Goal: Contribute content: Contribute content

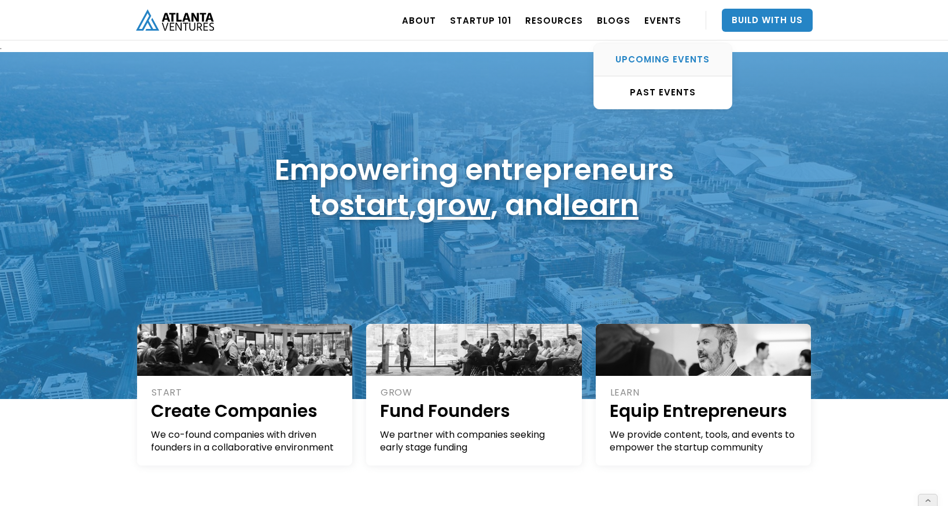
click at [676, 57] on div "UPCOMING EVENTS" at bounding box center [663, 60] width 138 height 12
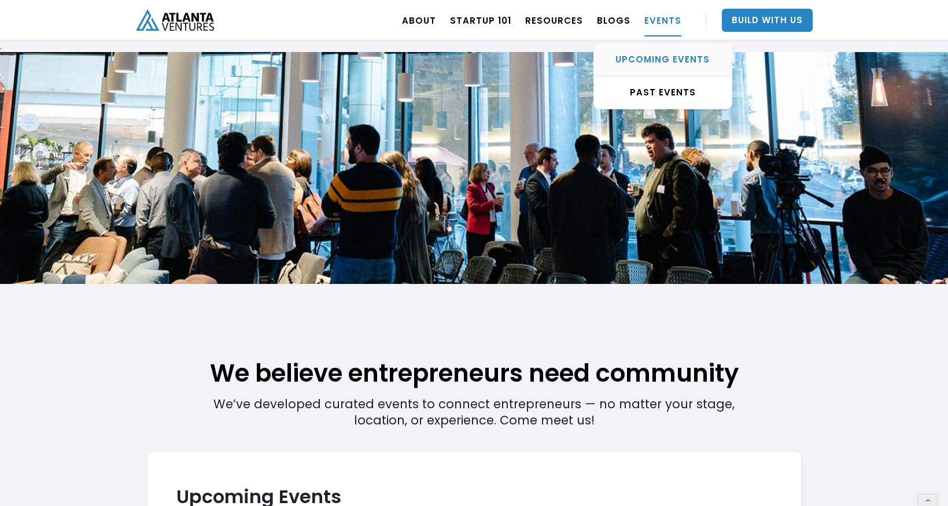
click at [653, 58] on div "UPCOMING EVENTS" at bounding box center [663, 60] width 138 height 12
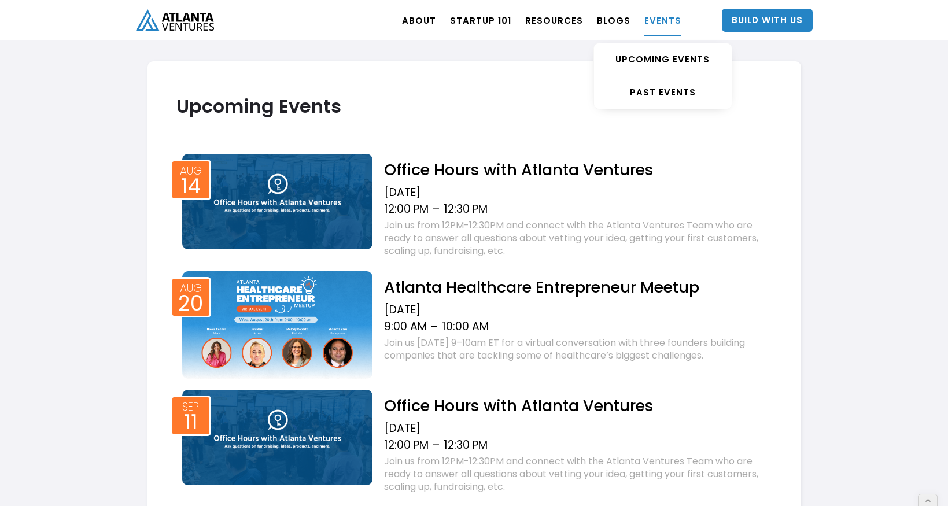
scroll to position [391, 0]
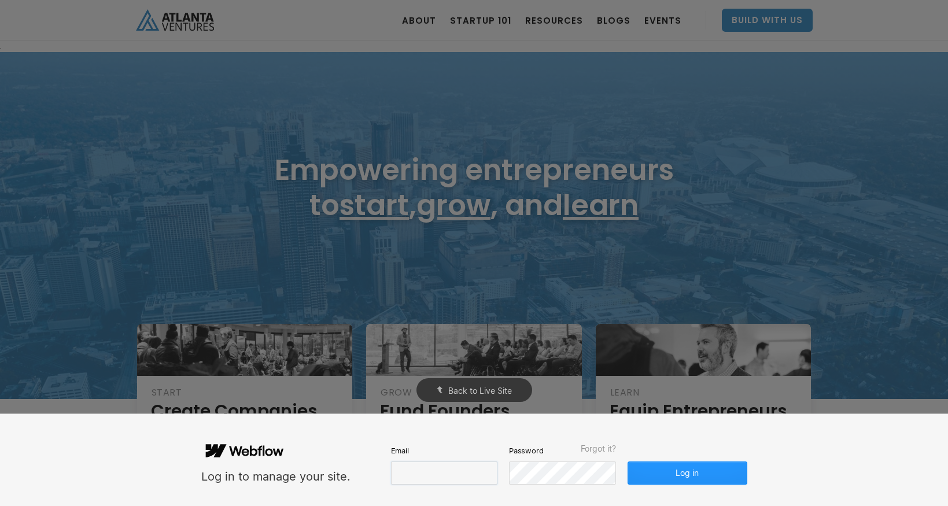
click at [427, 475] on input "email" at bounding box center [444, 473] width 106 height 23
type input "molly@carvercreative.co"
click at [712, 472] on button "Log in" at bounding box center [687, 473] width 119 height 23
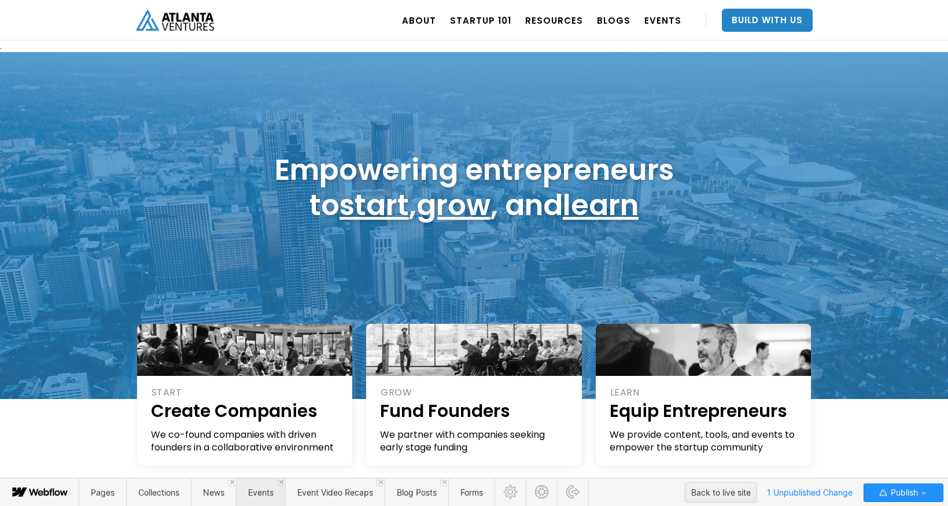
click at [259, 487] on span "Events" at bounding box center [260, 492] width 49 height 28
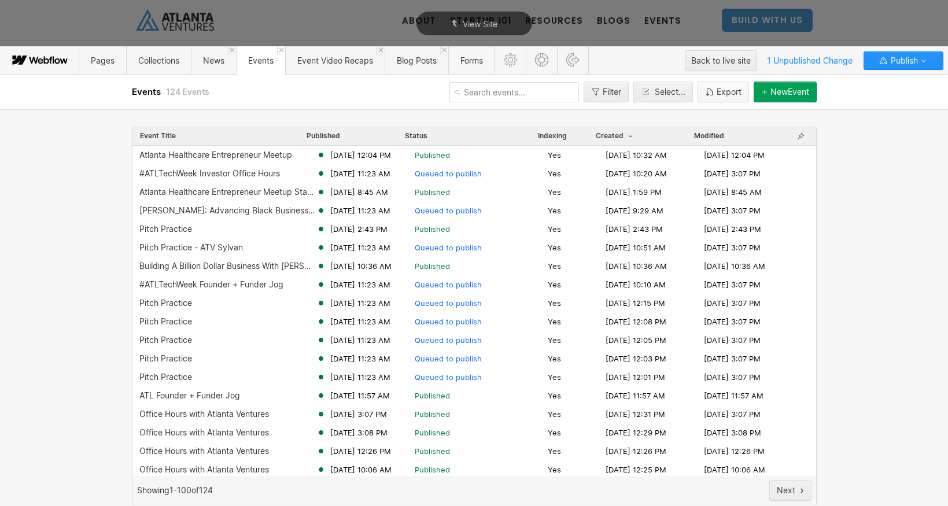
click at [741, 86] on button "Export" at bounding box center [723, 92] width 51 height 21
click at [796, 93] on div "New Event" at bounding box center [789, 91] width 39 height 9
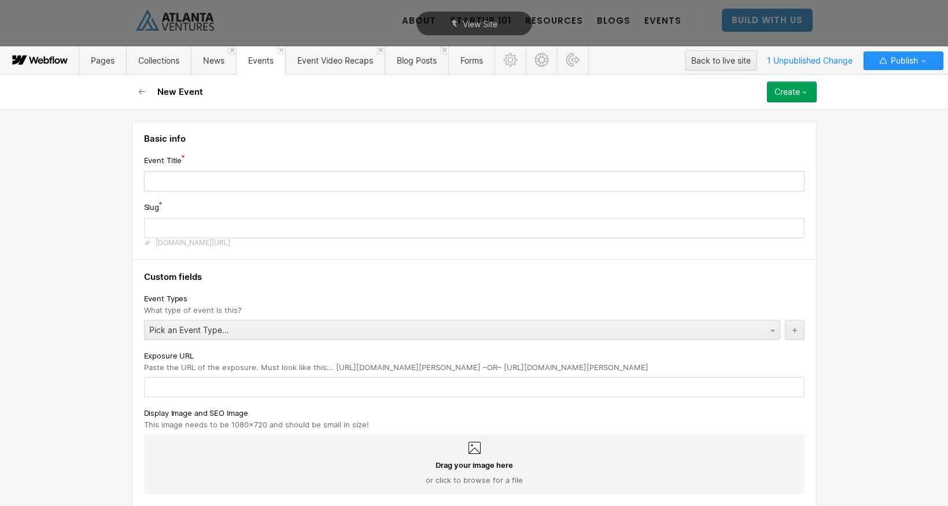
click at [230, 182] on input "text" at bounding box center [474, 181] width 661 height 20
click at [291, 179] on input "text" at bounding box center [474, 181] width 661 height 20
type input "O"
type input "o"
type input "Of"
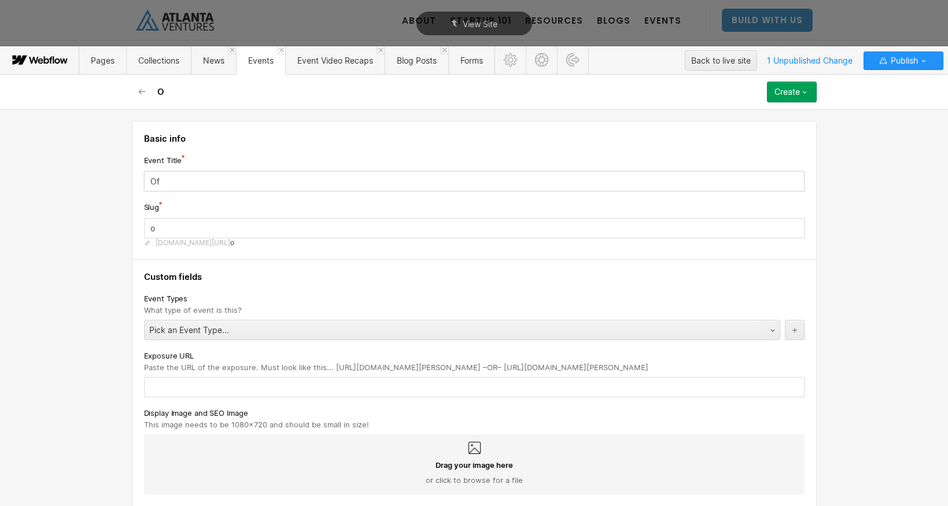
type input "of"
type input "Off"
type input "off"
type input "Offi"
type input "offi"
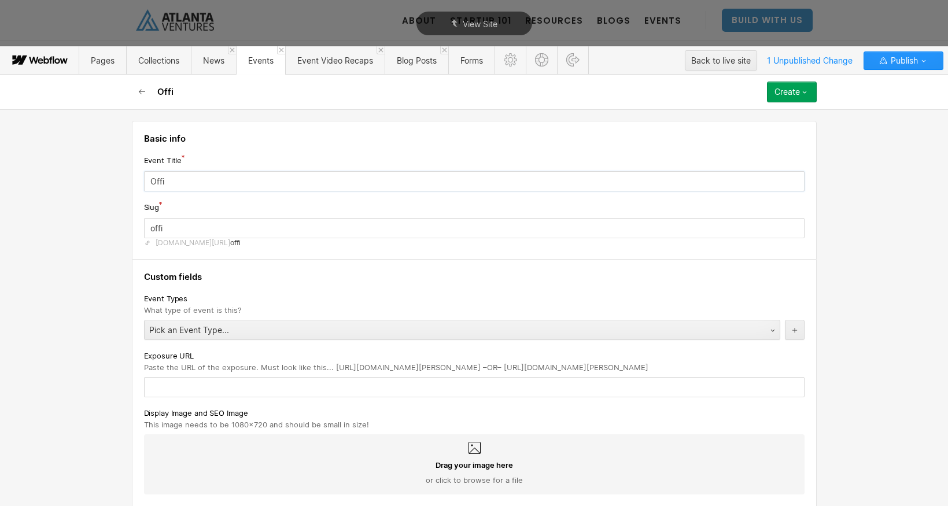
type input "Offie"
type input "offie"
type input "Offi"
type input "offi"
type input "Offic"
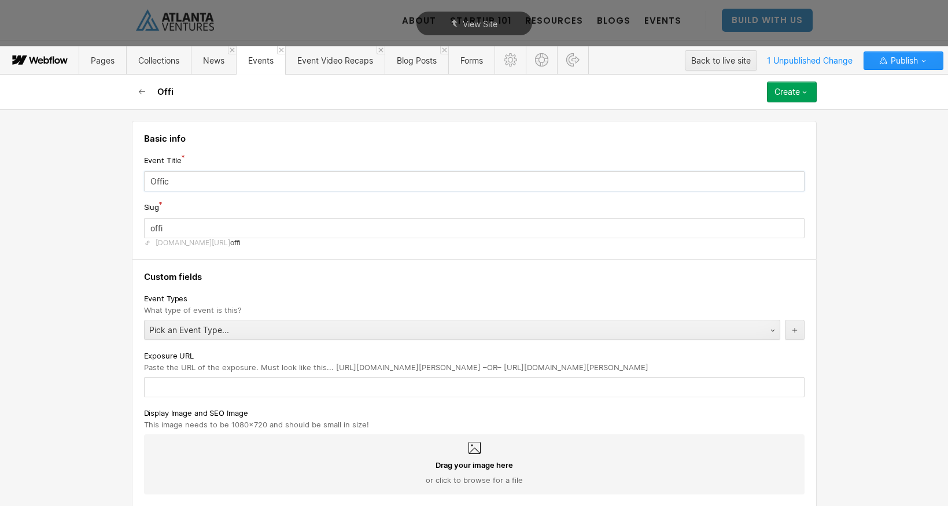
type input "offic"
type input "Office"
type input "office"
type input "Office H"
type input "office-h"
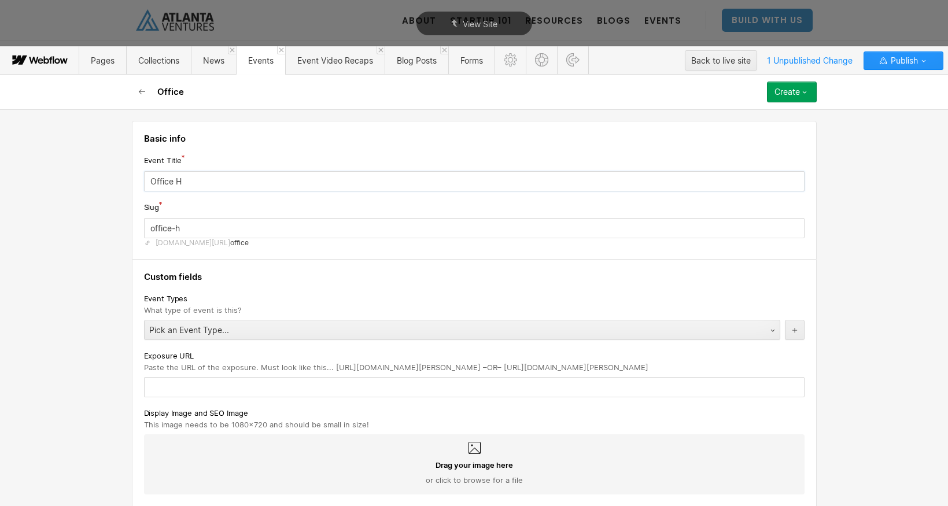
type input "Office Ho"
type input "office-ho"
type input "Office Hou"
type input "office-hou"
type input "Office Hour"
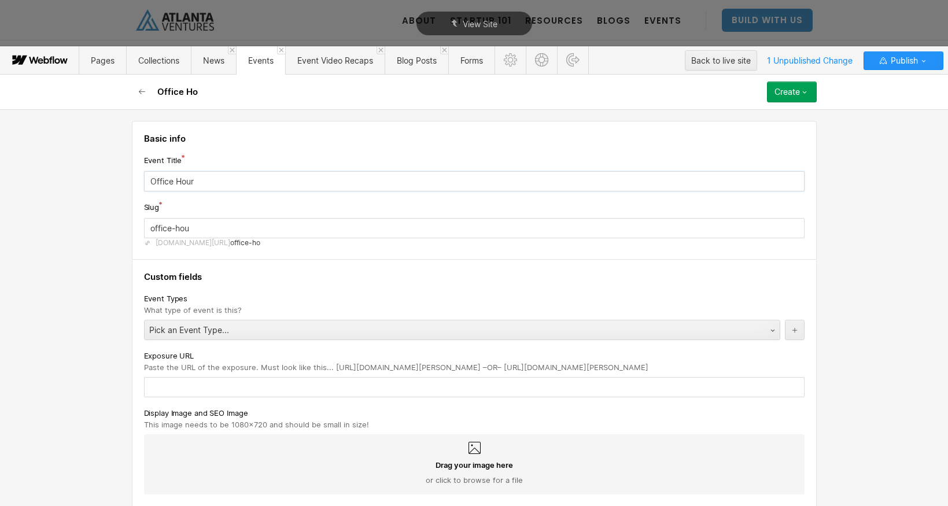
type input "office-hour"
type input "Office Hours"
type input "office-hours-3132026"
type input "Office Hours w"
type input "office-hours-w"
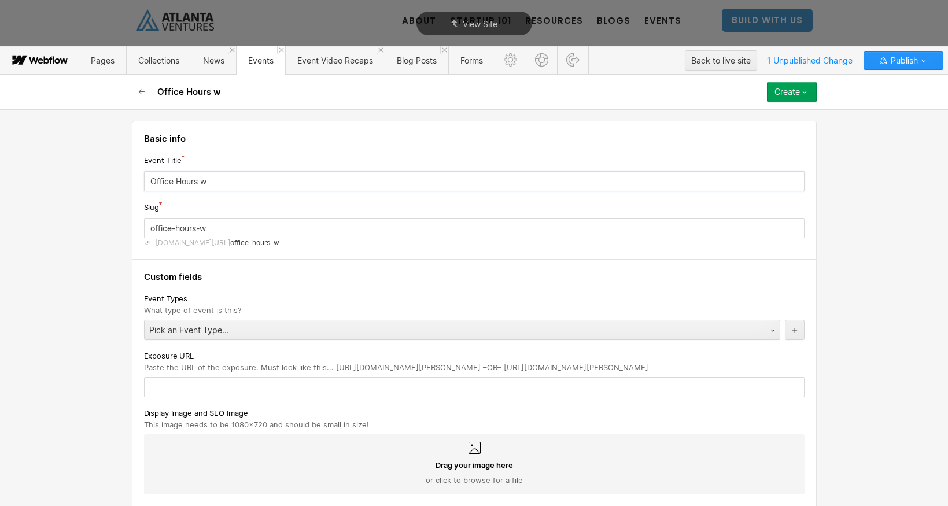
type input "Office Hours wi"
type input "office-hours-wi"
type input "Office Hours wit"
type input "office-hours-wit"
type input "Office Hours wi"
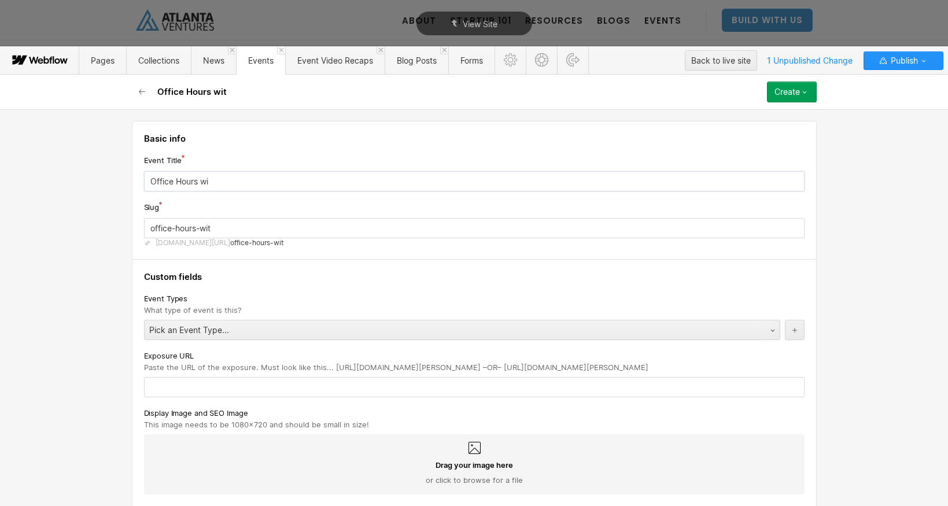
type input "office-hours-wi"
type input "Office Hours w"
type input "office-hours-w"
type input "Office Hours"
type input "office-hours-3132026"
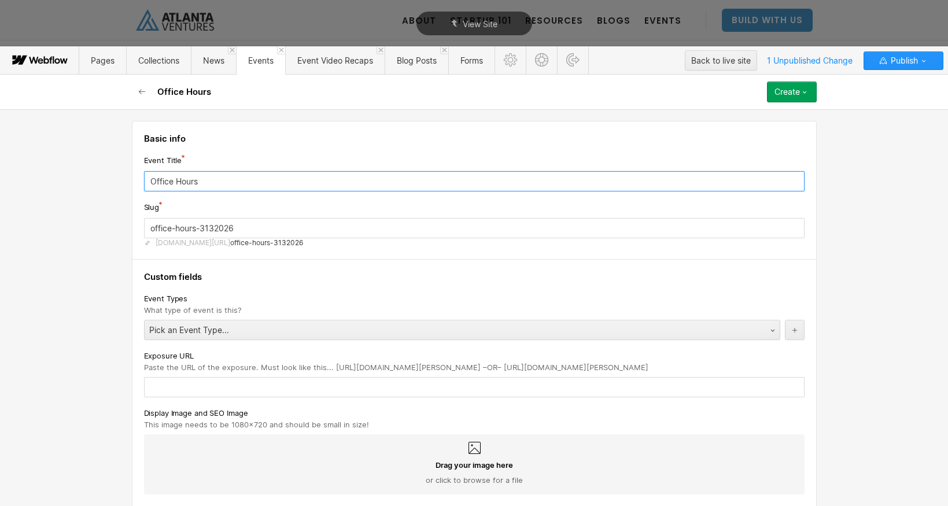
type input "Office Hours w"
type input "office-hours-w"
type input "Office Hours wi"
type input "office-hours-wi"
type input "Office Hours wit"
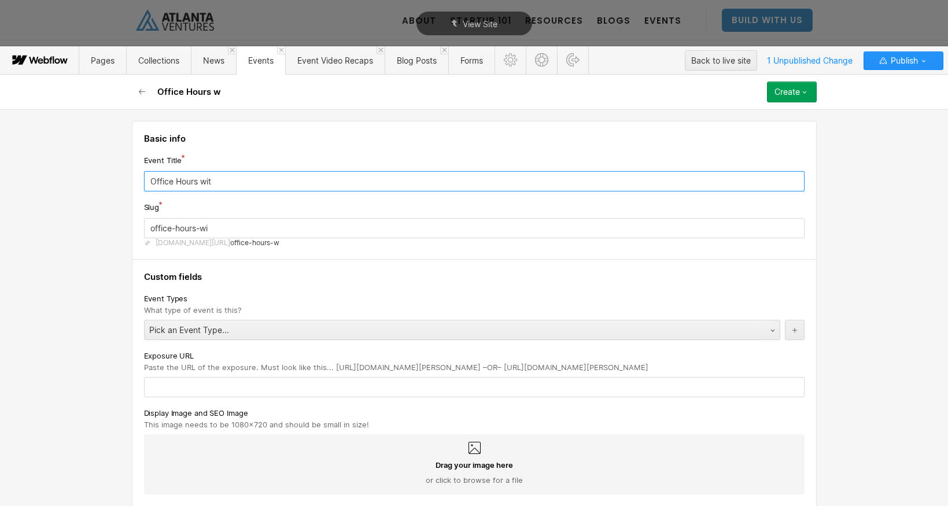
type input "office-hours-wit"
type input "Office Hours with"
type input "office-hours-with"
type input "Office Hours with A"
type input "office-hours-with-a"
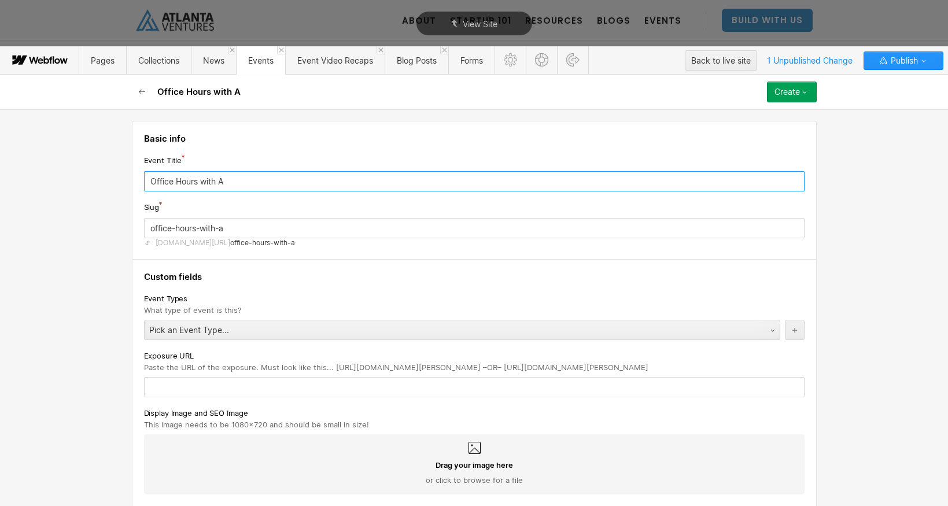
type input "Office Hours with At"
type input "office-hours-with-at"
type input "Office Hours with Atl"
type input "office-hours-with-atl"
type input "Office Hours with Atla"
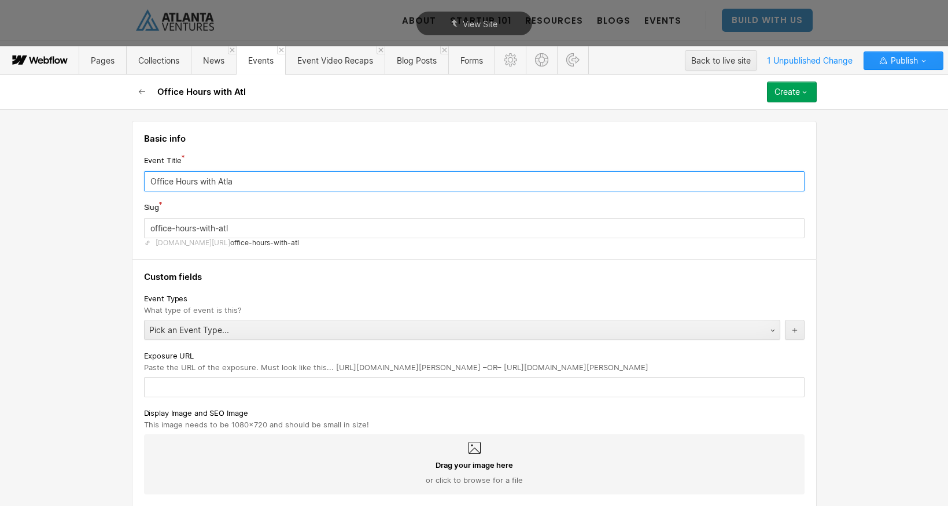
type input "office-hours-with-atla"
type input "Office Hours with Atlan"
type input "office-hours-with-atlan"
type input "Office Hours with Atlant"
type input "office-hours-with-atlant"
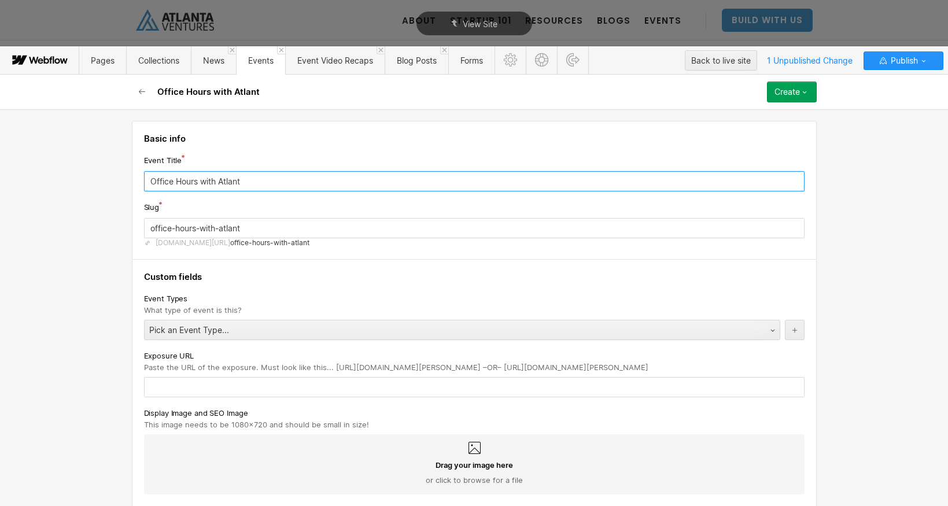
type input "Office Hours with Atlanta"
type input "office-hours-with-atlanta"
type input "Office Hours with Atlanta V"
type input "office-hours-with-atlanta-v"
type input "Office Hours with Atlanta Ve"
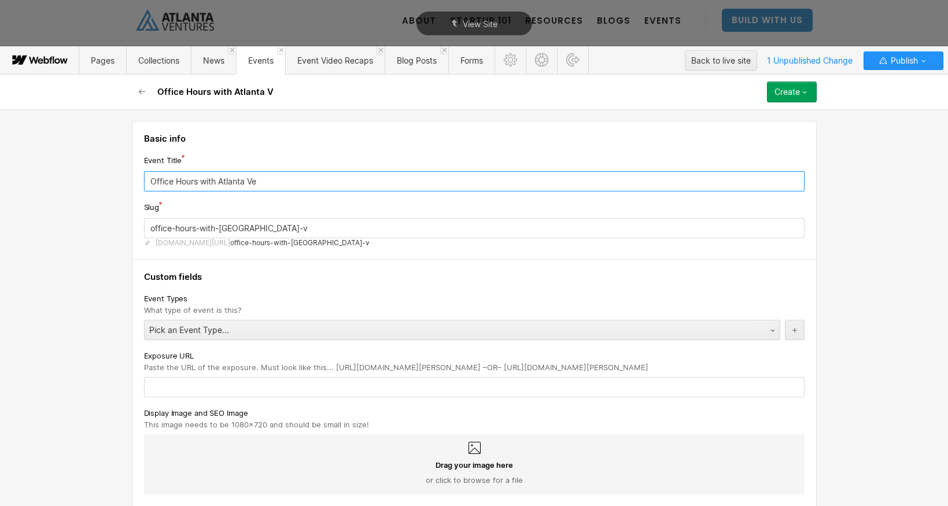
type input "office-hours-with-atlanta-ve"
type input "Office Hours with Atlanta Ven"
type input "office-hours-with-atlanta-ven"
type input "Office Hours with Atlanta Venu"
type input "office-hours-with-atlanta-venu"
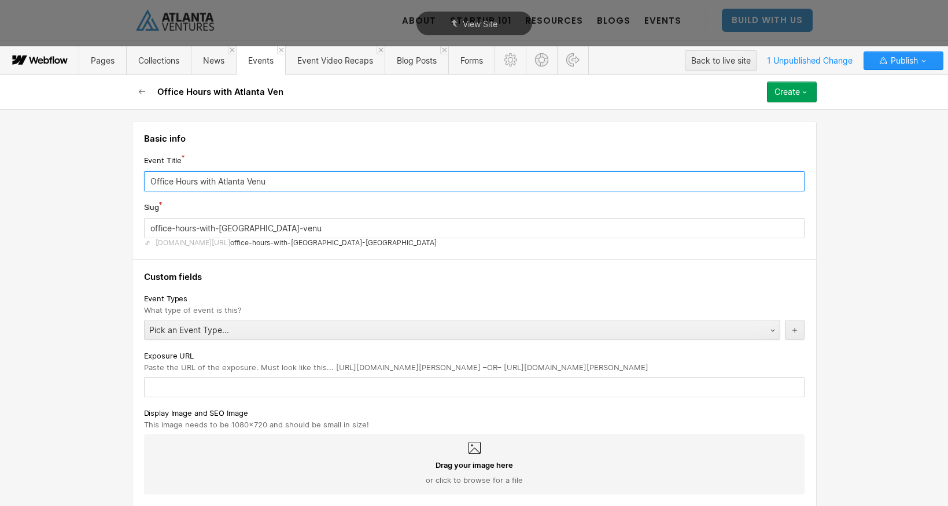
type input "Office Hours with Atlanta Venut"
type input "office-hours-with-atlanta-venut"
type input "Office Hours with Atlanta Venutr"
type input "office-hours-with-atlanta-venutr"
type input "Office Hours with Atlanta Venutre"
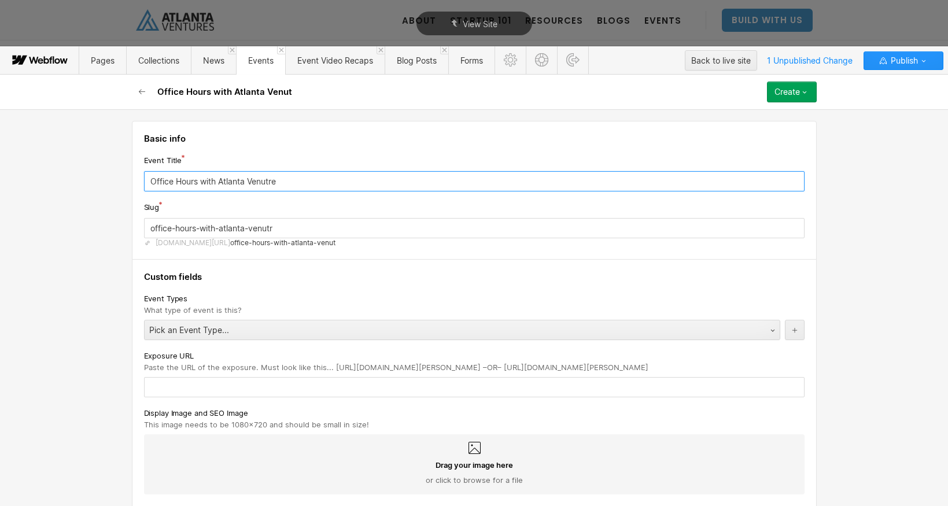
type input "office-hours-with-atlanta-venutre"
type input "Office Hours with Atlanta Venutr"
type input "office-hours-with-atlanta-venutr"
type input "Office Hours with Atlanta Venut"
type input "office-hours-with-atlanta-venut"
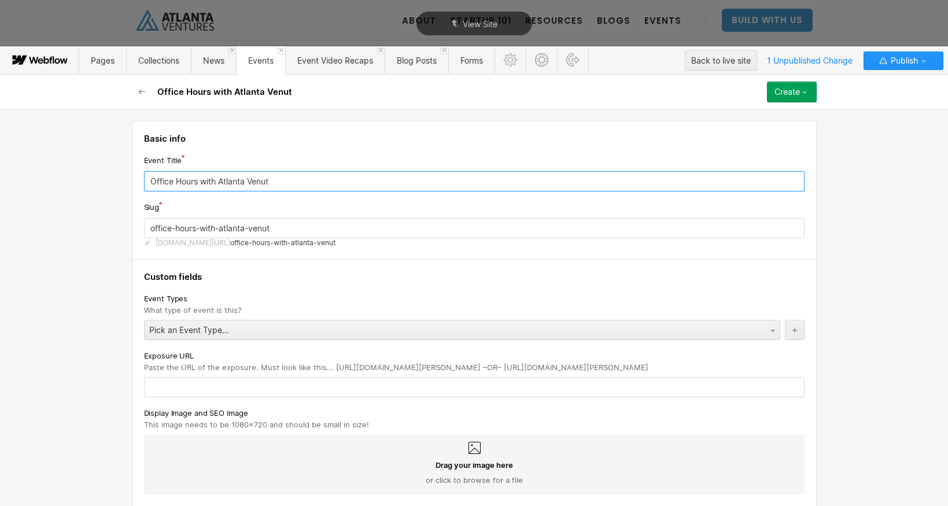
type input "Office Hours with Atlanta Venu"
type input "office-hours-with-atlanta-venu"
type input "Office Hours with Atlanta Ven"
type input "office-hours-with-atlanta-ven"
type input "Office Hours with Atlanta Vent"
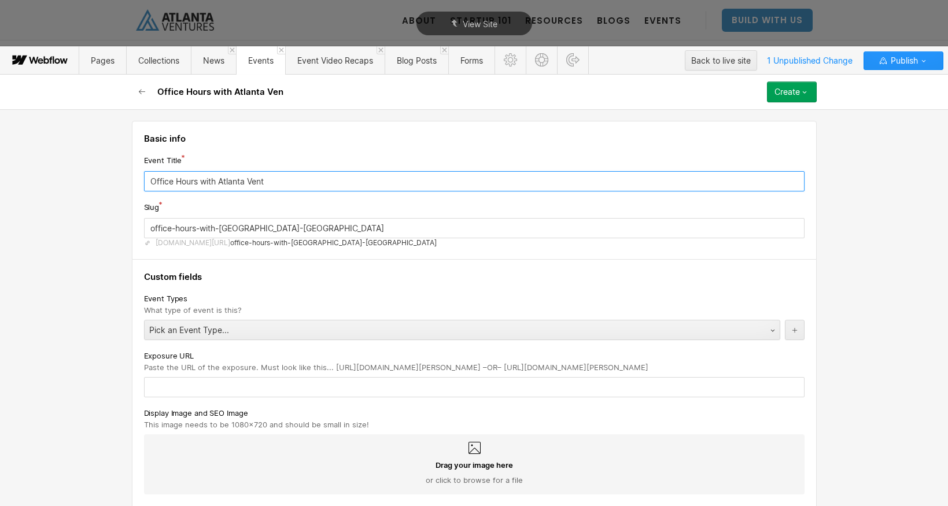
type input "office-hours-with-atlanta-vent"
type input "Office Hours with Atlanta Ventu"
type input "office-hours-with-atlanta-ventu"
type input "Office Hours with Atlanta Ventur"
type input "office-hours-with-atlanta-ventur"
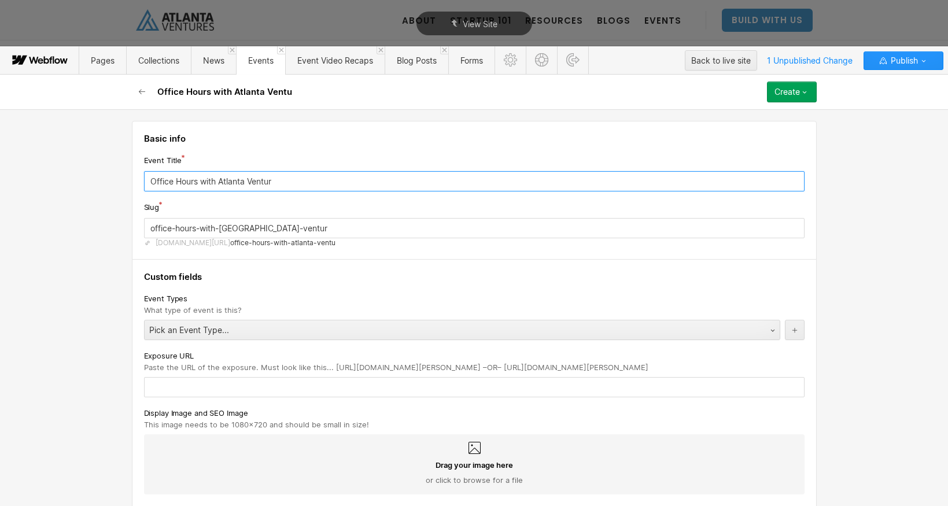
type input "Office Hours with Atlanta Venture"
type input "office-hours-with-atlanta-venture"
type input "Office Hours with Atlanta Ventures"
type input "office-hours-with-atlanta-ventures-6"
type input "Office Hours with Atlanta Ventures"
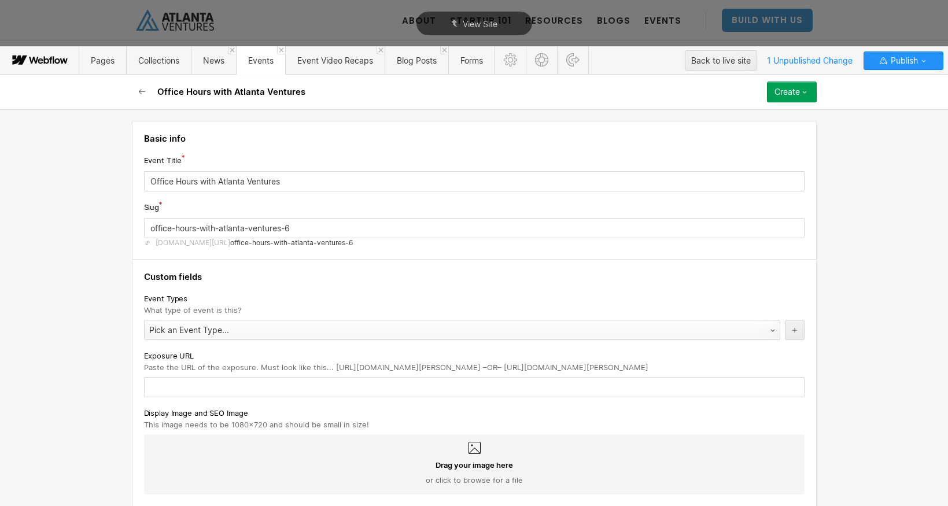
click at [276, 329] on div "Pick an Event Type..." at bounding box center [451, 330] width 612 height 19
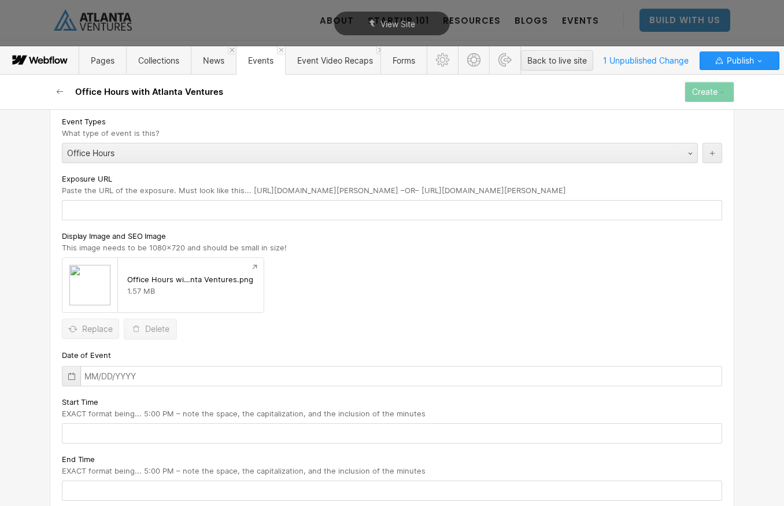
scroll to position [242, 0]
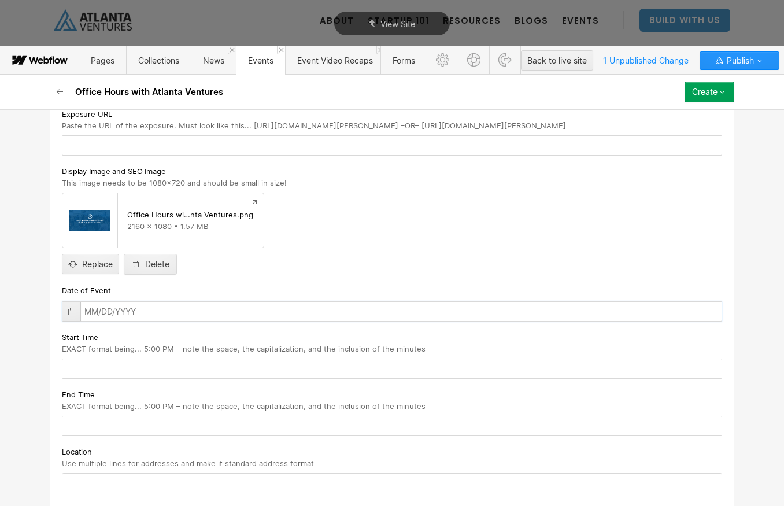
click at [112, 311] on input "text" at bounding box center [392, 311] width 661 height 20
click at [71, 312] on icon at bounding box center [71, 311] width 9 height 9
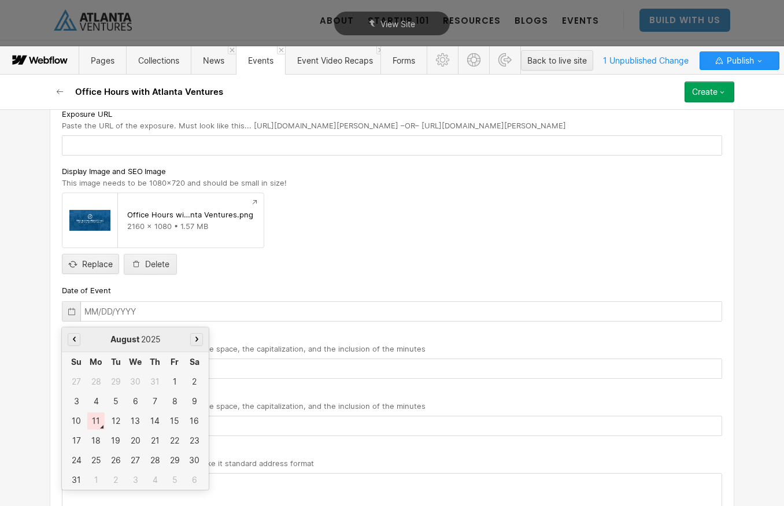
click at [204, 340] on div "August 2025" at bounding box center [135, 339] width 147 height 25
click at [200, 341] on button "button" at bounding box center [196, 339] width 13 height 13
click at [150, 404] on div "9" at bounding box center [154, 401] width 17 height 17
type input "10/09/2025"
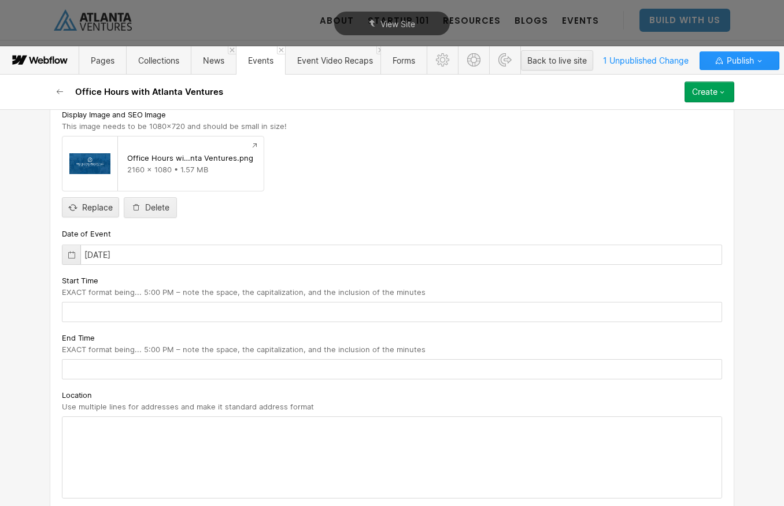
scroll to position [302, 0]
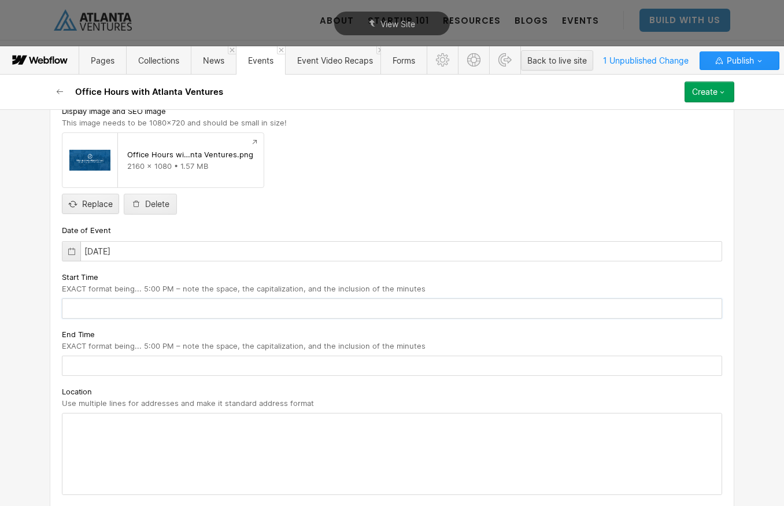
click at [204, 315] on input "text" at bounding box center [392, 308] width 661 height 20
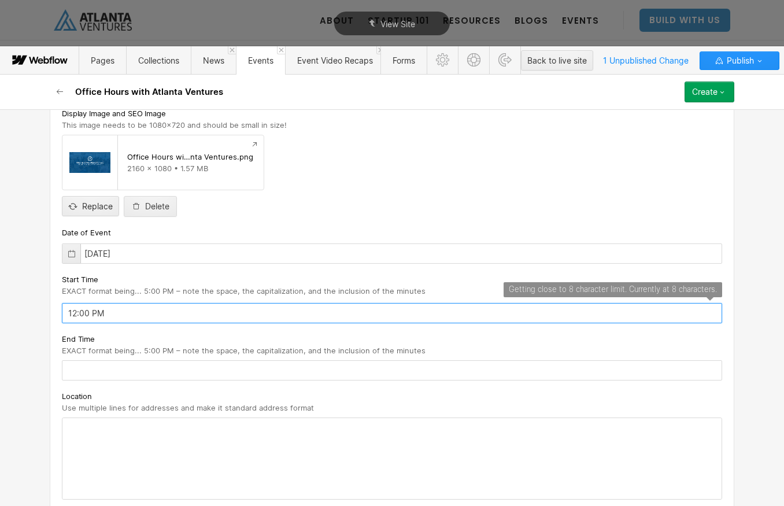
type input "12:00 PM"
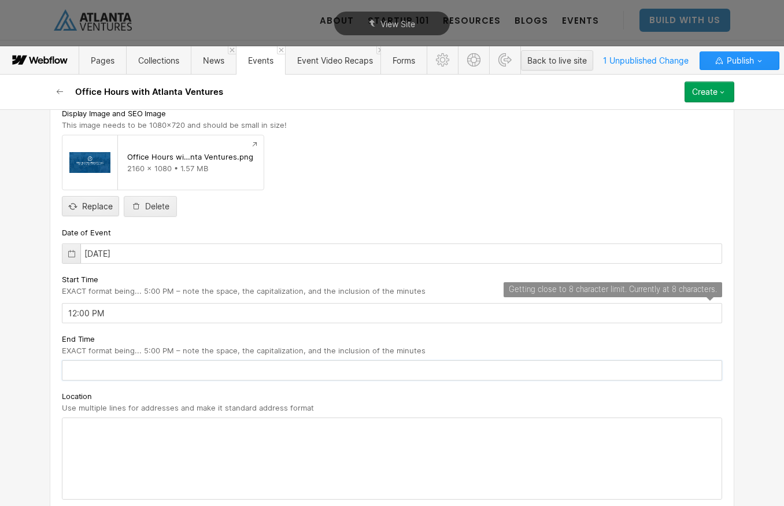
click at [193, 363] on input "text" at bounding box center [392, 370] width 661 height 20
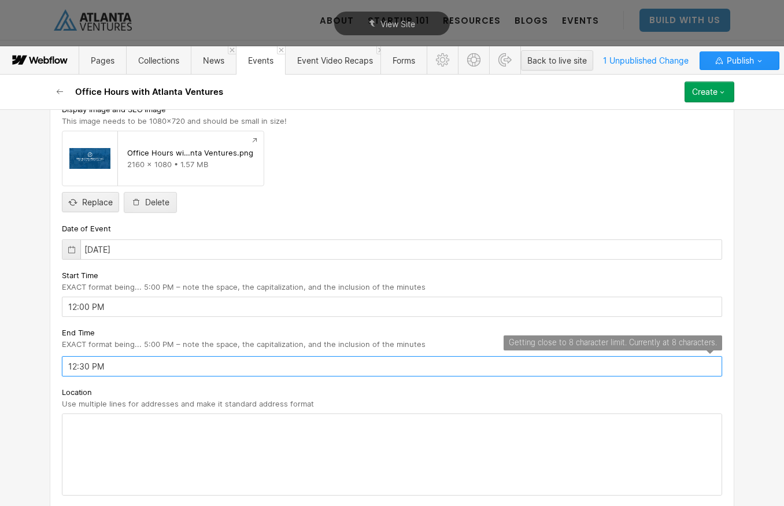
type input "12:30 PM"
click at [222, 431] on div at bounding box center [391, 454] width 659 height 81
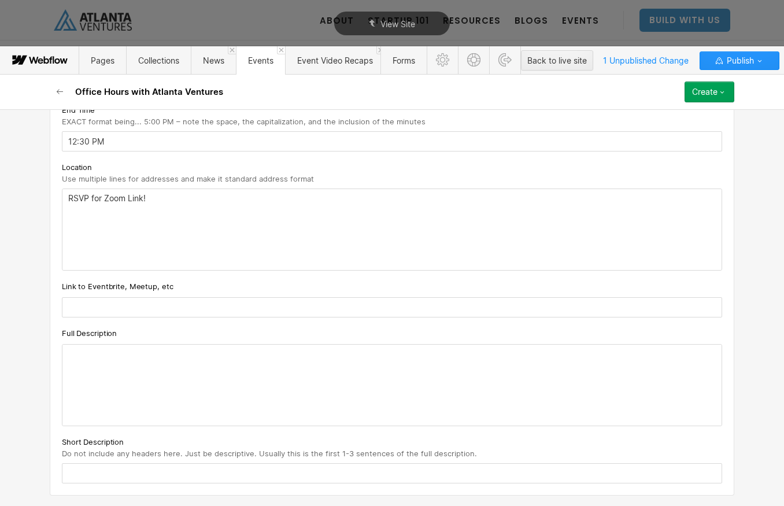
click at [203, 312] on input "text" at bounding box center [392, 307] width 661 height 20
click at [88, 298] on input "text" at bounding box center [392, 307] width 661 height 20
paste input "https://www.eventbrite.com/e/office-hours-with-atlanta-ventures-tickets-1488803…"
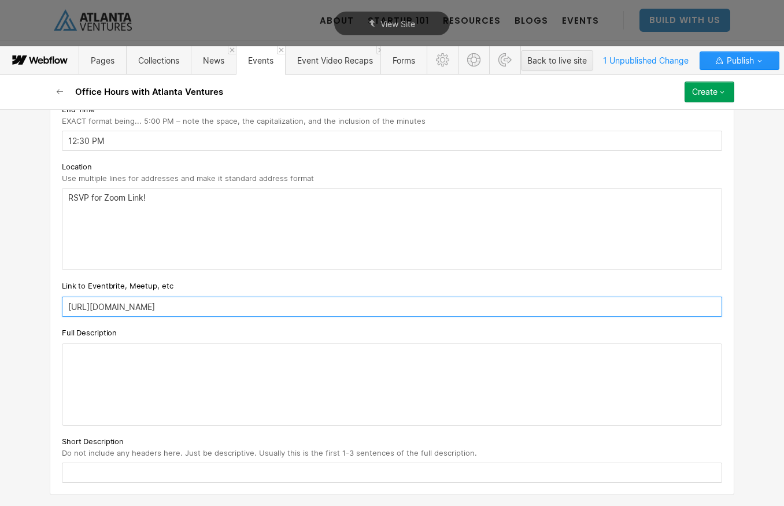
type input "https://www.eventbrite.com/e/office-hours-with-atlanta-ventures-tickets-1488803…"
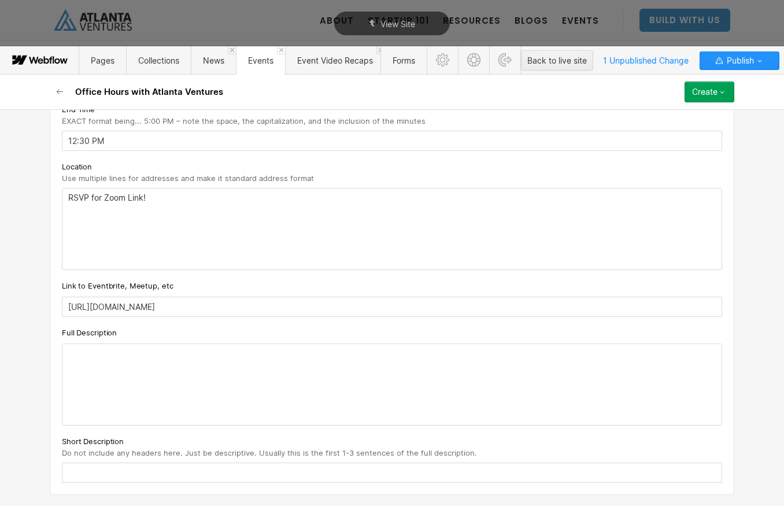
click at [105, 384] on div at bounding box center [391, 384] width 659 height 81
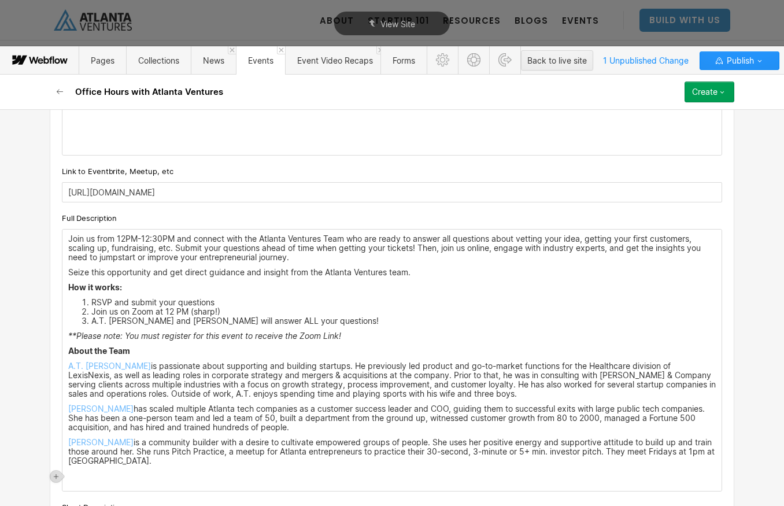
scroll to position [643, 0]
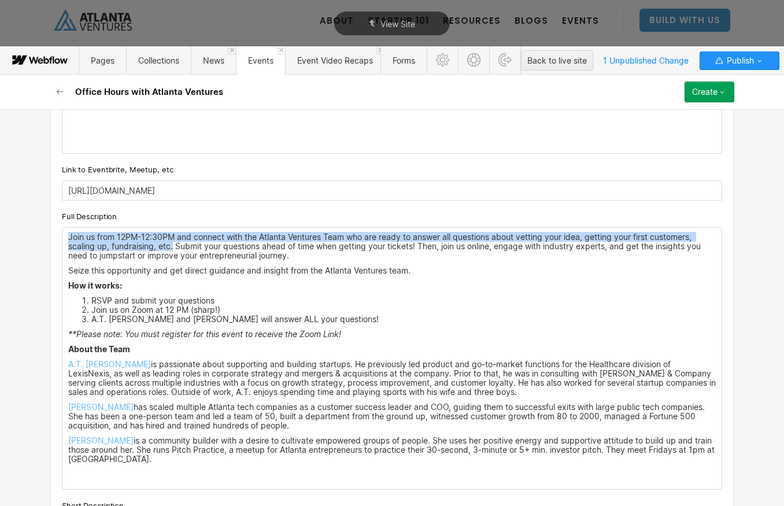
drag, startPoint x: 173, startPoint y: 249, endPoint x: 69, endPoint y: 237, distance: 104.9
click at [69, 237] on p "Join us from 12PM-12:30PM and connect with the Atlanta Ventures Team who are re…" at bounding box center [392, 247] width 648 height 28
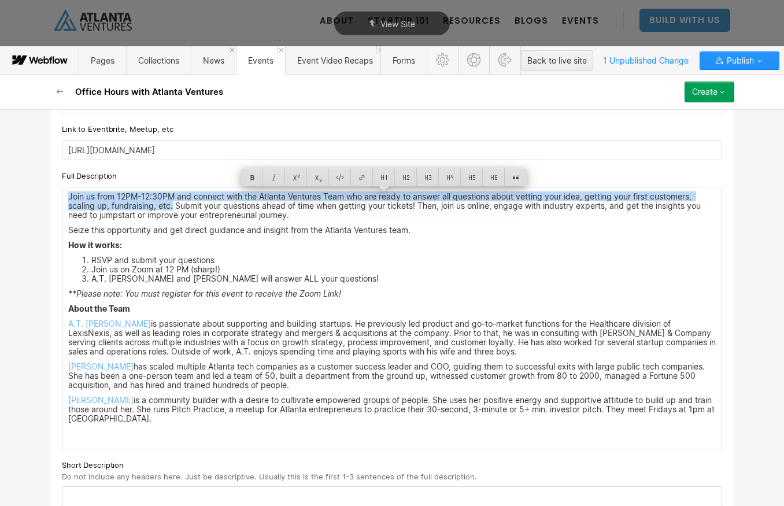
scroll to position [696, 0]
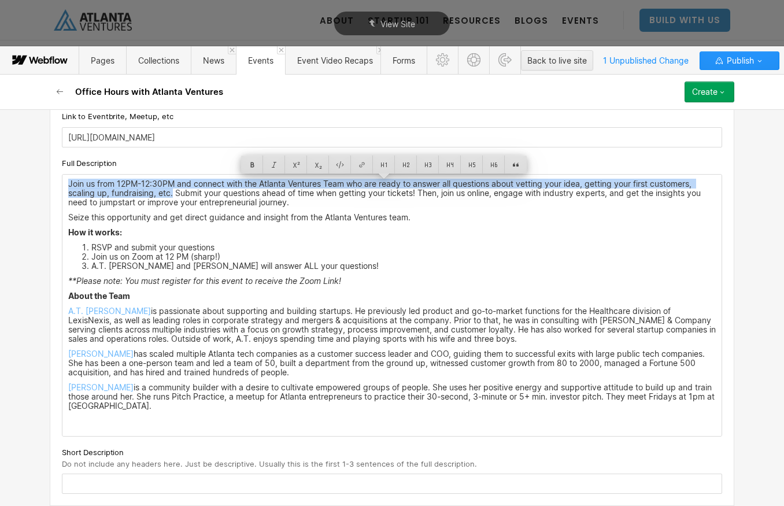
copy p "Join us from 12PM-12:30PM and connect with the Atlanta Ventures Team who are re…"
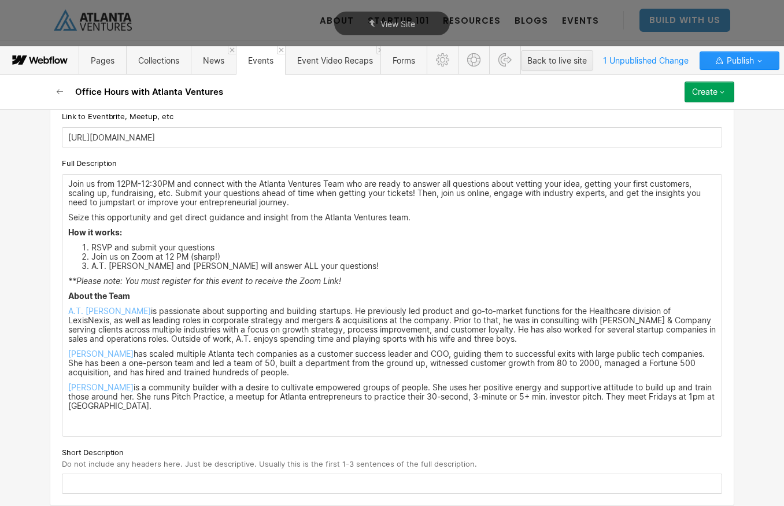
click at [285, 389] on p "Jacey Cadet is a community builder with a desire to cultivate empowered groups …" at bounding box center [392, 397] width 648 height 28
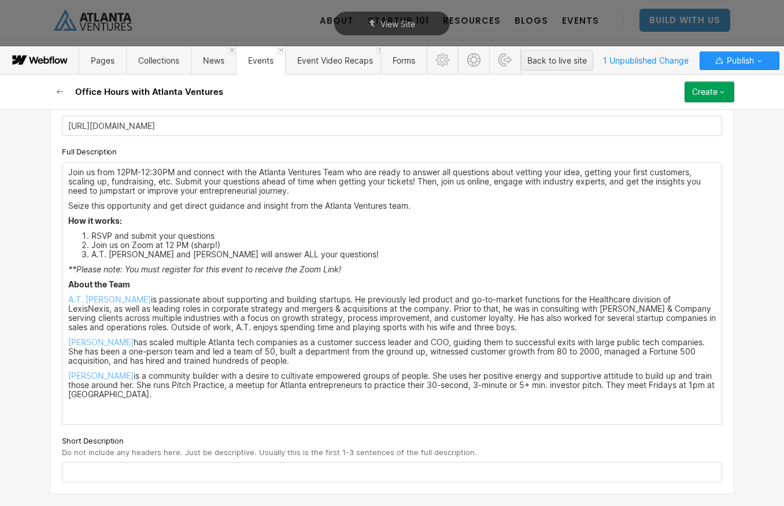
click at [98, 471] on input "text" at bounding box center [392, 472] width 661 height 20
paste input "Join us from 12PM-12:30PM and connect with the Atlanta Ventures Team who are re…"
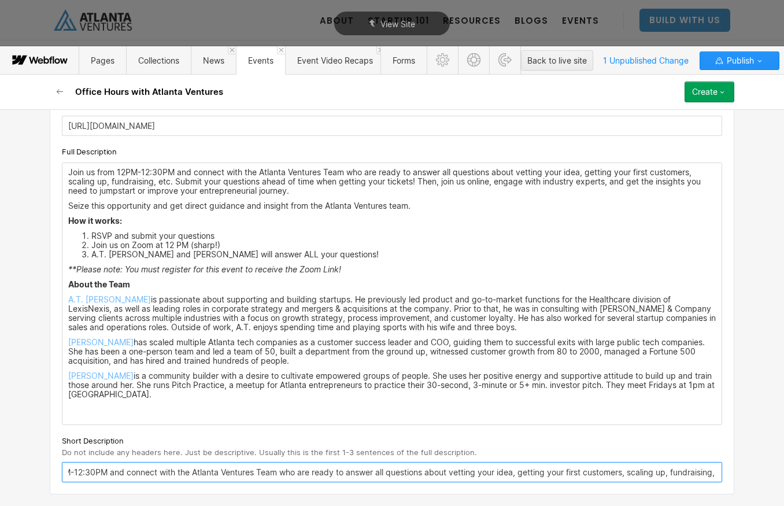
scroll to position [0, 0]
drag, startPoint x: 108, startPoint y: 474, endPoint x: 61, endPoint y: 473, distance: 46.9
click at [61, 473] on div "Custom fields Event Types What type of event is this? Office Hours Exposure URL…" at bounding box center [392, 23] width 685 height 943
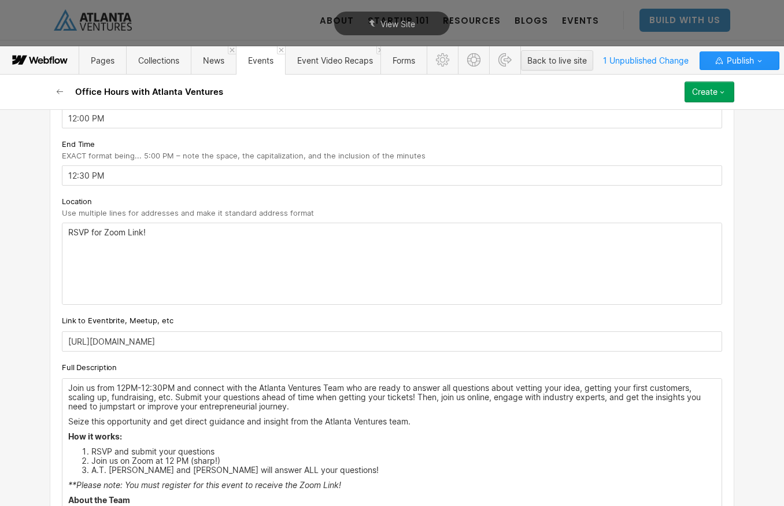
scroll to position [541, 0]
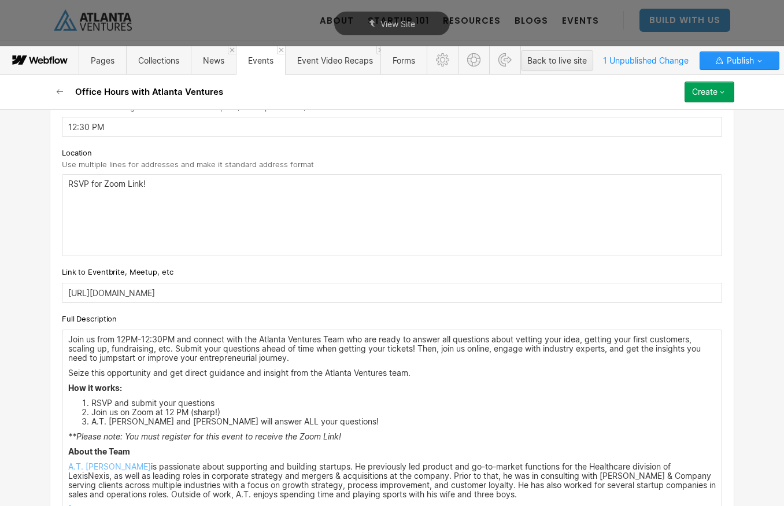
type input "Connect with the Atlanta Ventures Team who are ready to answer all questions ab…"
click at [552, 293] on input "https://www.eventbrite.com/e/office-hours-with-atlanta-ventures-tickets-1488803…" at bounding box center [392, 293] width 661 height 20
drag, startPoint x: 692, startPoint y: 408, endPoint x: 682, endPoint y: 405, distance: 10.2
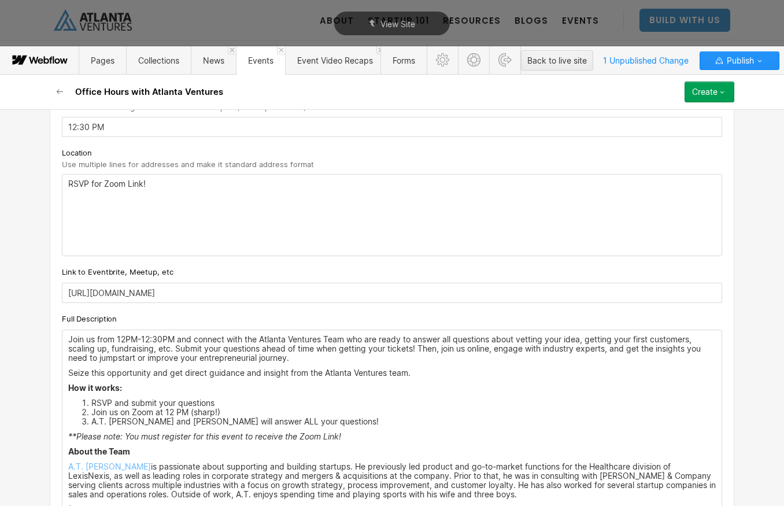
click at [692, 408] on li "Join us on Zoom at 12 PM (sharp!)" at bounding box center [403, 412] width 625 height 9
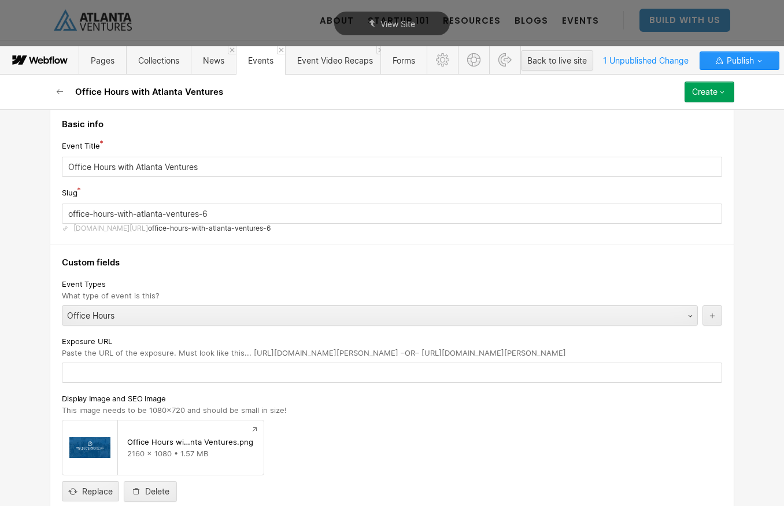
scroll to position [0, 0]
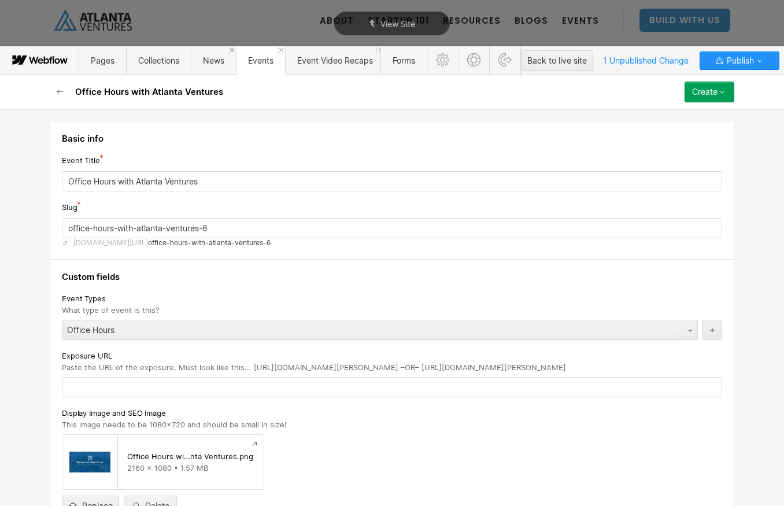
click at [713, 92] on div "Create" at bounding box center [704, 91] width 25 height 9
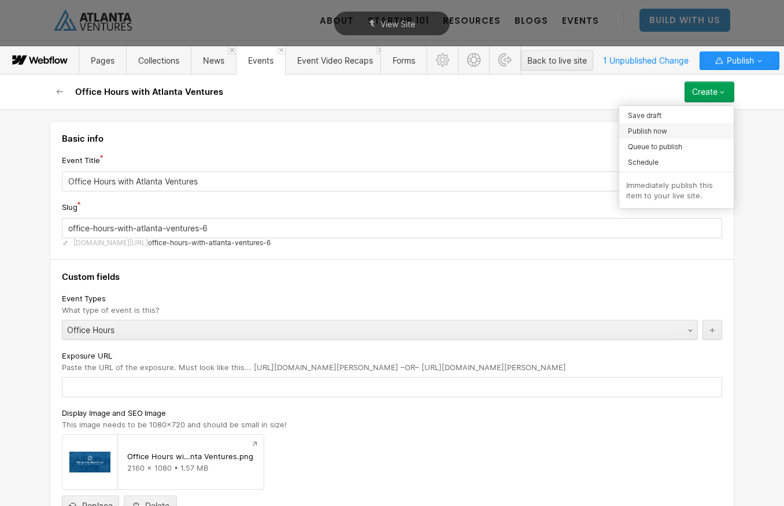
click at [661, 130] on span "Publish now" at bounding box center [647, 131] width 39 height 11
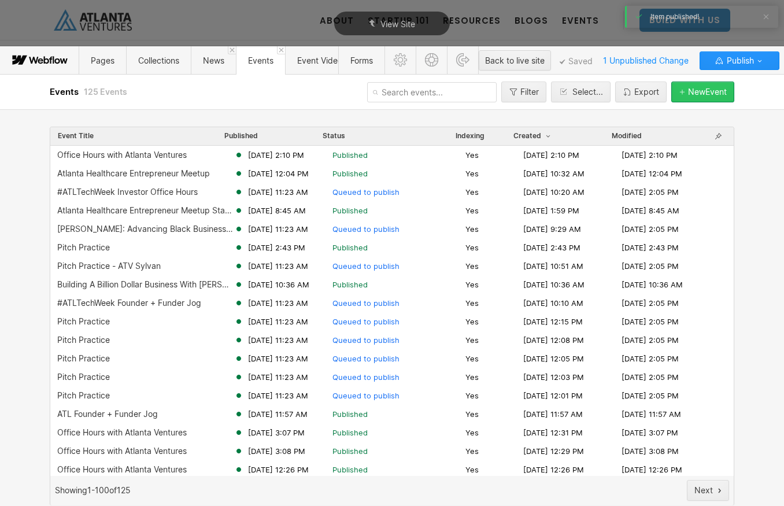
click at [688, 100] on button "New Event" at bounding box center [702, 92] width 63 height 21
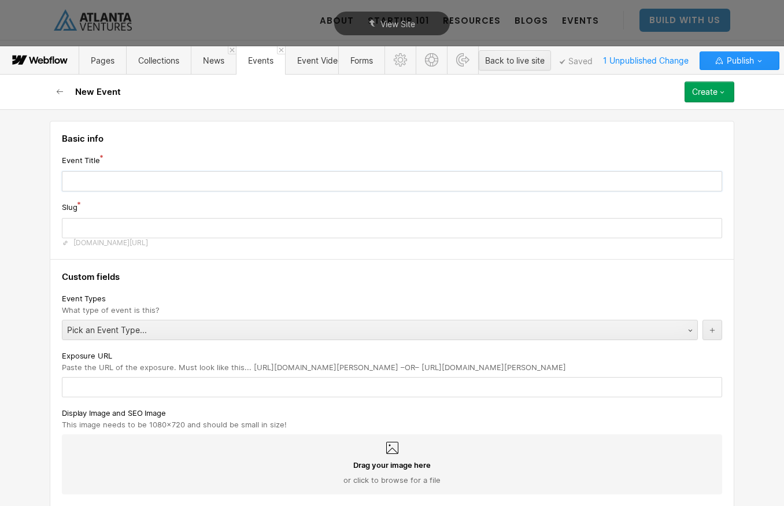
click at [185, 179] on input "text" at bounding box center [392, 181] width 661 height 20
type input "O"
type input "o"
type input "Of"
type input "of"
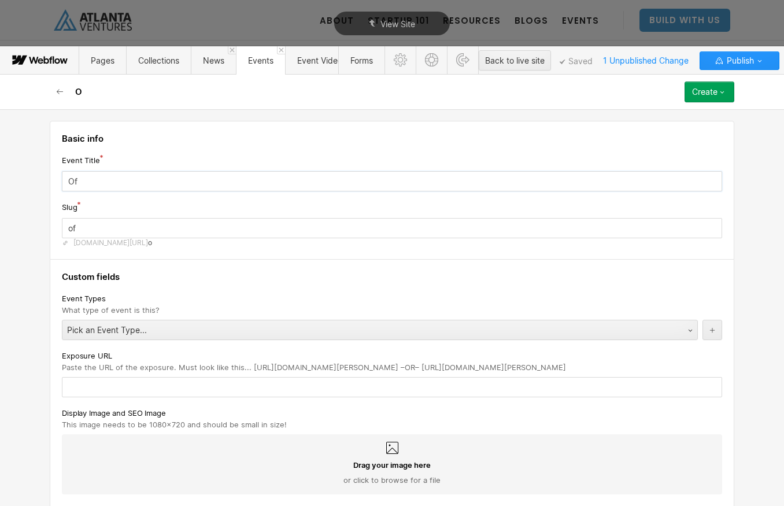
type input "Off"
type input "off"
type input "Offi"
type input "offi"
type input "Offic"
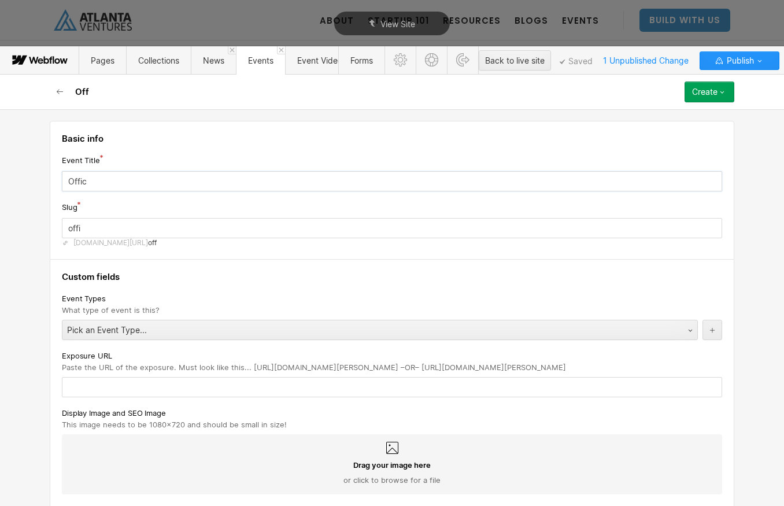
type input "offic"
type input "Office"
type input "office"
type input "Office h"
type input "office-h"
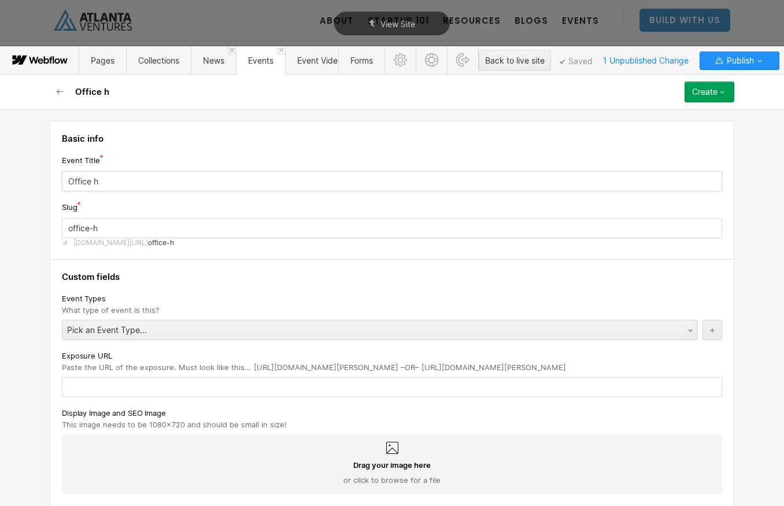
type input "Office ho"
type input "office-ho"
type input "Office hou"
type input "office-hou"
type input "Office ho"
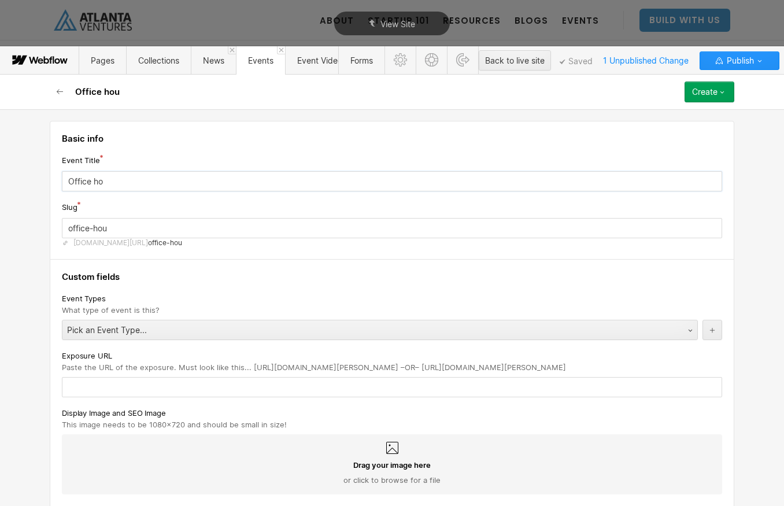
type input "office-ho"
type input "Office h"
type input "office-h"
type input "Office"
type input "office"
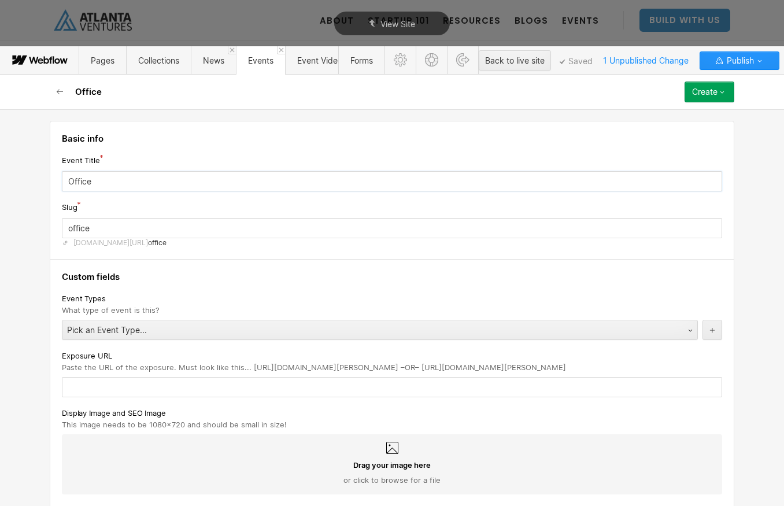
type input "Office H"
type input "office-h"
type input "Office Ho"
type input "office-ho"
type input "Office Hou"
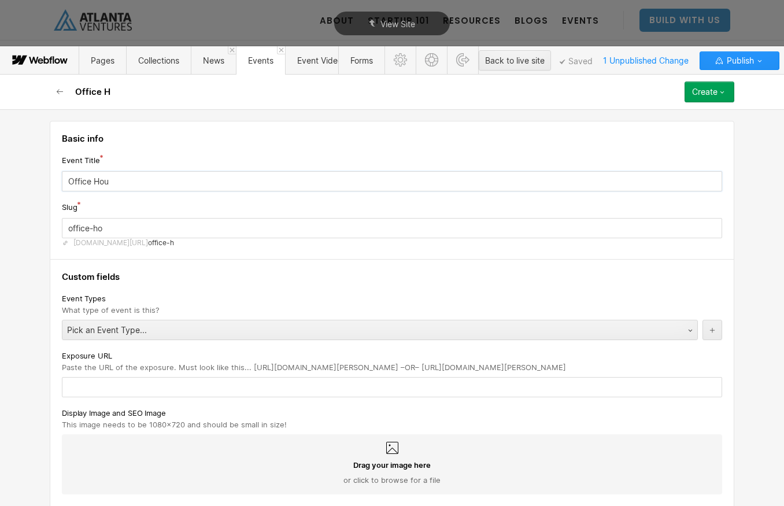
type input "office-hou"
type input "Office Hour"
type input "office-hour"
type input "Office Hours"
type input "office-hours-3132026"
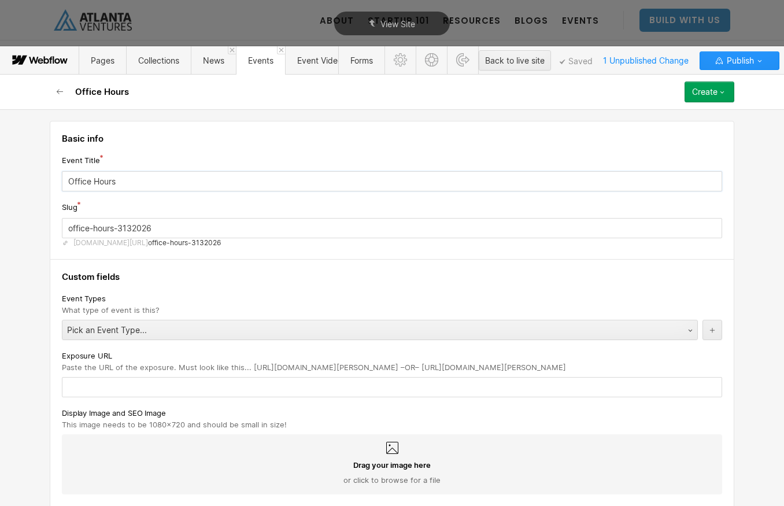
type input "Office Hours w"
type input "office-hours-w"
type input "Office Hours wi"
type input "office-hours-wi"
type input "Office Hours wit"
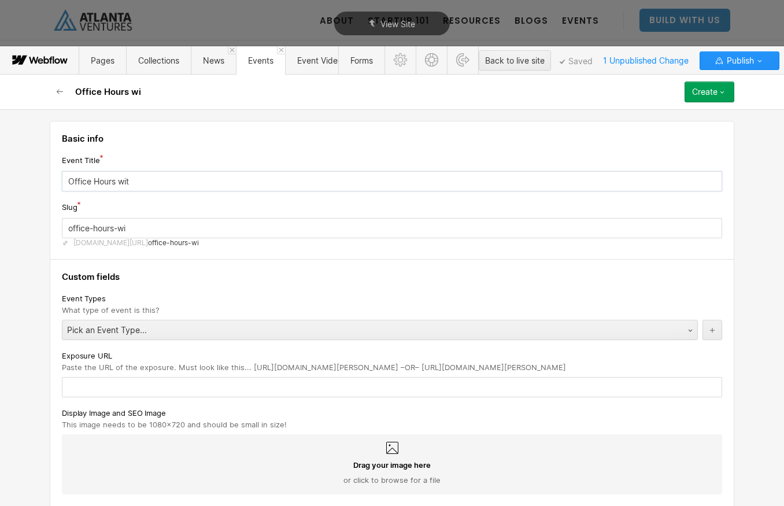
type input "office-hours-wit"
type input "Office Hours with"
type input "office-hours-with"
type input "Office Hours with A"
type input "office-hours-with-a"
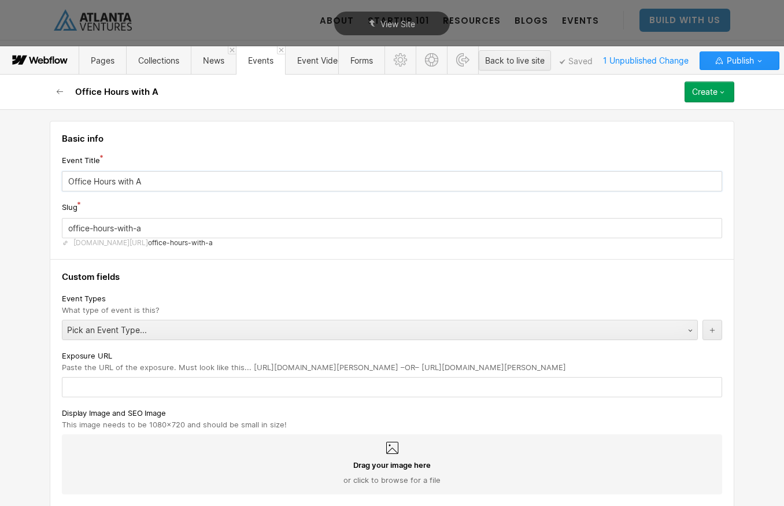
type input "Office Hours with At"
type input "office-hours-with-at"
type input "Office Hours with Atl"
type input "office-hours-with-atl"
type input "Office Hours with Atla"
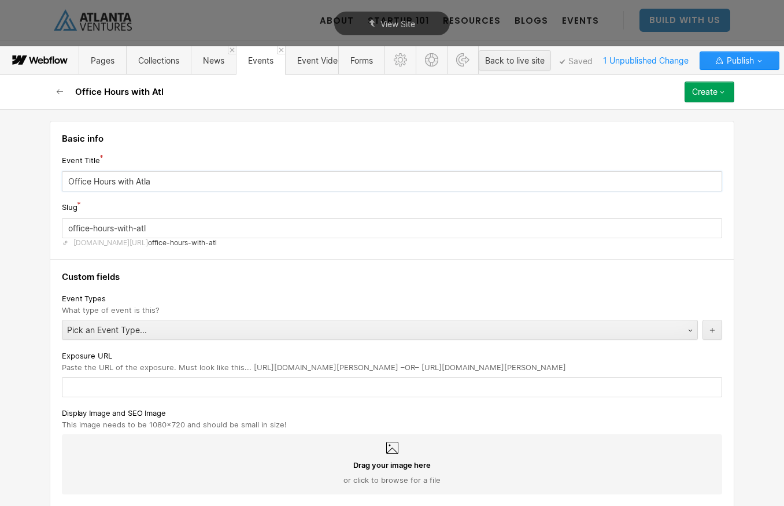
type input "office-hours-with-atla"
type input "Office Hours with Atlan"
type input "office-hours-with-atlan"
type input "Office Hours with Atlant"
type input "office-hours-with-atlant"
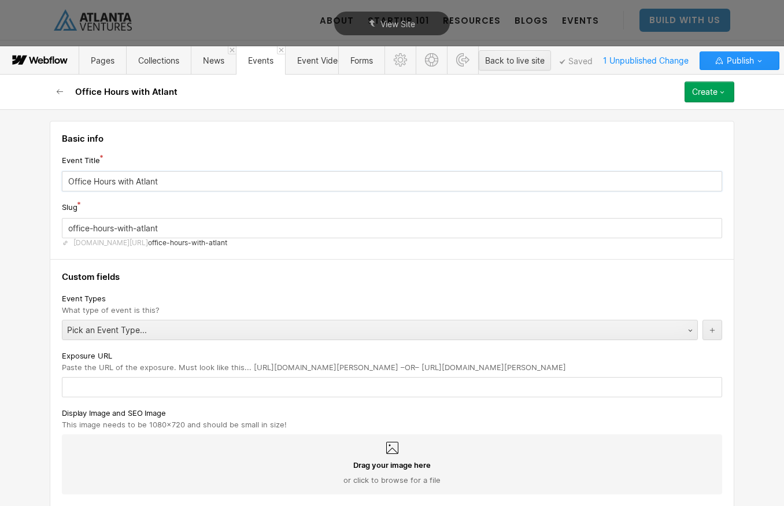
type input "Office Hours with Atlanta"
type input "office-hours-with-atlanta"
type input "Office Hours with Atlanta V"
type input "office-hours-with-atlanta-v"
type input "Office Hours with Atlanta Ve"
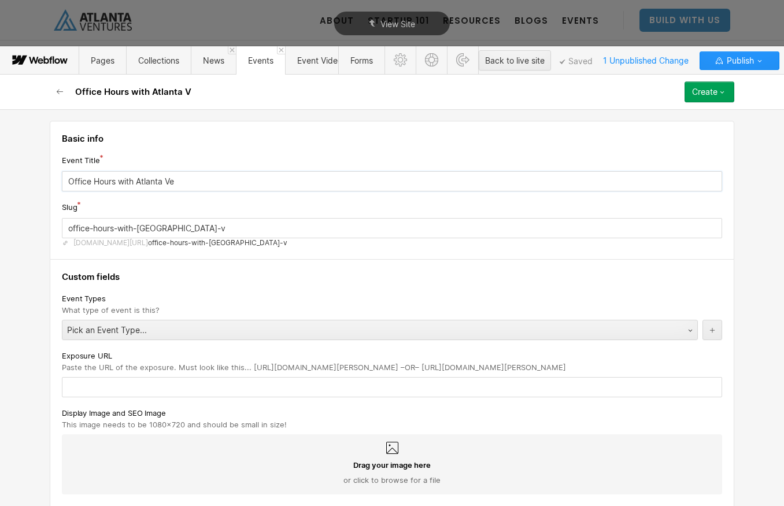
type input "office-hours-with-atlanta-ve"
type input "Office Hours with Atlanta Ven"
type input "office-hours-with-atlanta-ven"
type input "Office Hours with Atlanta Vent"
type input "office-hours-with-atlanta-vent"
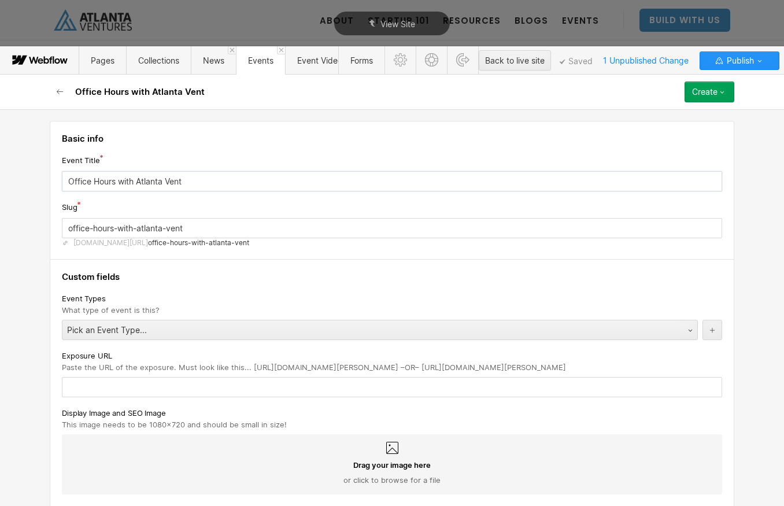
type input "Office Hours with Atlanta Ventu"
type input "office-hours-with-atlanta-ventu"
type input "Office Hours with Atlanta Ventur"
type input "office-hours-with-atlanta-ventur"
type input "Office Hours with Atlanta Venture"
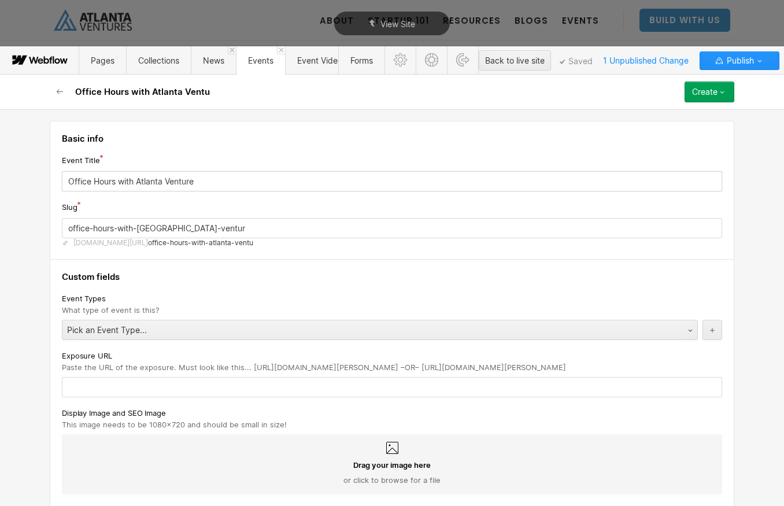
type input "office-hours-with-atlanta-venture"
type input "Office Hours with Atlanta Ventures"
type input "office-hours-with-atlanta-ventures-7"
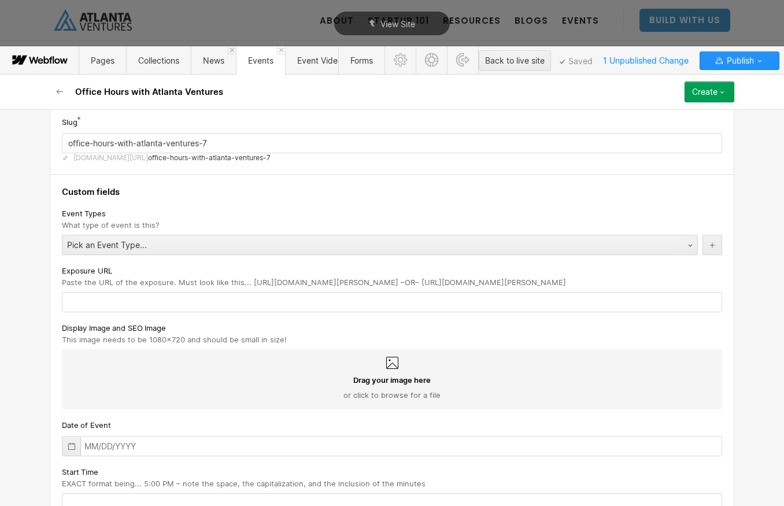
scroll to position [95, 0]
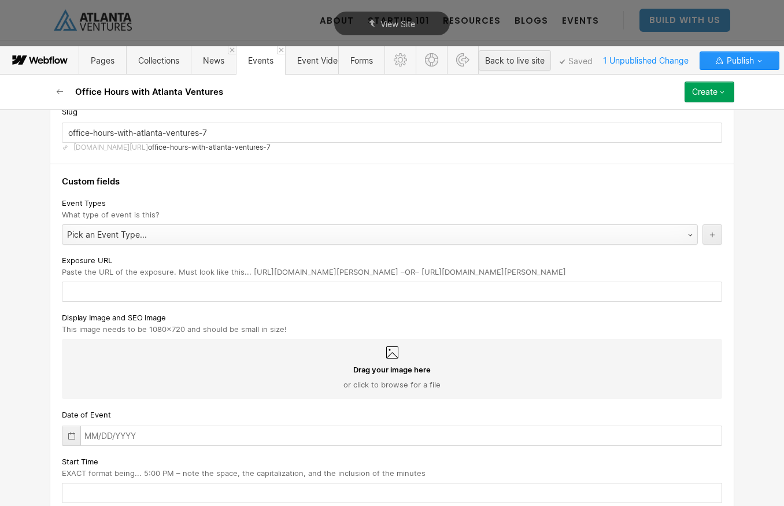
type input "Office Hours with Atlanta Ventures"
click at [290, 238] on div "Pick an Event Type..." at bounding box center [368, 235] width 612 height 19
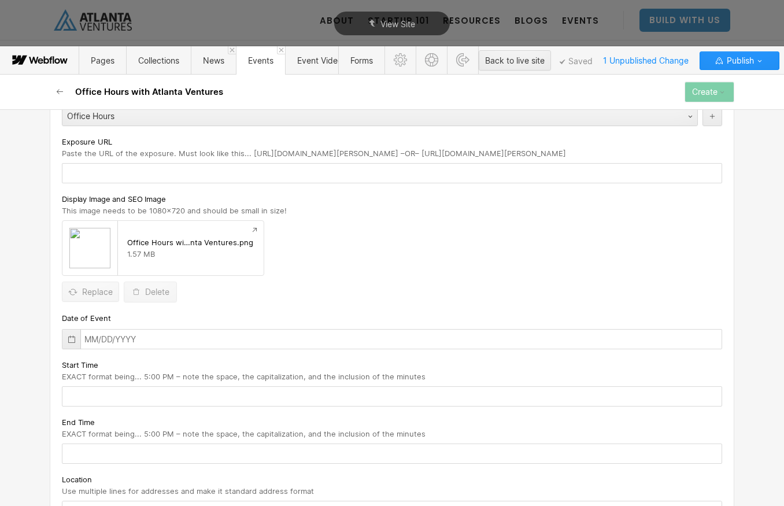
scroll to position [232, 0]
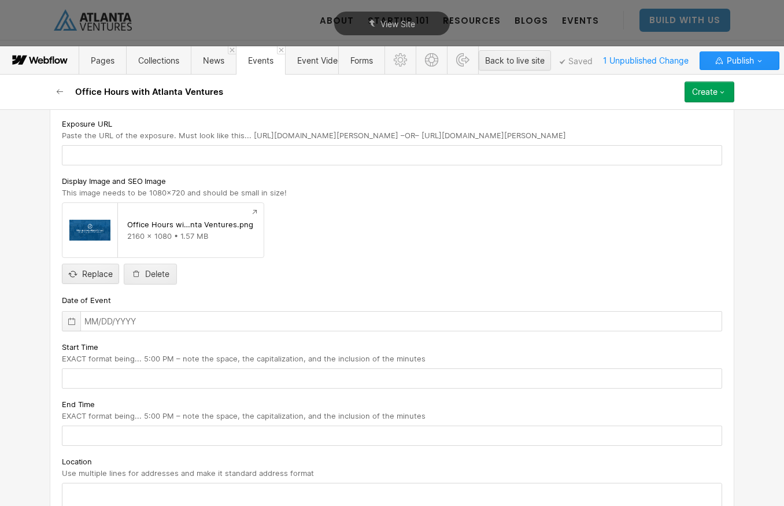
click at [72, 322] on icon at bounding box center [71, 321] width 9 height 9
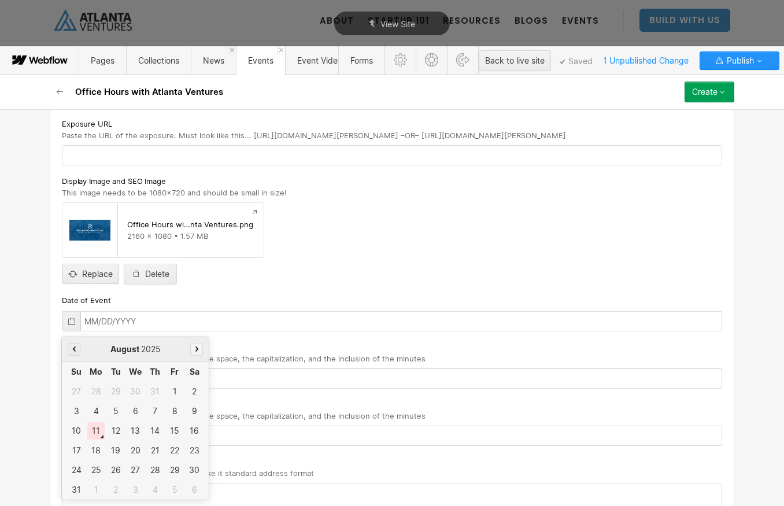
click at [202, 351] on button "button" at bounding box center [196, 349] width 13 height 13
click at [153, 433] on div "13" at bounding box center [154, 430] width 17 height 17
type input "11/13/2025"
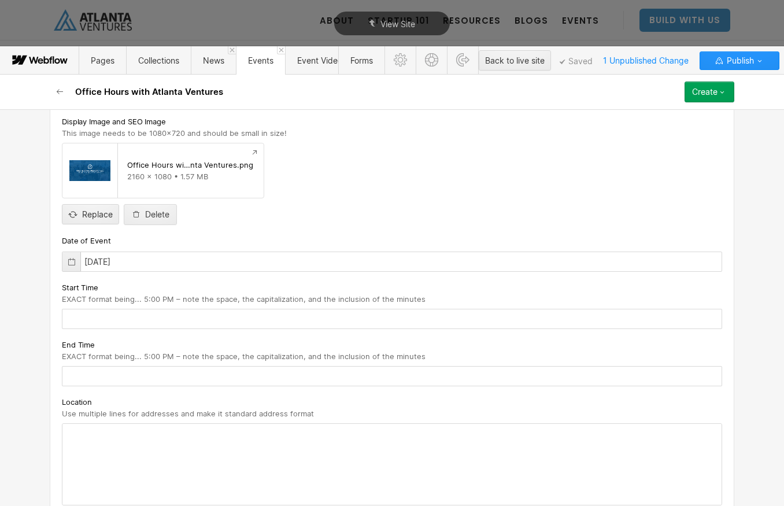
scroll to position [315, 0]
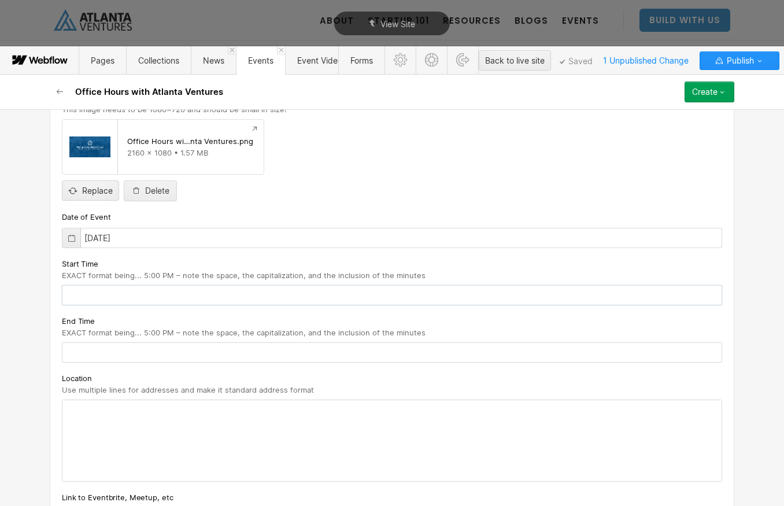
click at [238, 301] on input "text" at bounding box center [392, 295] width 661 height 20
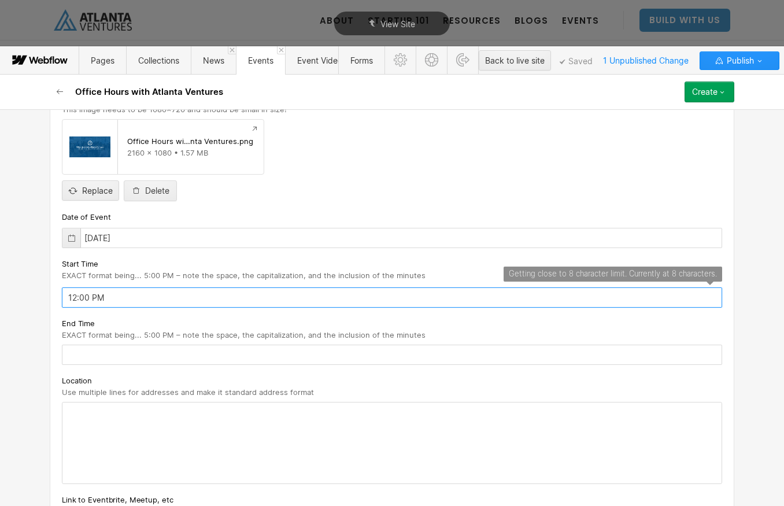
type input "12:00 PM"
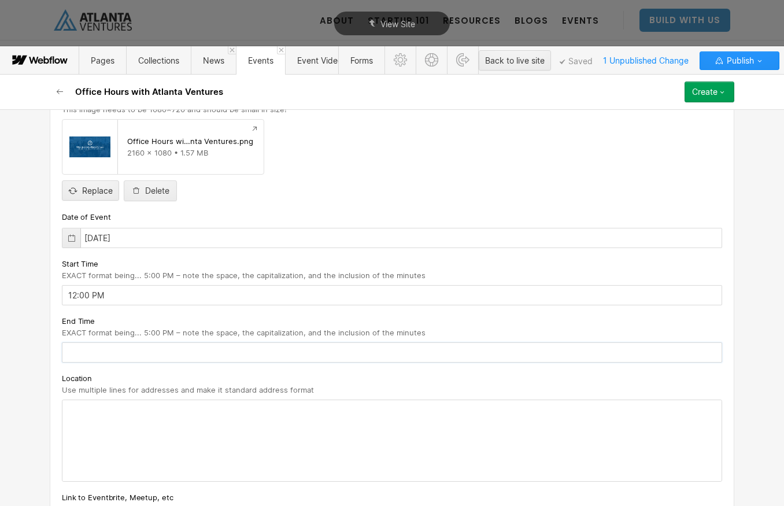
click at [198, 350] on input "text" at bounding box center [392, 352] width 661 height 20
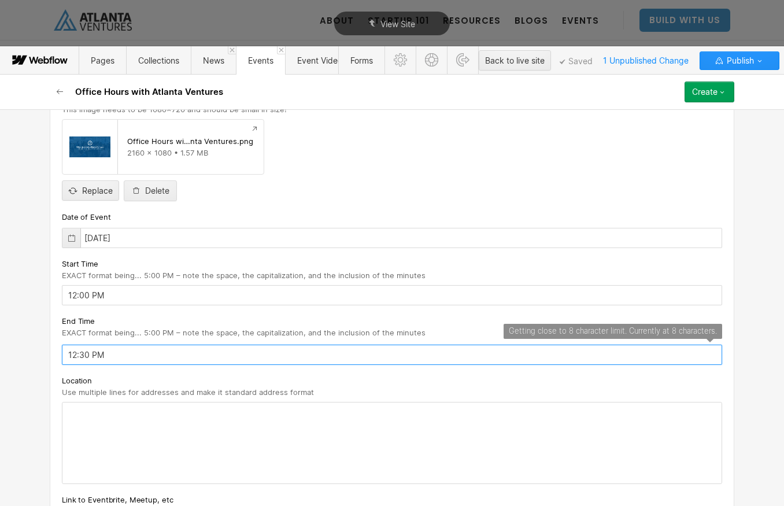
type input "12:30 PM"
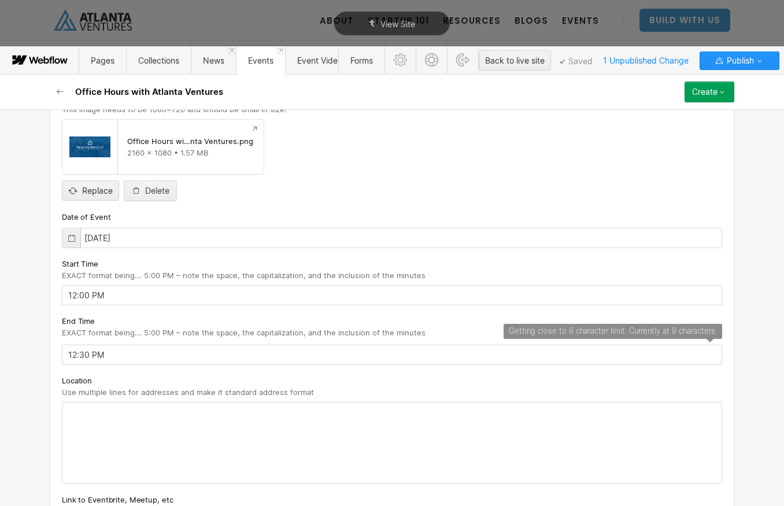
click at [208, 427] on div at bounding box center [391, 443] width 659 height 81
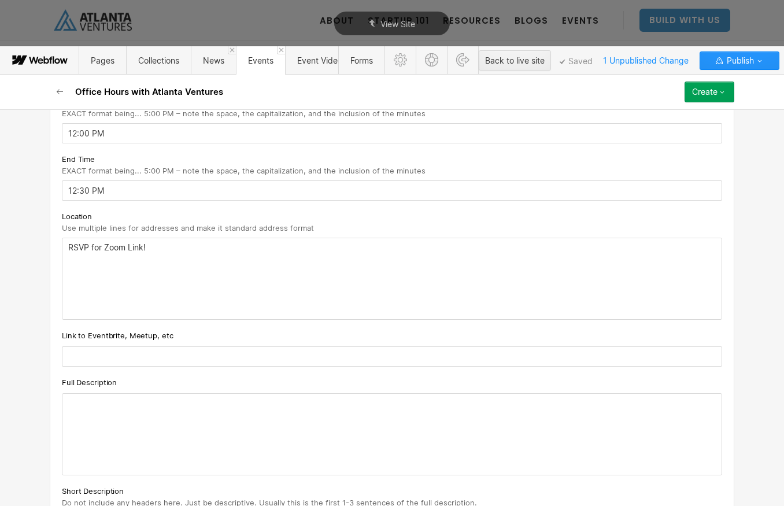
scroll to position [522, 0]
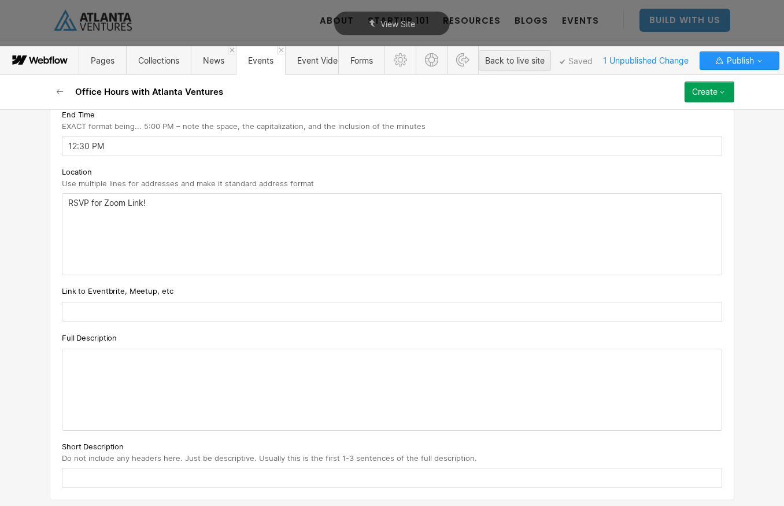
click at [108, 299] on div "Link to Eventbrite, Meetup, etc" at bounding box center [392, 304] width 661 height 38
click at [105, 311] on input "text" at bounding box center [392, 312] width 661 height 20
paste input "https://www.eventbrite.com/e/office-hours-with-atlanta-ventures-tickets-1488803…"
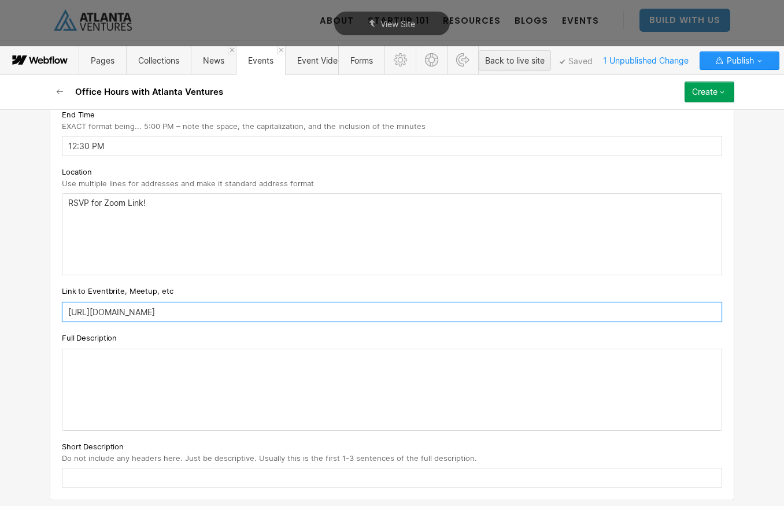
type input "https://www.eventbrite.com/e/office-hours-with-atlanta-ventures-tickets-1488803…"
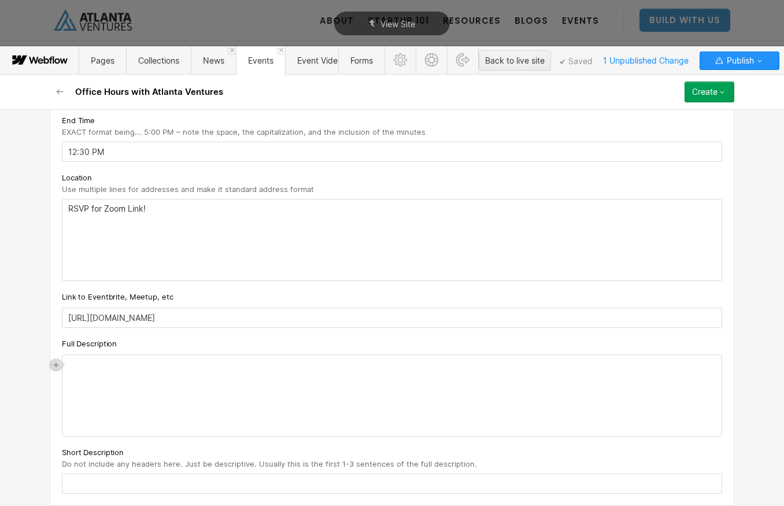
click at [142, 359] on div "‍" at bounding box center [391, 395] width 659 height 81
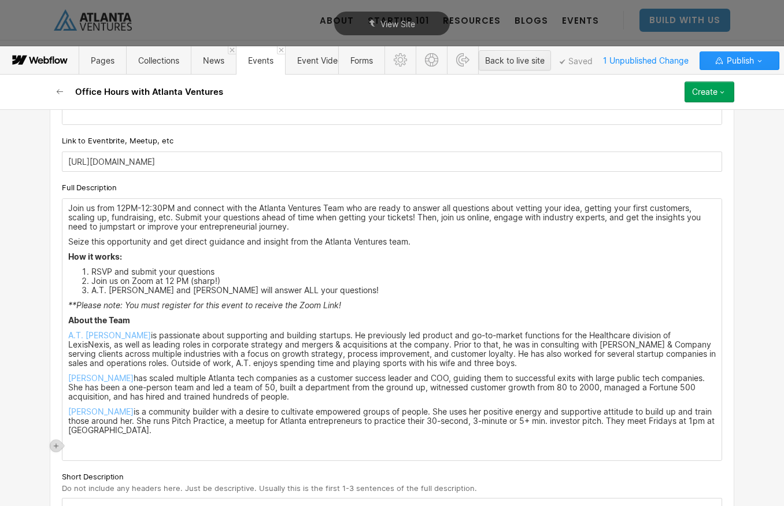
scroll to position [677, 0]
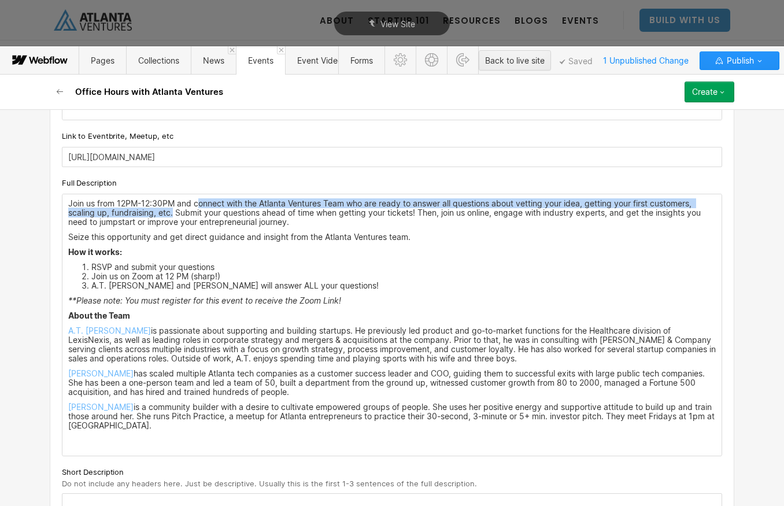
drag, startPoint x: 197, startPoint y: 205, endPoint x: 174, endPoint y: 216, distance: 26.4
click at [174, 216] on p "Join us from 12PM-12:30PM and connect with the Atlanta Ventures Team who are re…" at bounding box center [392, 213] width 648 height 28
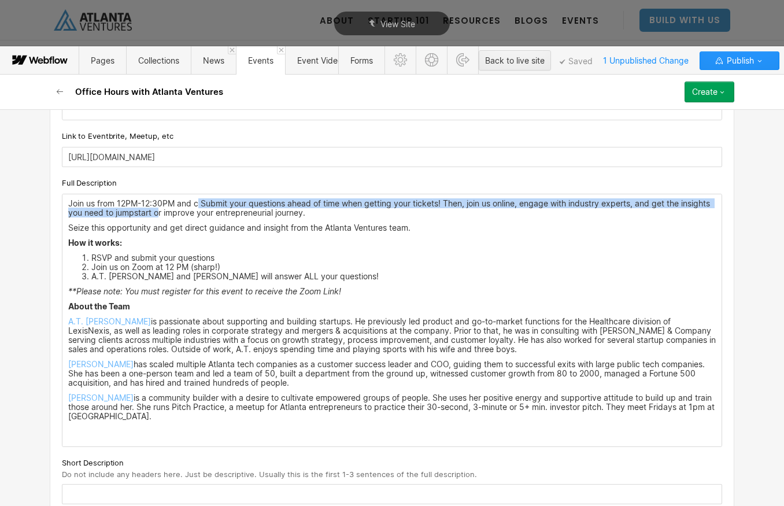
copy p "onnect with the Atlanta Ventures Team who are ready to answer all questions abo…"
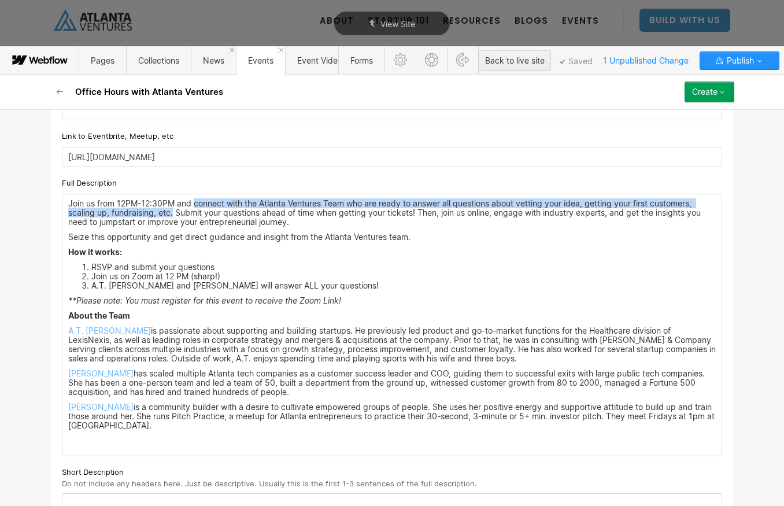
drag, startPoint x: 196, startPoint y: 206, endPoint x: 173, endPoint y: 217, distance: 25.4
click at [173, 217] on p "Join us from 12PM-12:30PM and connect with the Atlanta Ventures Team who are re…" at bounding box center [392, 213] width 648 height 28
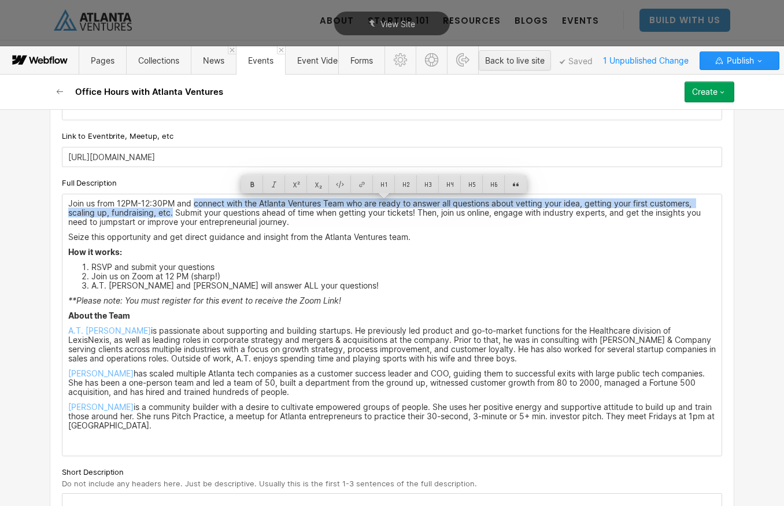
copy p "connect with the Atlanta Ventures Team who are ready to answer all questions ab…"
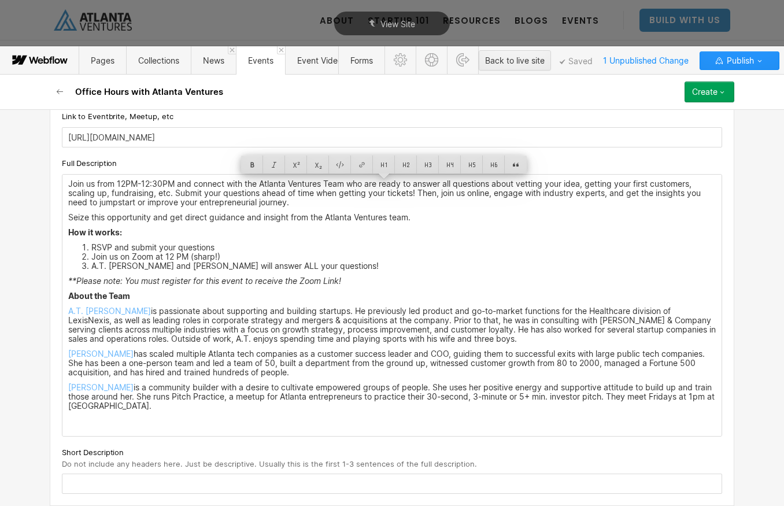
click at [151, 477] on div "Custom fields Event Types What type of event is this? Office Hours Exposure URL…" at bounding box center [392, 34] width 685 height 943
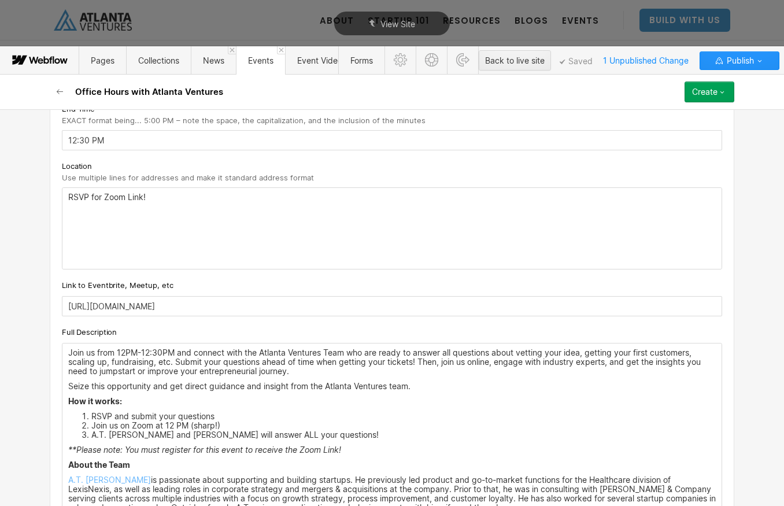
scroll to position [708, 0]
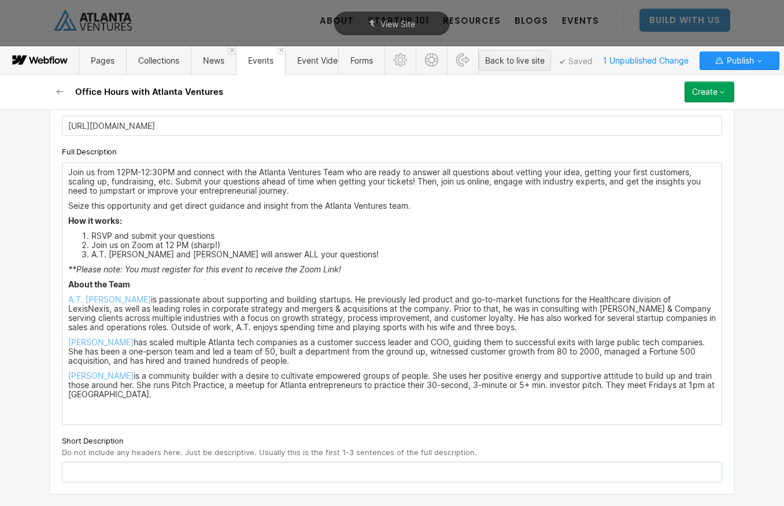
click at [115, 474] on input "text" at bounding box center [392, 472] width 661 height 20
paste input "connect with the Atlanta Ventures Team who are ready to answer all questions ab…"
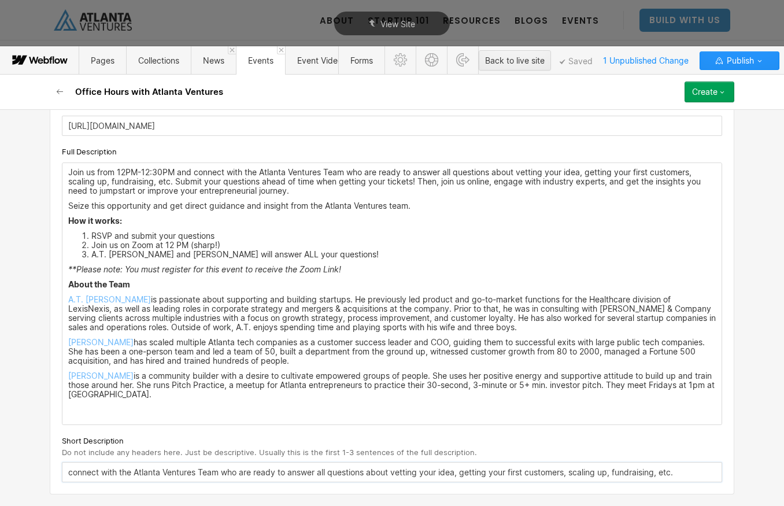
click at [72, 473] on input "connect with the Atlanta Ventures Team who are ready to answer all questions ab…" at bounding box center [392, 472] width 661 height 20
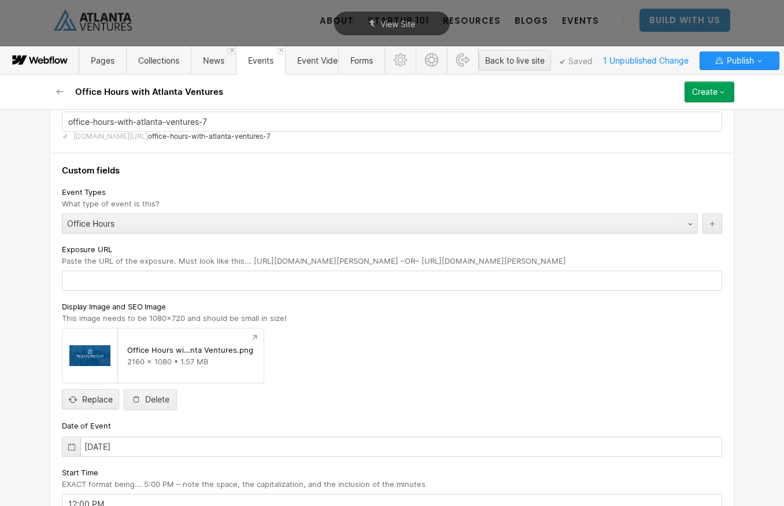
scroll to position [0, 0]
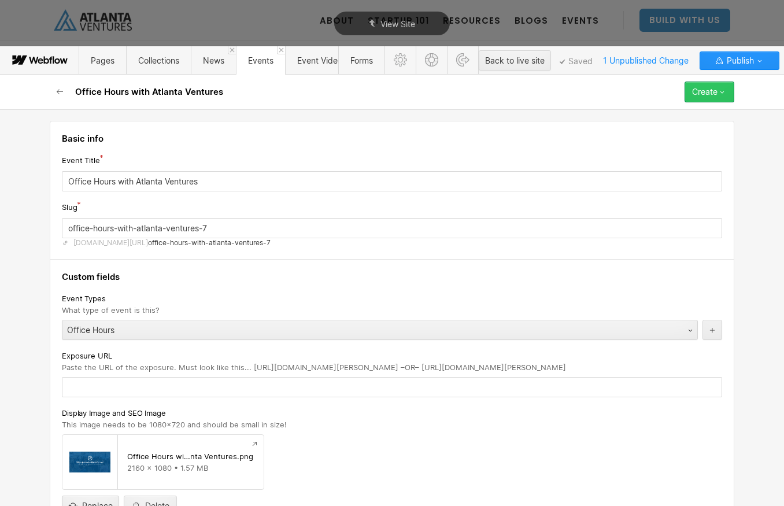
type input "Connect with the Atlanta Ventures Team who are ready to answer all questions ab…"
click at [698, 86] on button "Create" at bounding box center [710, 92] width 50 height 21
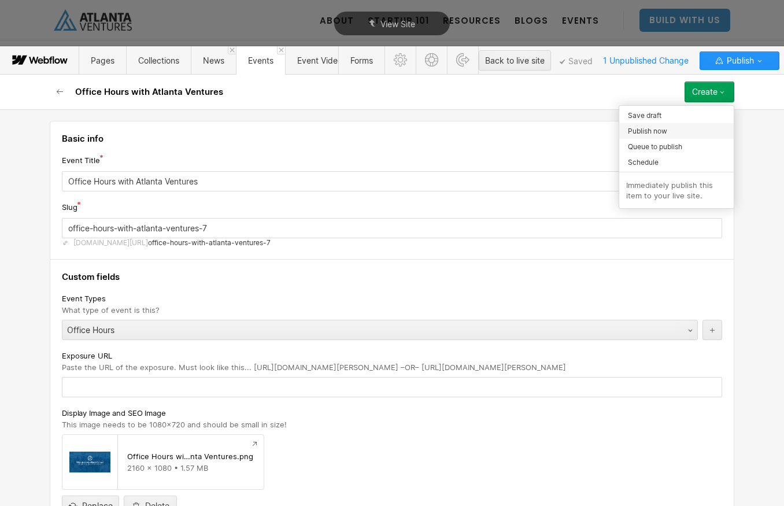
click at [650, 132] on span "Publish now" at bounding box center [647, 131] width 39 height 11
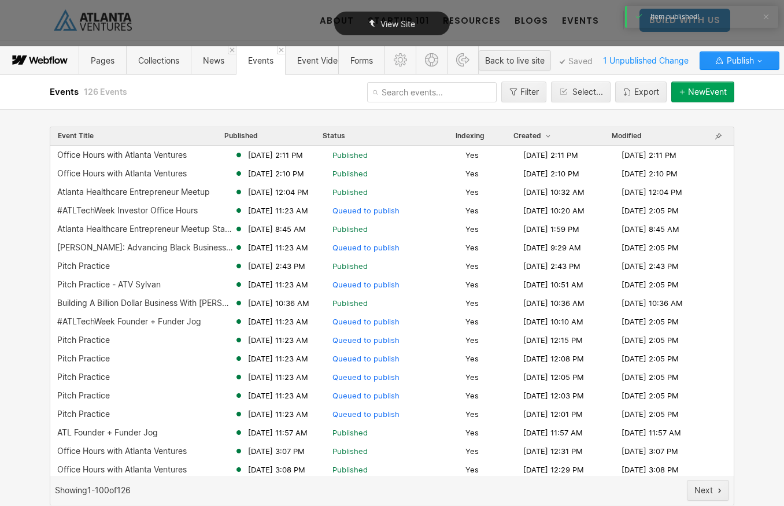
click at [769, 14] on div "View Site" at bounding box center [392, 23] width 784 height 47
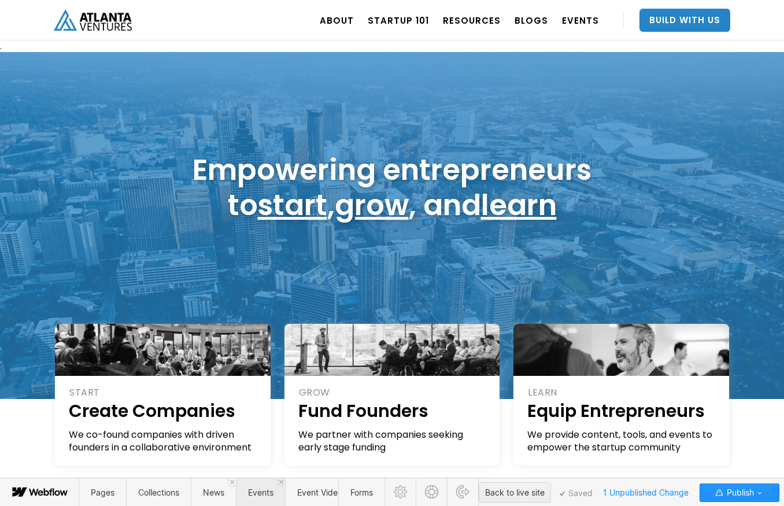
click at [256, 497] on span "Events" at bounding box center [260, 493] width 25 height 10
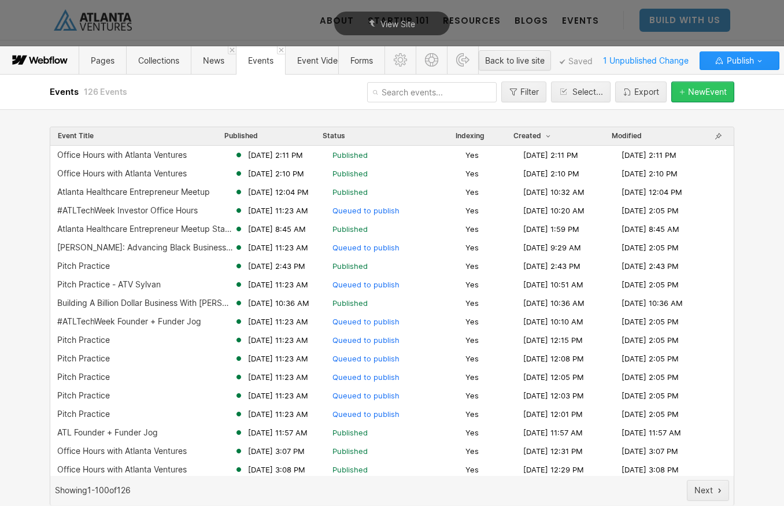
click at [702, 95] on div "New Event" at bounding box center [707, 91] width 39 height 9
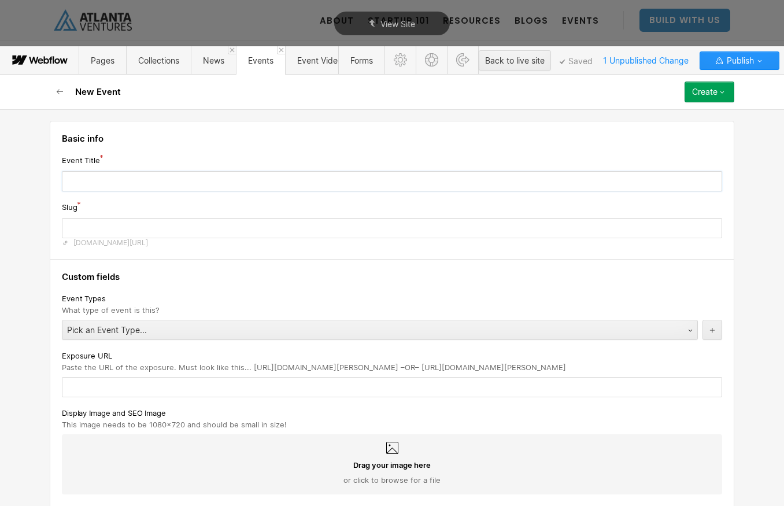
click at [182, 179] on input "text" at bounding box center [392, 181] width 661 height 20
type input "O"
type input "o"
type input "Of"
type input "of"
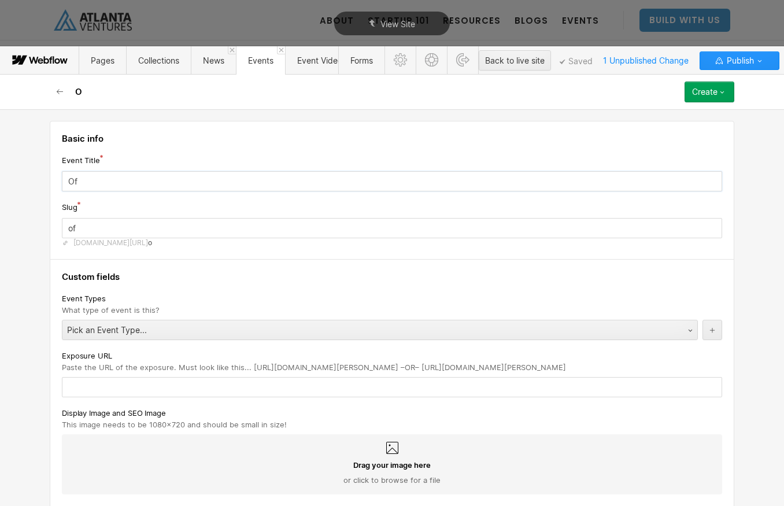
type input "Off"
type input "off"
type input "Offi"
type input "offi"
type input "Offic"
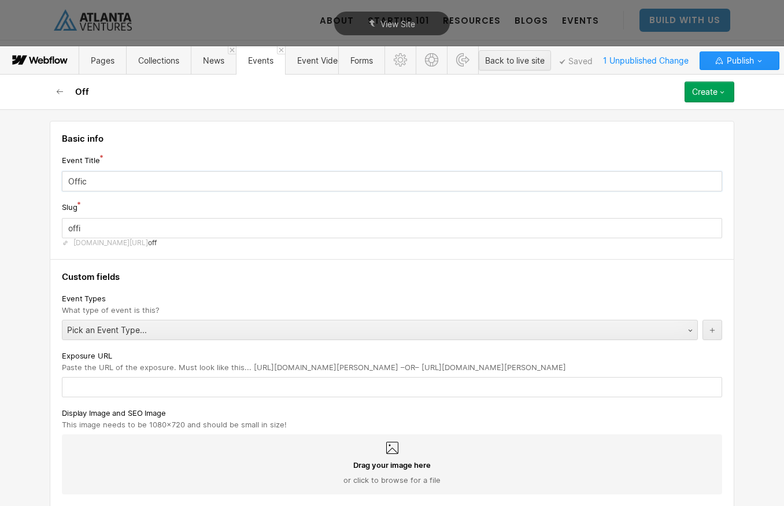
type input "offic"
type input "Office"
type input "office"
type input "Office H"
type input "office-h"
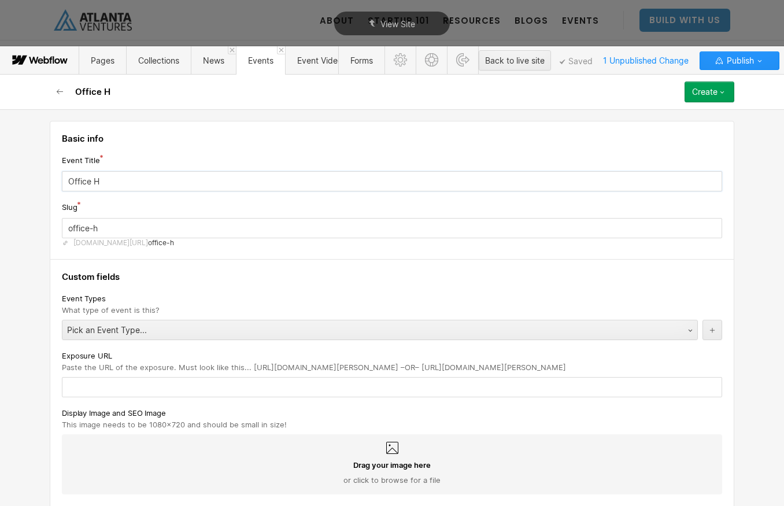
type input "Office Ho"
type input "office-ho"
type input "Office Hou"
type input "office-hou"
type input "Office Hour"
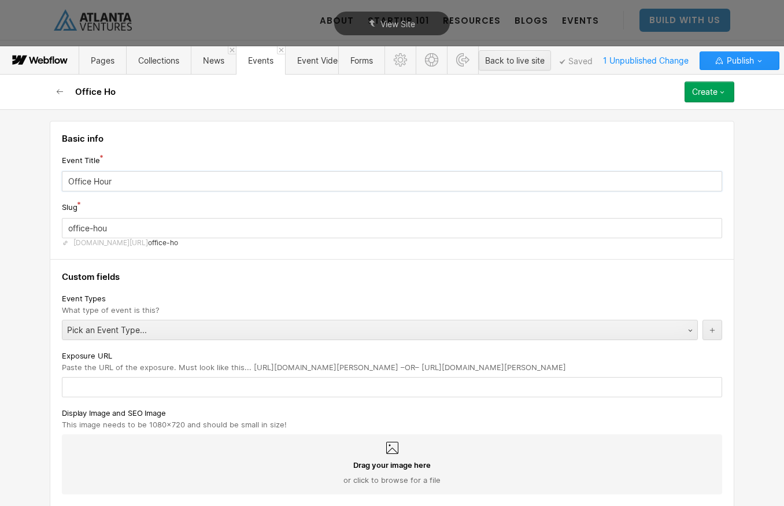
type input "office-hour"
type input "Office Hours"
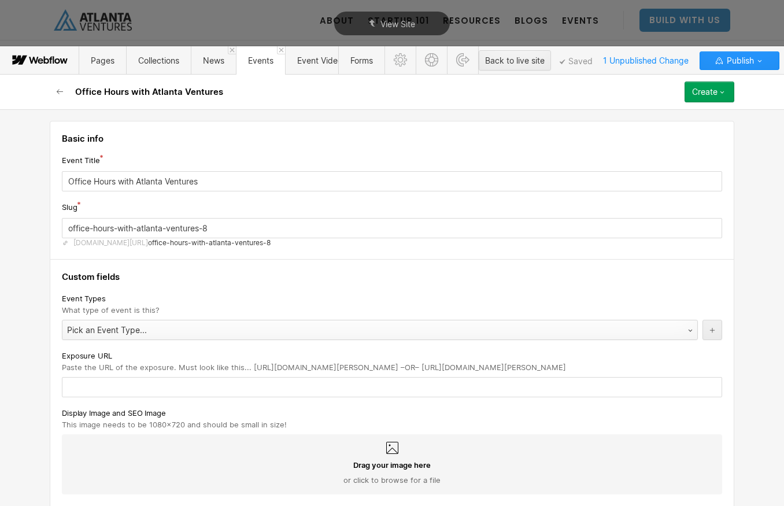
click at [208, 334] on div "Pick an Event Type..." at bounding box center [368, 330] width 612 height 19
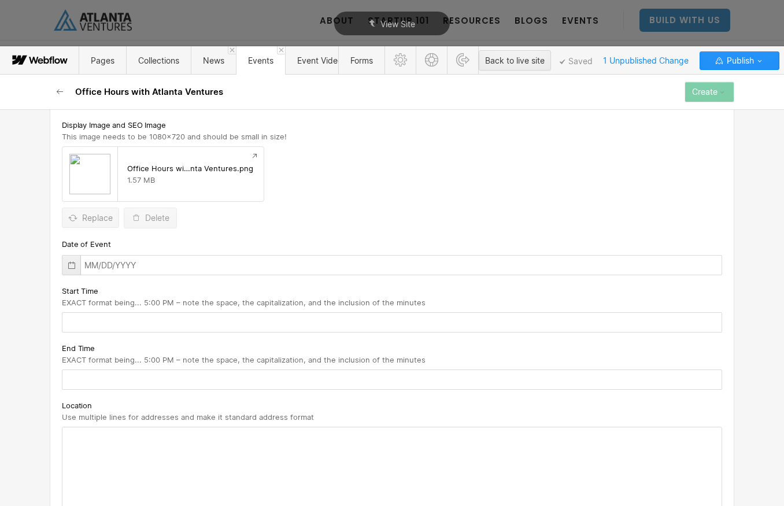
scroll to position [304, 0]
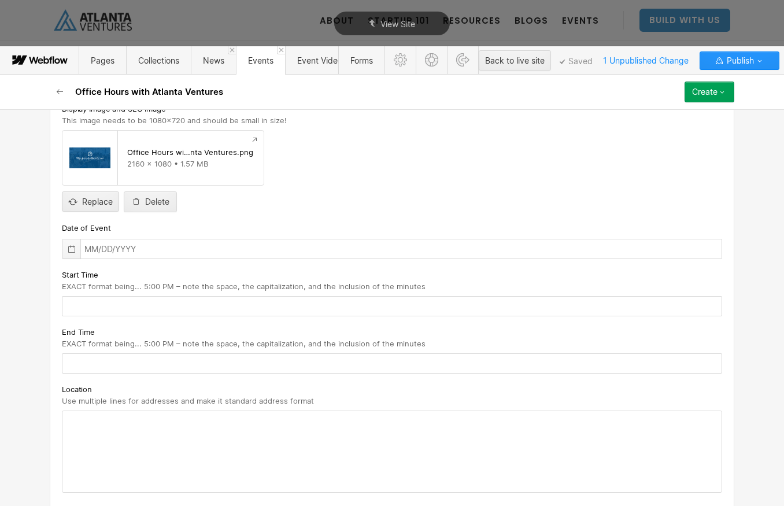
click at [68, 248] on icon at bounding box center [71, 249] width 9 height 9
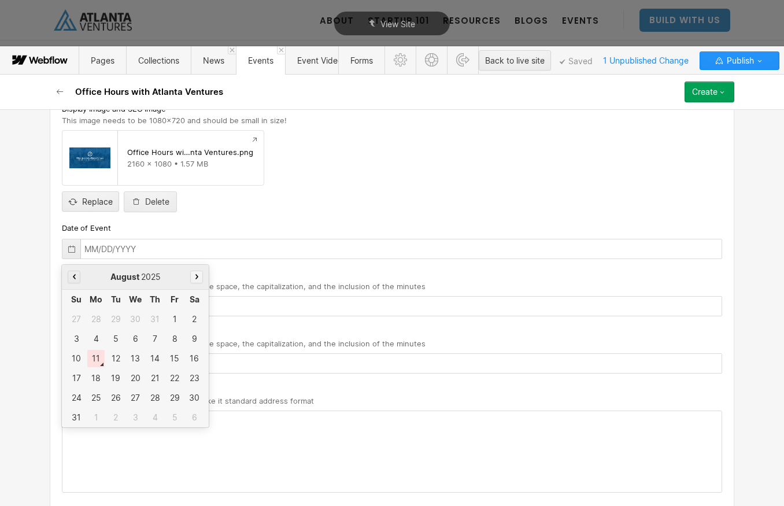
click at [193, 276] on button "button" at bounding box center [196, 277] width 13 height 13
click at [155, 338] on div "11" at bounding box center [154, 338] width 17 height 17
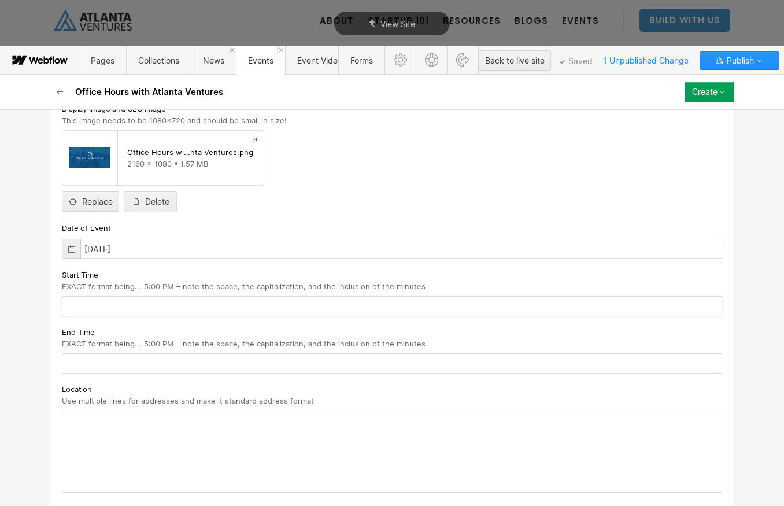
click at [145, 307] on input "text" at bounding box center [392, 306] width 661 height 20
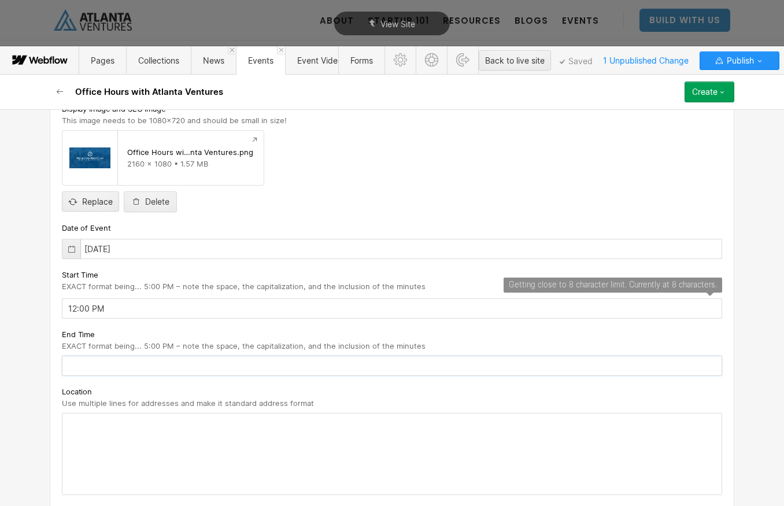
click at [137, 363] on input "text" at bounding box center [392, 366] width 661 height 20
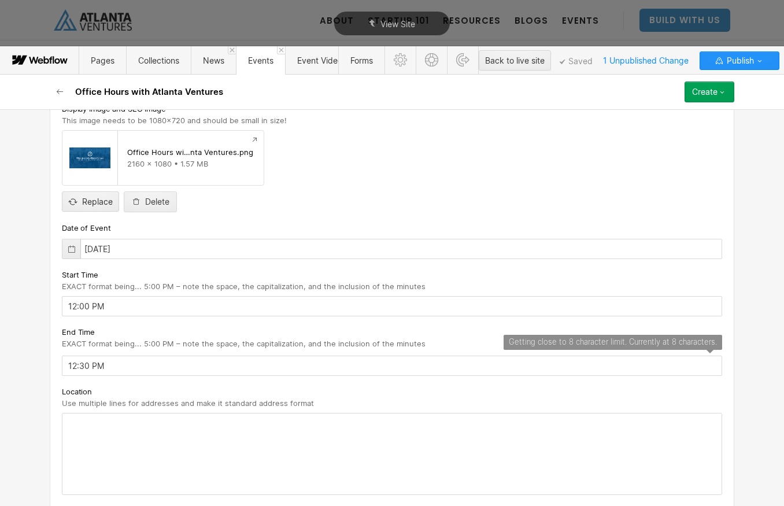
click at [133, 426] on div at bounding box center [391, 454] width 659 height 81
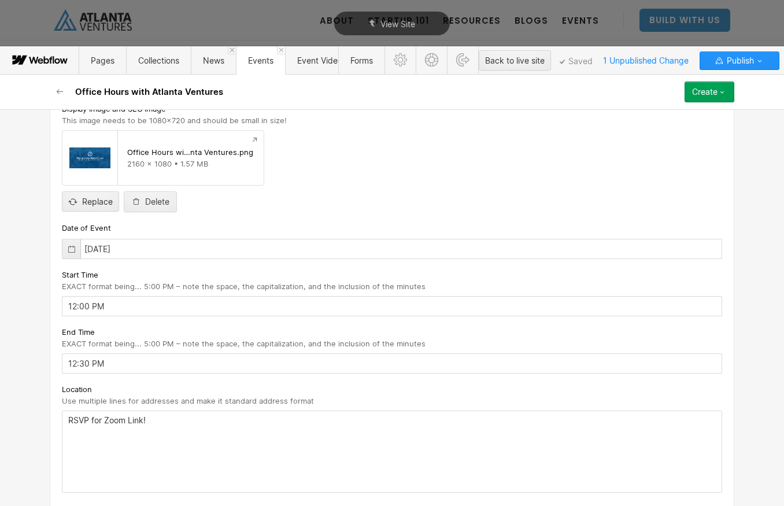
scroll to position [527, 0]
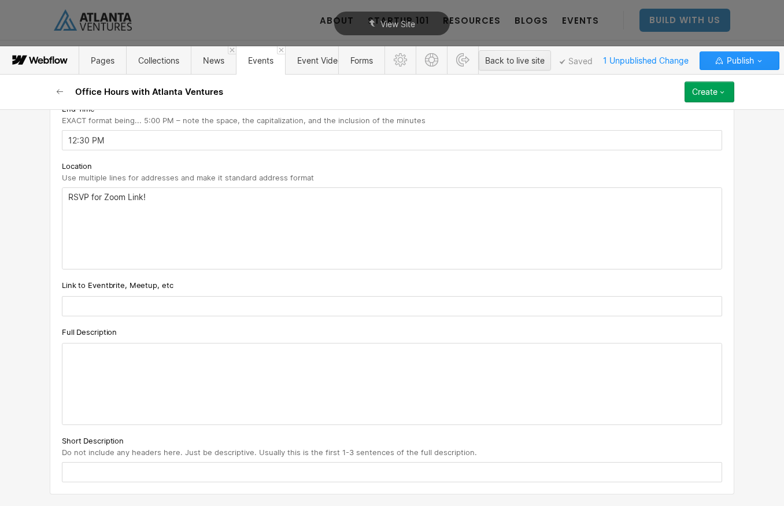
click at [151, 312] on input "text" at bounding box center [392, 306] width 661 height 20
click at [153, 312] on input "text" at bounding box center [392, 306] width 661 height 20
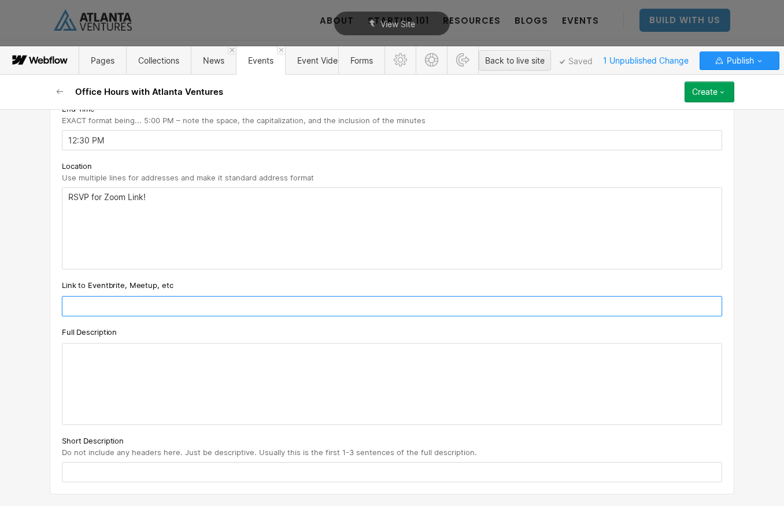
paste input "https://www.eventbrite.com/e/office-hours-with-atlanta-ventures-tickets-1488803…"
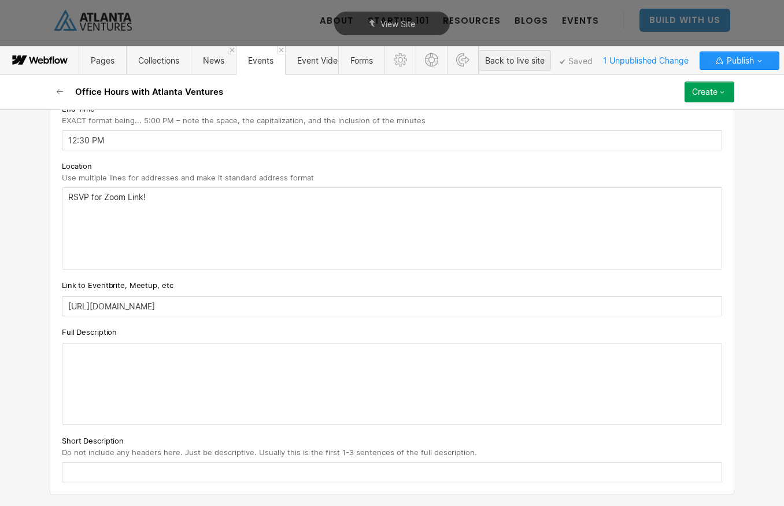
click at [135, 362] on div at bounding box center [391, 384] width 659 height 81
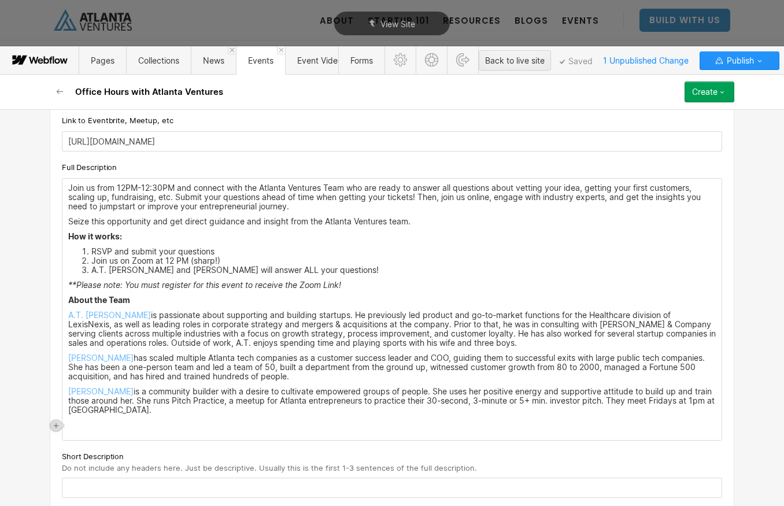
scroll to position [694, 0]
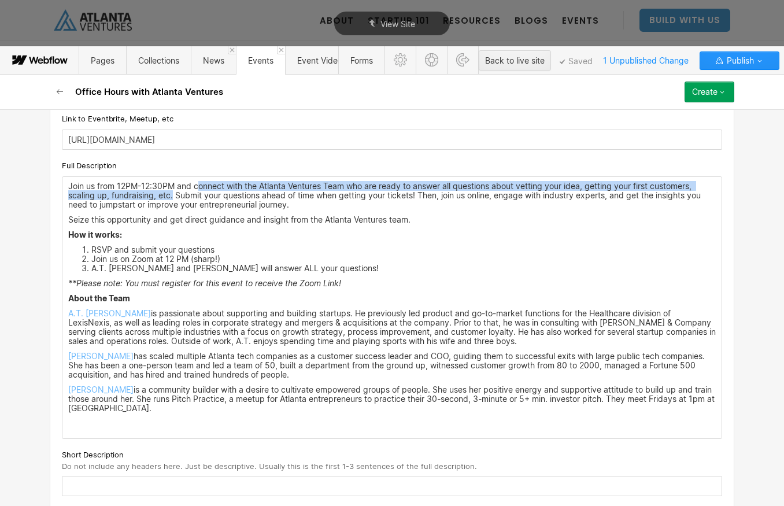
drag, startPoint x: 197, startPoint y: 188, endPoint x: 173, endPoint y: 200, distance: 26.4
click at [173, 200] on p "Join us from 12PM-12:30PM and connect with the Atlanta Ventures Team who are re…" at bounding box center [392, 196] width 648 height 28
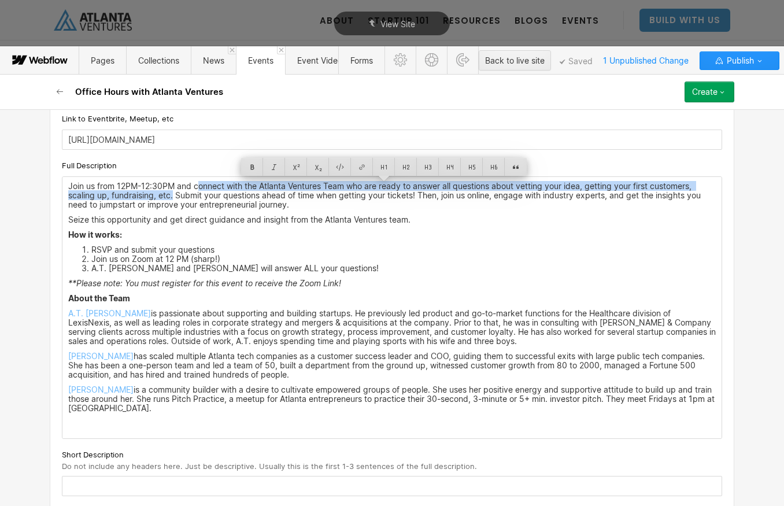
copy p "onnect with the Atlanta Ventures Team who are ready to answer all questions abo…"
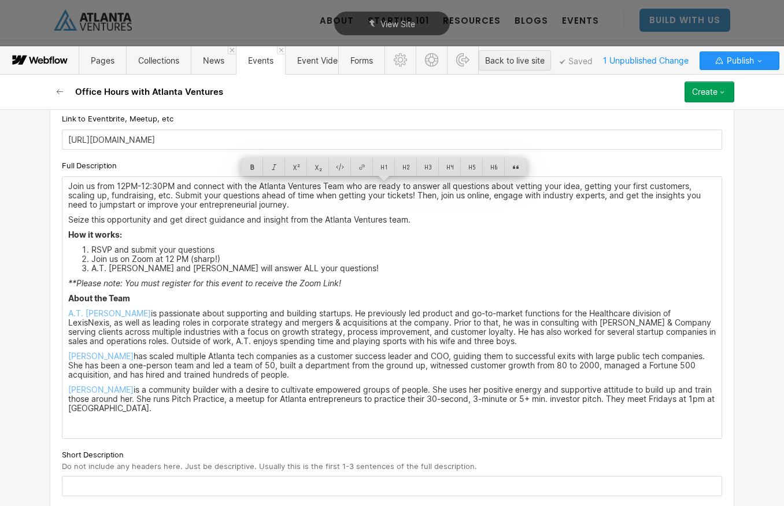
click at [192, 184] on p "Join us from 12PM-12:30PM and connect with the Atlanta Ventures Team who are re…" at bounding box center [392, 196] width 648 height 28
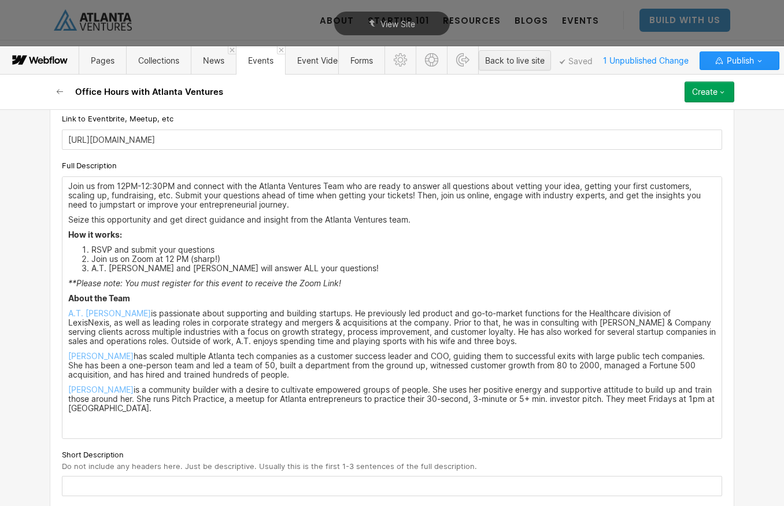
click at [100, 481] on input "text" at bounding box center [392, 486] width 661 height 20
click at [109, 487] on input "text" at bounding box center [392, 486] width 661 height 20
paste input "onnect with the Atlanta Ventures Team who are ready to answer all questions abo…"
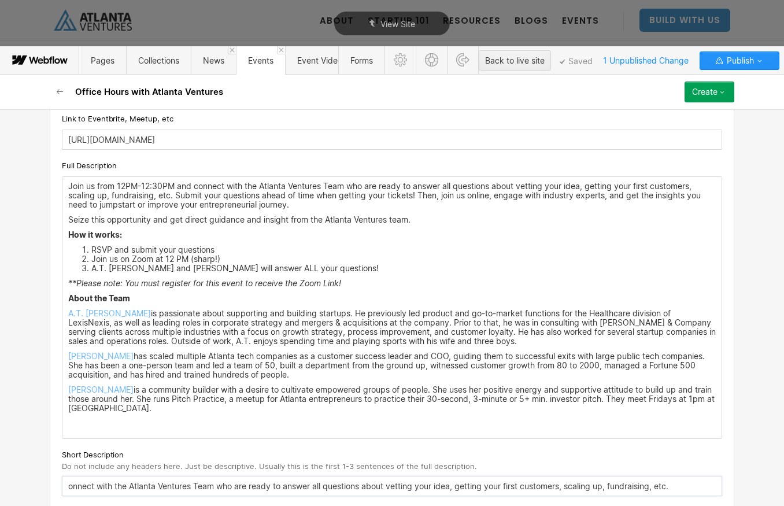
click at [69, 486] on input "onnect with the Atlanta Ventures Team who are ready to answer all questions abo…" at bounding box center [392, 486] width 661 height 20
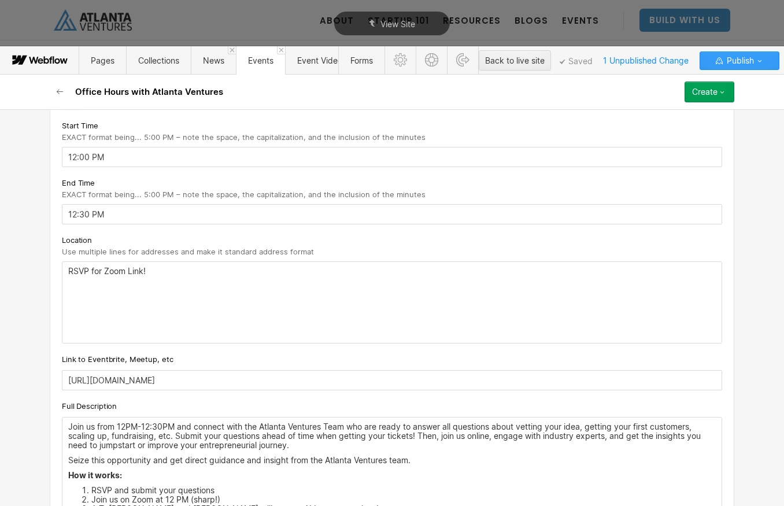
scroll to position [364, 0]
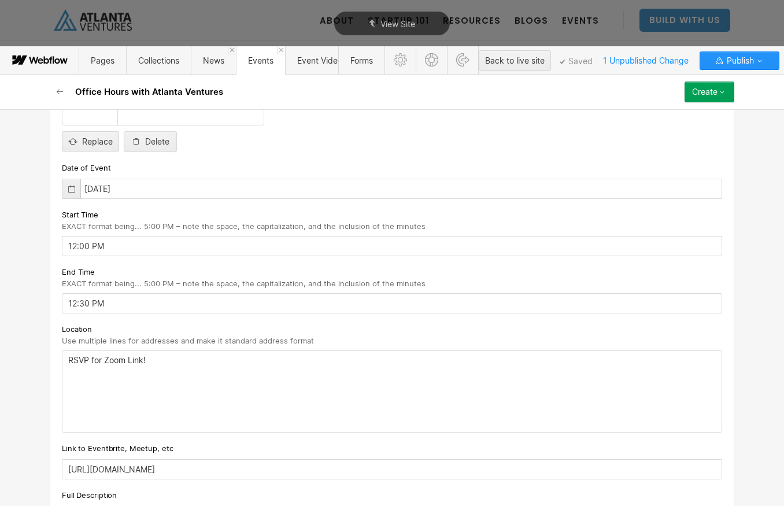
click at [703, 94] on div "Create" at bounding box center [704, 91] width 25 height 9
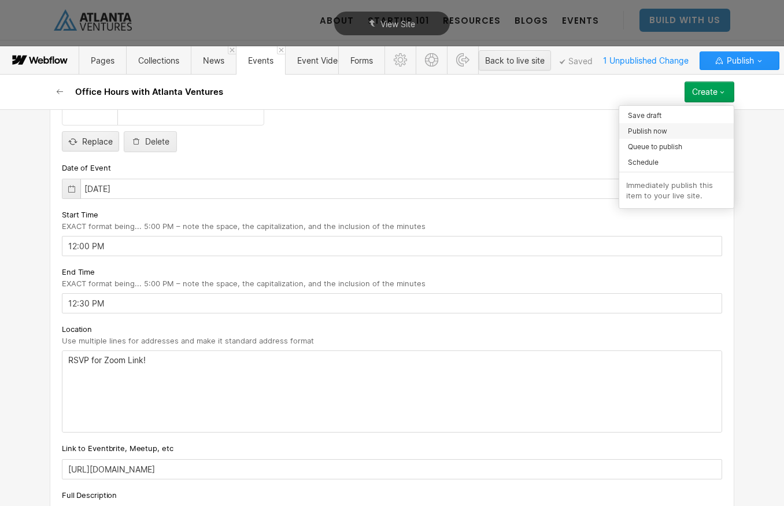
click at [652, 131] on span "Publish now" at bounding box center [647, 131] width 39 height 11
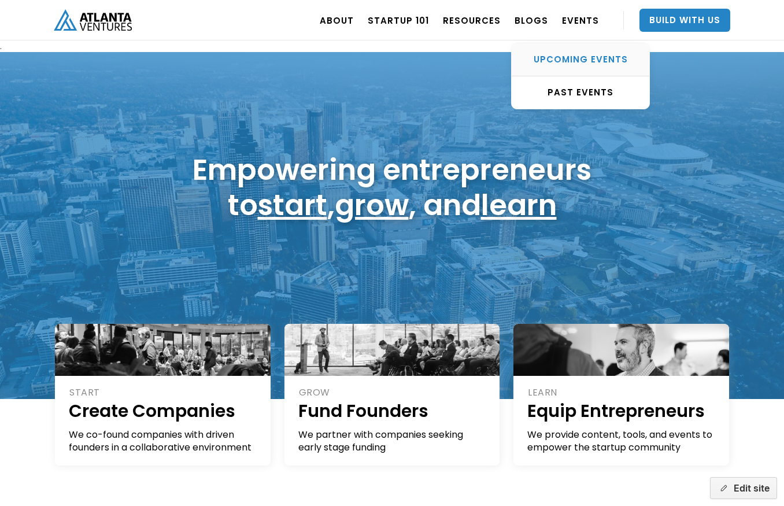
click at [588, 60] on div "UPCOMING EVENTS" at bounding box center [581, 60] width 138 height 12
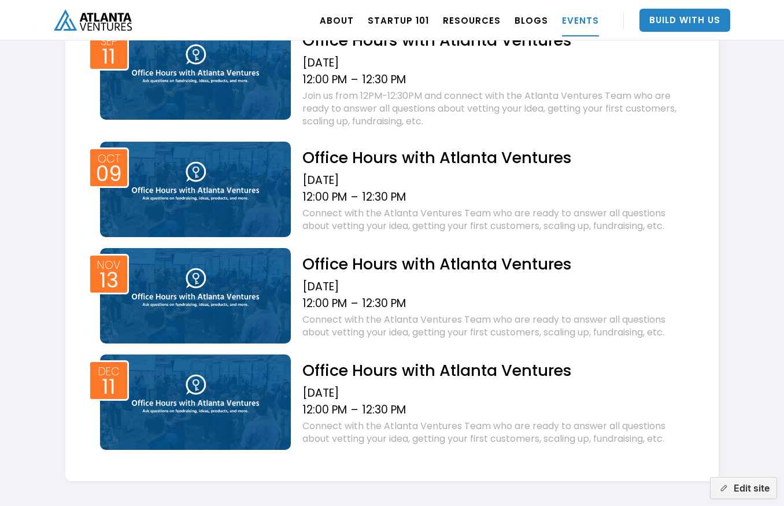
scroll to position [759, 0]
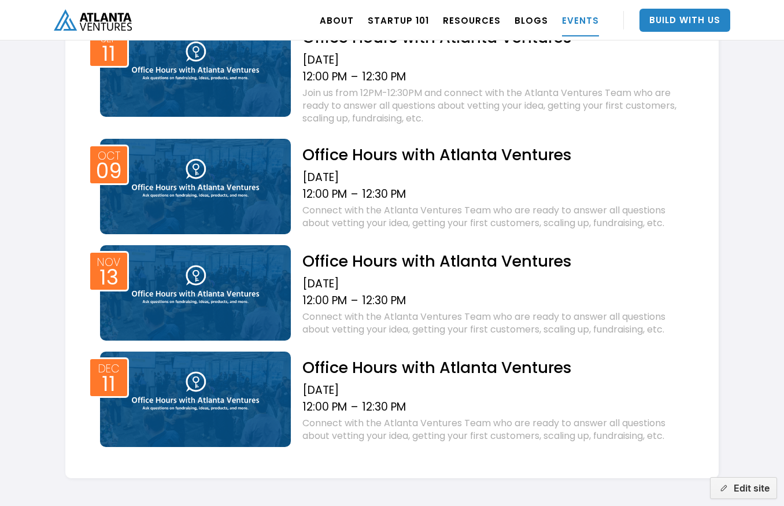
click at [254, 419] on img at bounding box center [195, 399] width 191 height 95
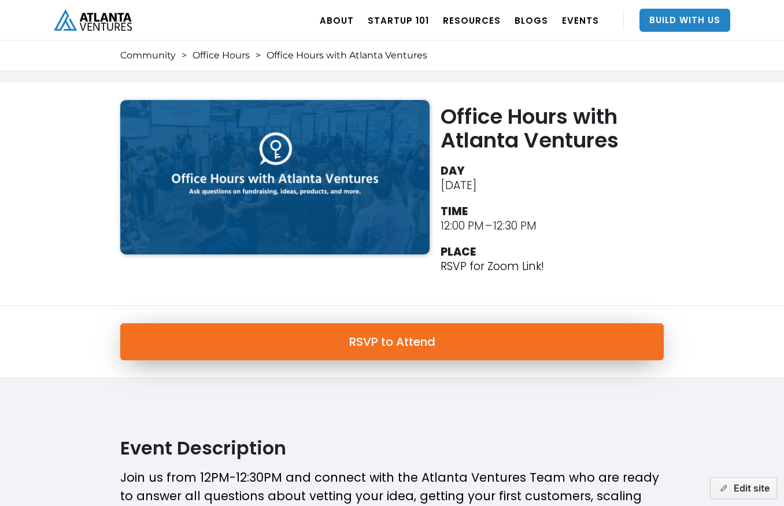
click at [391, 343] on link "RSVP to Attend" at bounding box center [392, 341] width 544 height 37
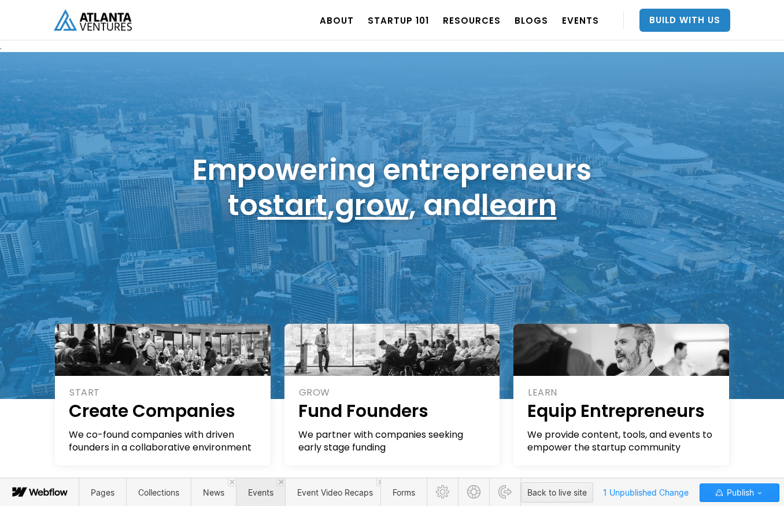
click at [263, 495] on span "Events" at bounding box center [260, 493] width 25 height 10
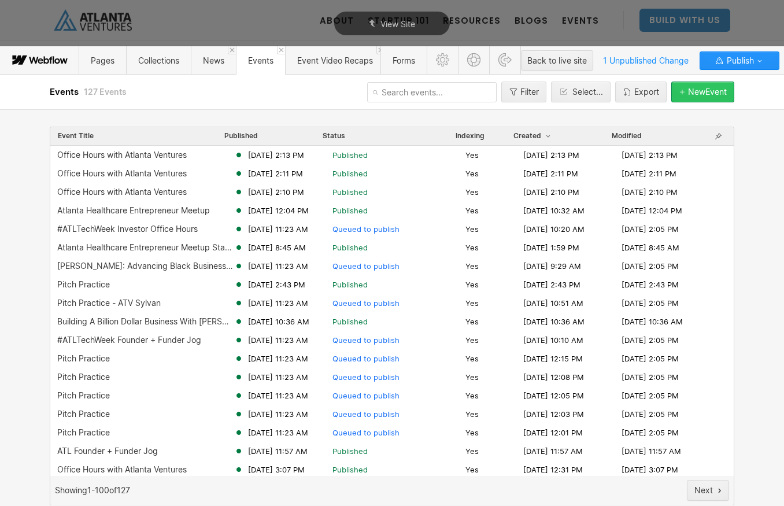
click at [702, 94] on div "New Event" at bounding box center [707, 91] width 39 height 9
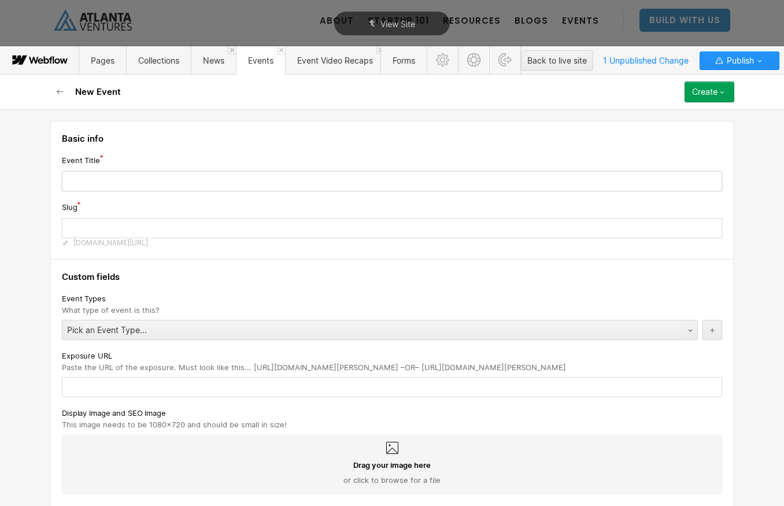
click at [223, 184] on input "text" at bounding box center [392, 181] width 661 height 20
type input "A"
type input "a"
type input "AT"
type input "at"
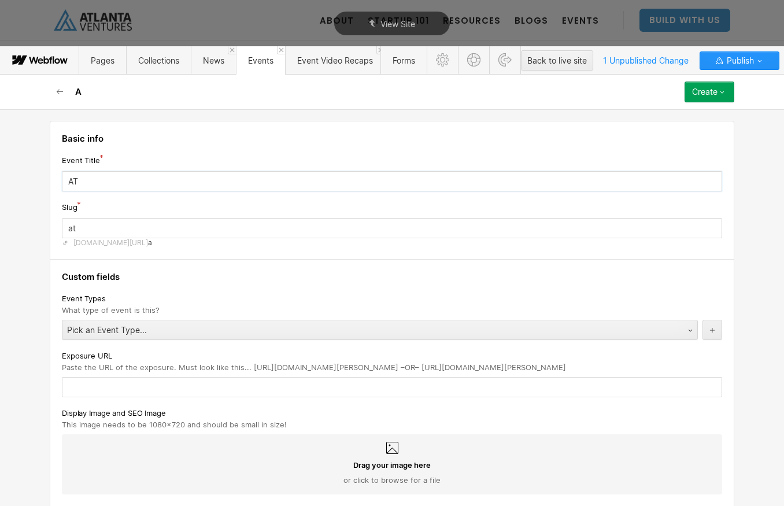
type input "ATL"
type input "atl"
type input "ATL F"
type input "atl-f"
type input "ATL Fo"
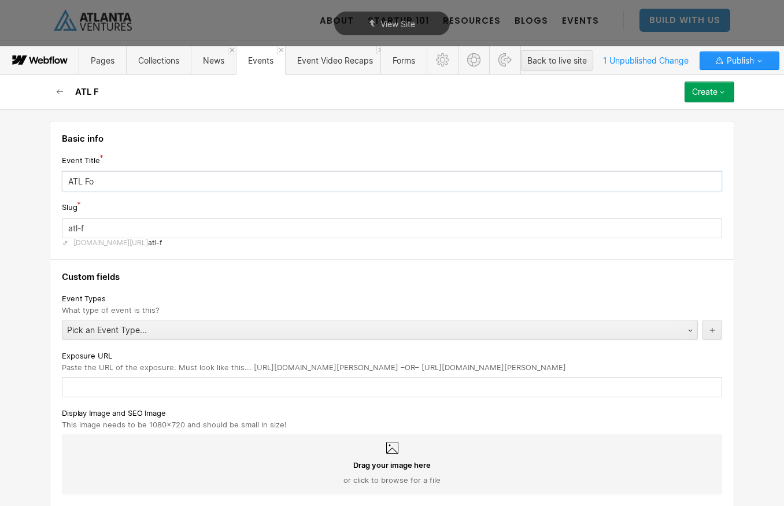
type input "atl-fo"
type input "ATL Fou"
type input "atl-fou"
type input "ATL Foun"
type input "atl-foun"
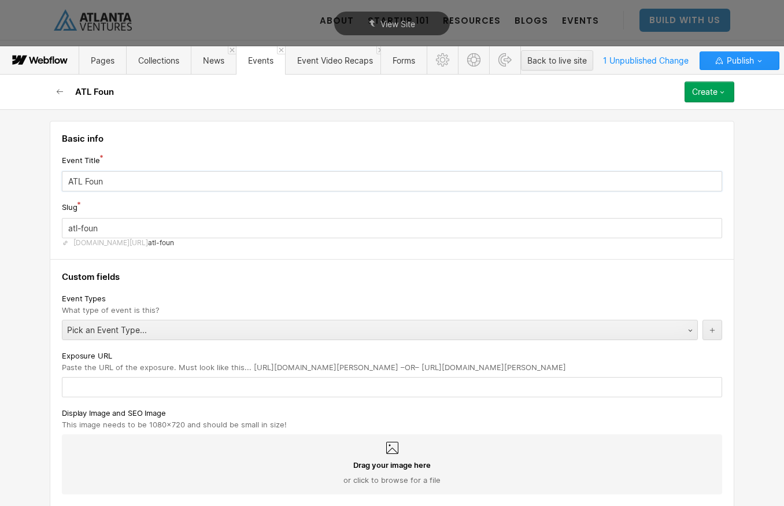
type input "ATL Found"
type input "atl-found"
type input "ATL Founde"
type input "atl-founde"
type input "ATL Founder"
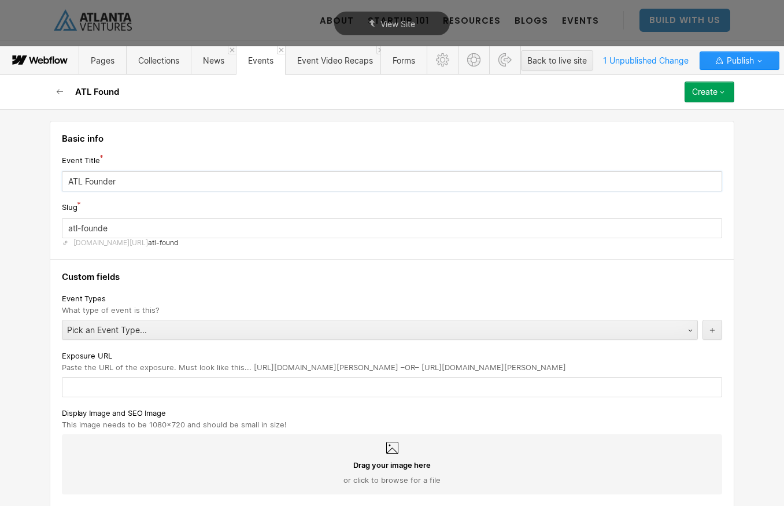
type input "atl-founder"
type input "ATL Founder + F"
type input "atl-founder-f"
type input "ATL Founder + Fu"
type input "atl-founder-fu"
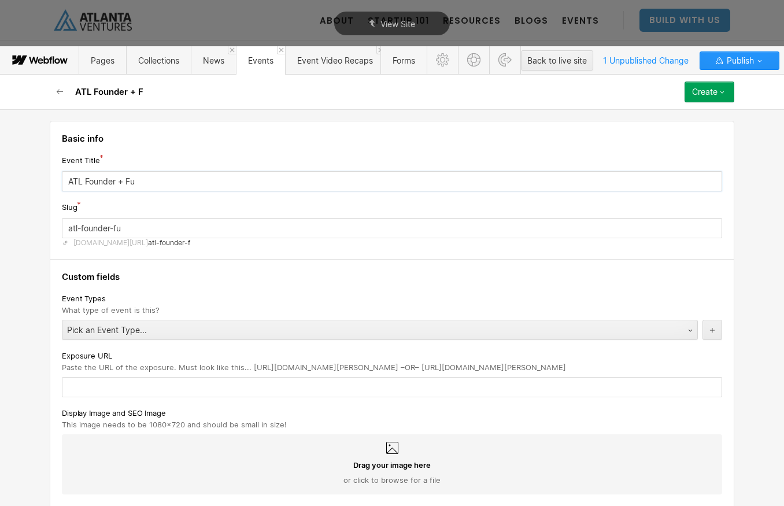
type input "ATL Founder + Fun"
type input "atl-founder-fun"
type input "ATL Founder + Fund"
type input "atl-founder-fund"
type input "ATL Founder + Funde"
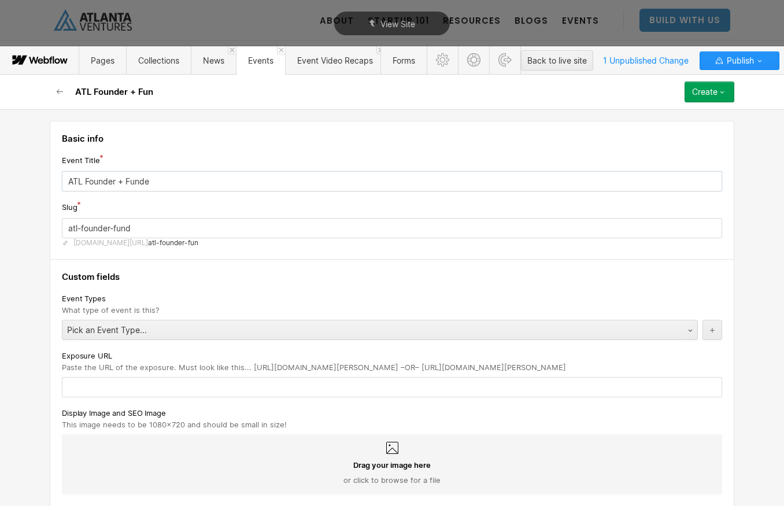
type input "atl-founder-funde"
type input "ATL Founder + Funder"
type input "atl-founder-funder"
type input "ATL Founder + Funder J"
type input "atl-founder-funder-j"
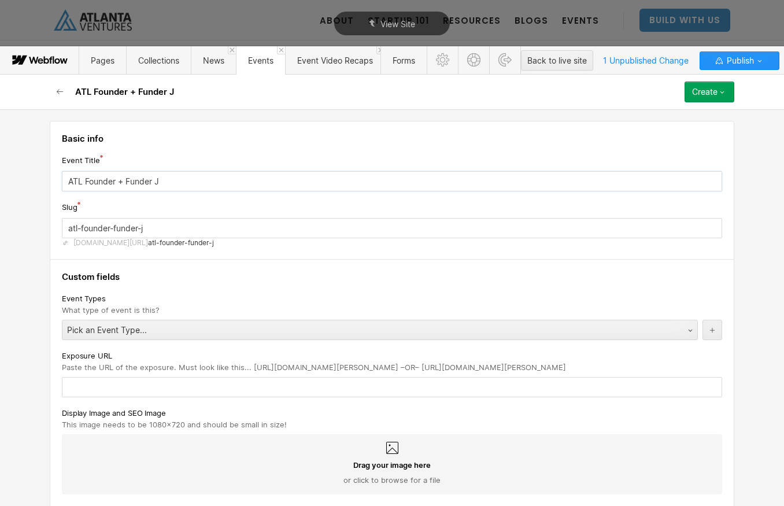
type input "ATL Founder + Funder Jo"
type input "atl-founder-funder-jo"
type input "ATL Founder + Funder Jog"
type input "atl-founder-funder-jog-2"
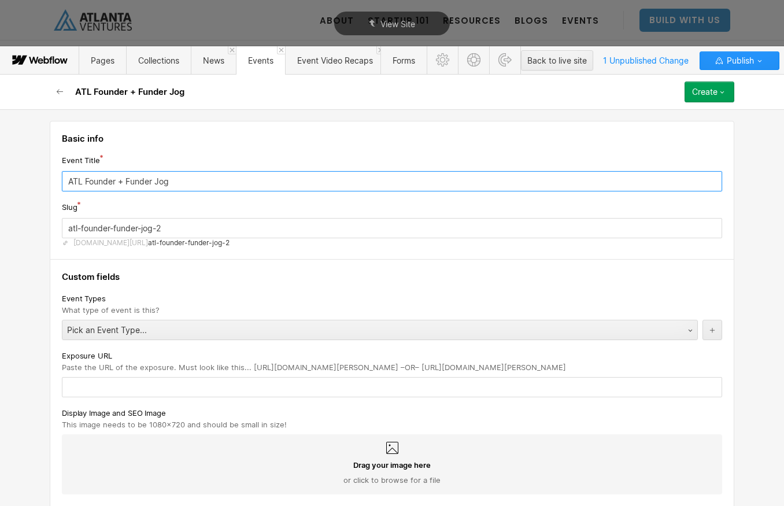
type input "ATL Founder + Funder Jog"
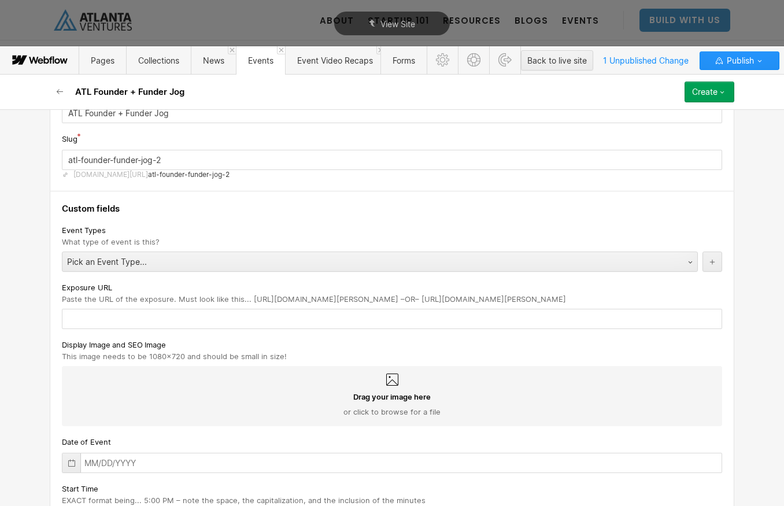
scroll to position [71, 0]
click at [240, 263] on div "Pick an Event Type..." at bounding box center [368, 259] width 612 height 19
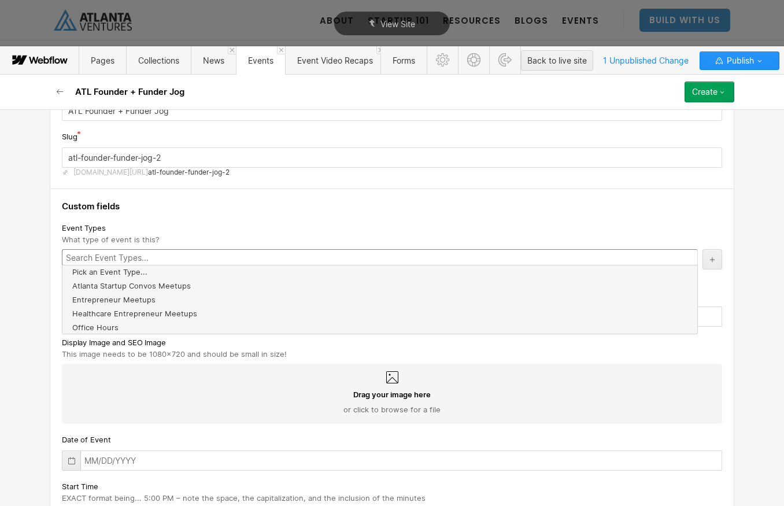
click at [27, 271] on div "Basic info Event Title ATL Founder + Funder Jog Slug atl-founder-funder-jog-2 w…" at bounding box center [392, 307] width 784 height 397
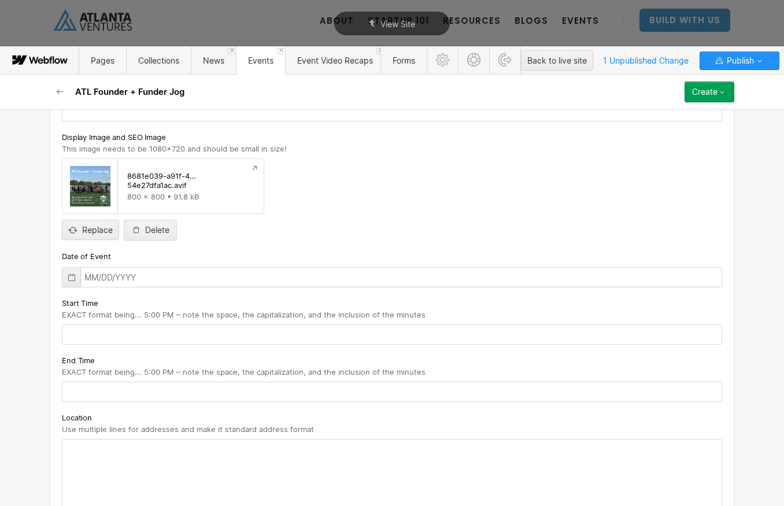
scroll to position [280, 0]
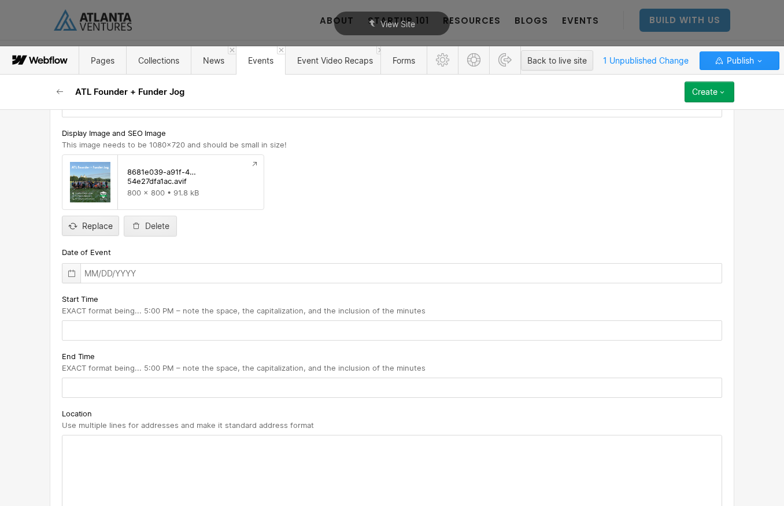
click at [78, 274] on div at bounding box center [71, 273] width 18 height 19
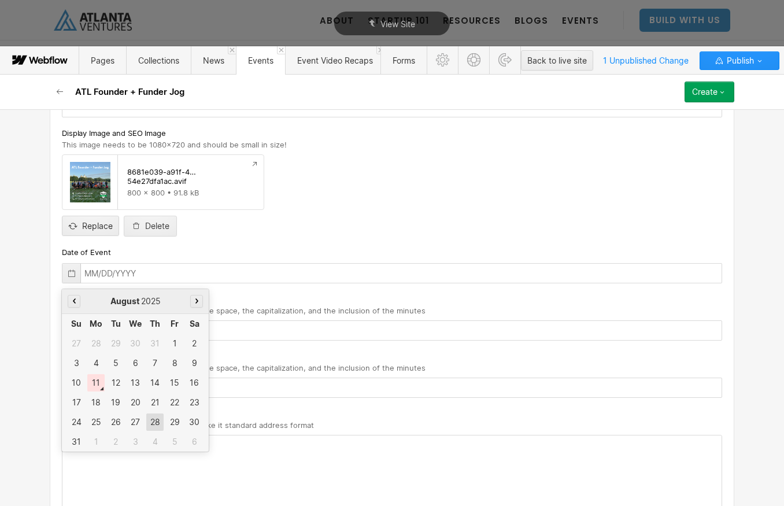
click at [150, 423] on div "28" at bounding box center [154, 422] width 17 height 17
type input "08/28/2025"
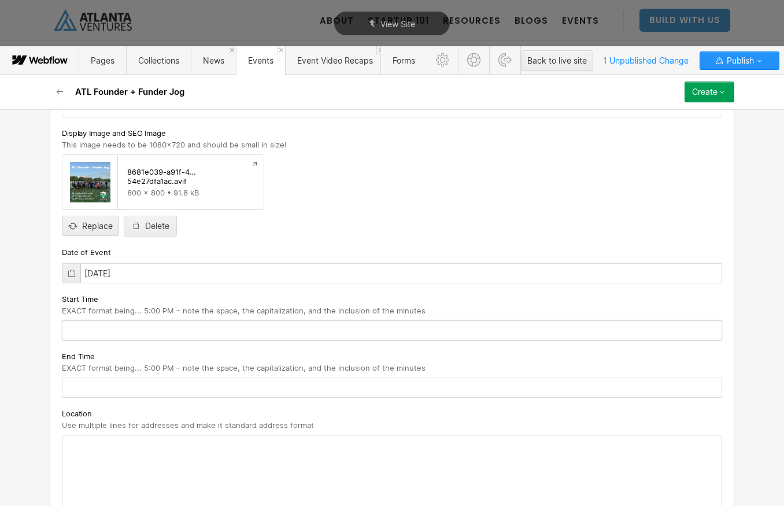
click at [119, 334] on input "text" at bounding box center [392, 330] width 661 height 20
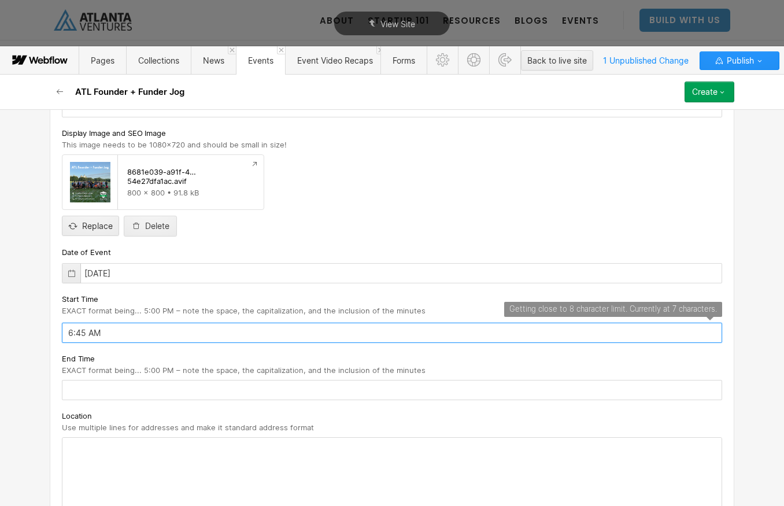
type input "6:45 AM"
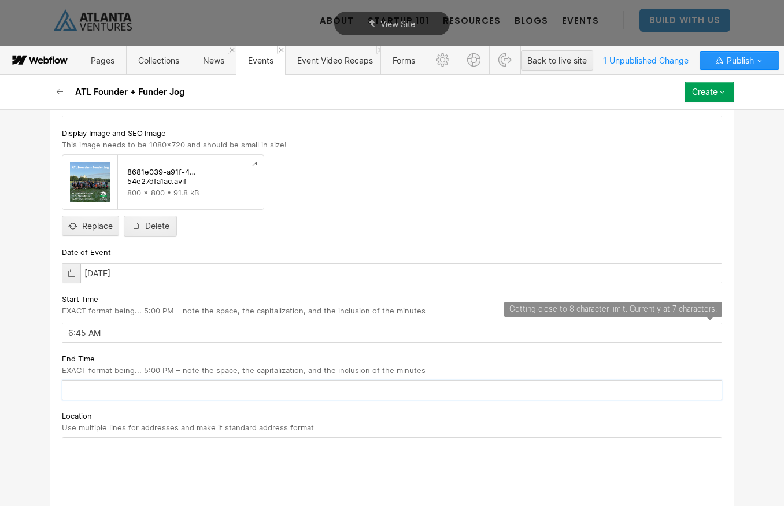
click at [124, 390] on input "text" at bounding box center [392, 390] width 661 height 20
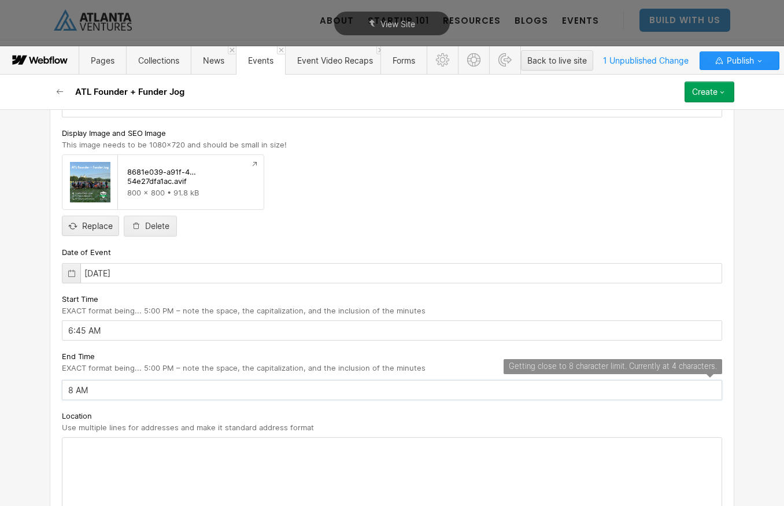
click at [72, 392] on input "8 AM" at bounding box center [392, 390] width 661 height 20
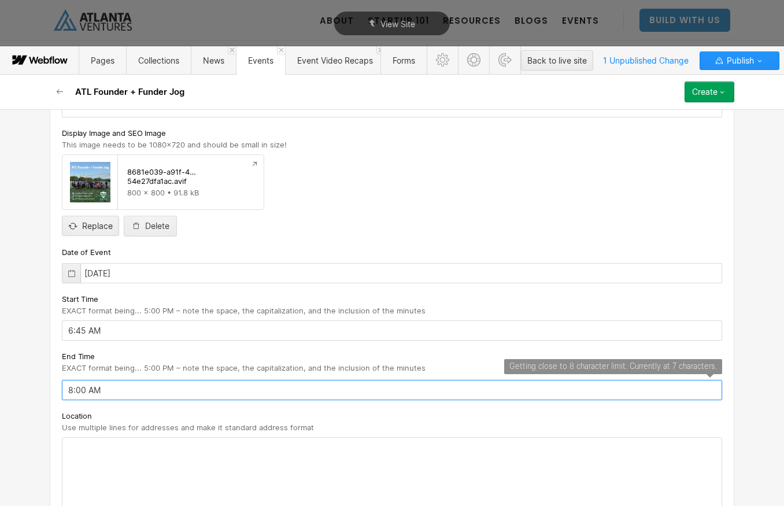
type input "8:00 AM"
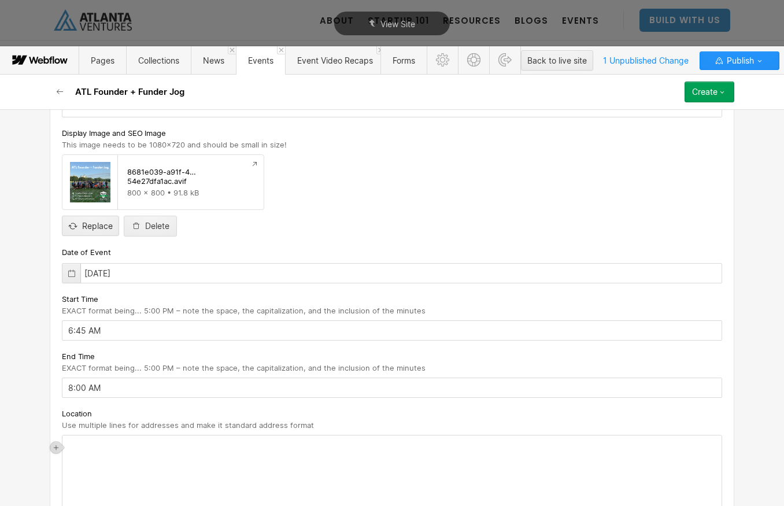
click at [98, 457] on div "‍" at bounding box center [391, 476] width 659 height 81
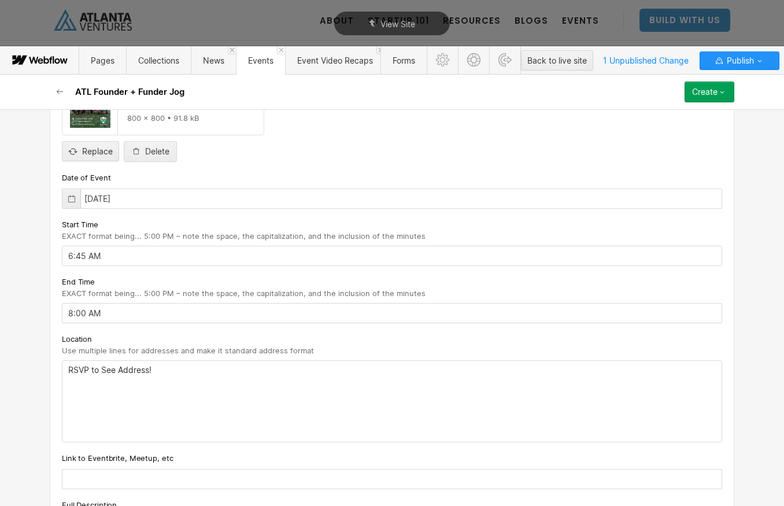
scroll to position [492, 0]
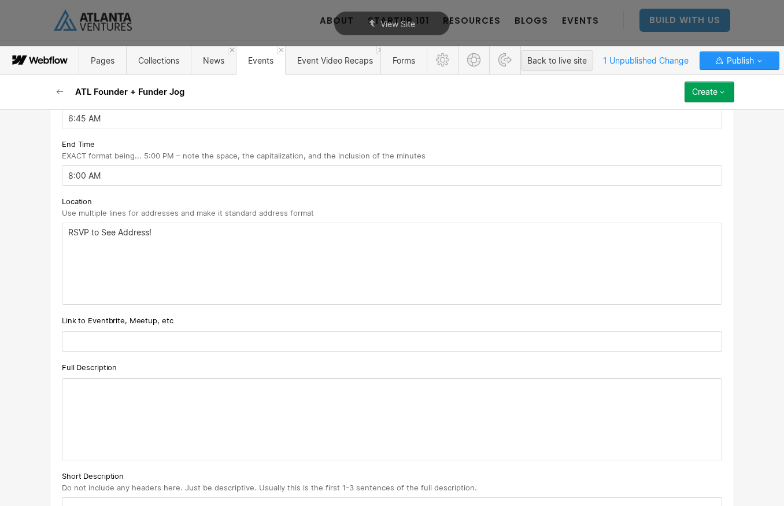
click at [102, 342] on input "text" at bounding box center [392, 341] width 661 height 20
click at [223, 348] on input "text" at bounding box center [392, 341] width 661 height 20
paste input "https://lu.ma/4t9epftr"
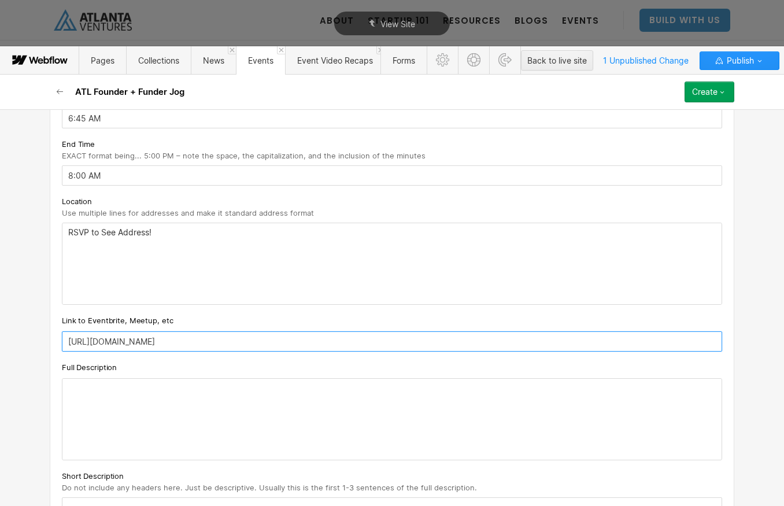
type input "https://lu.ma/4t9epftr"
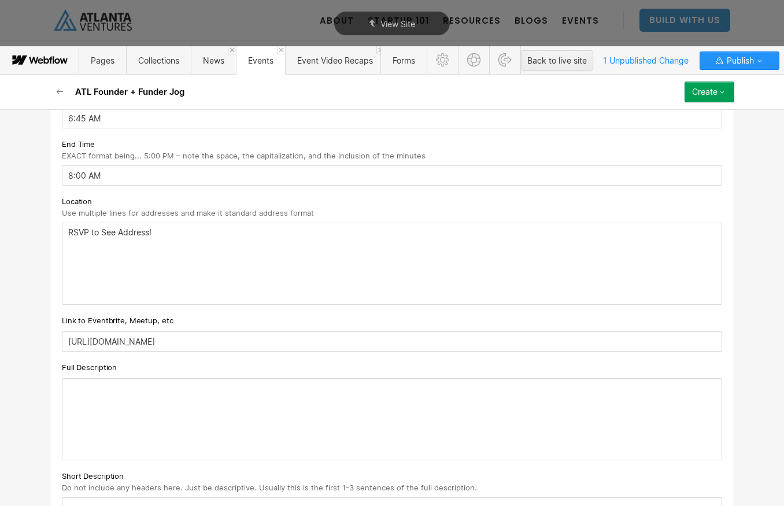
click at [146, 412] on div at bounding box center [391, 419] width 659 height 81
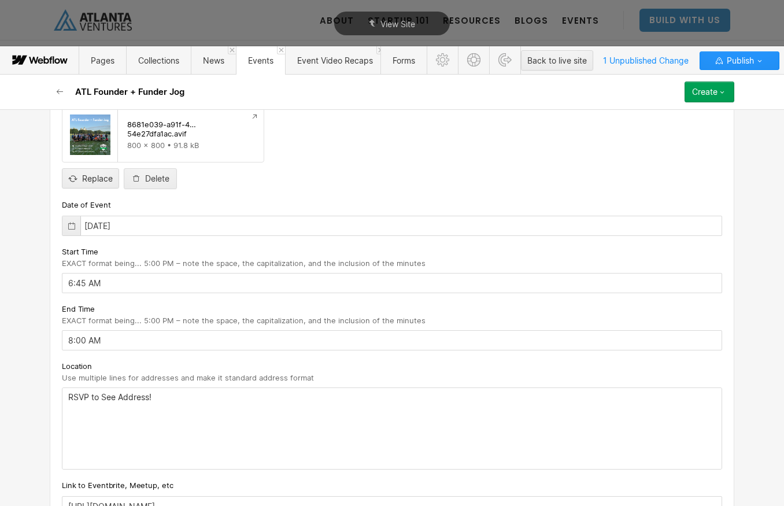
scroll to position [0, 0]
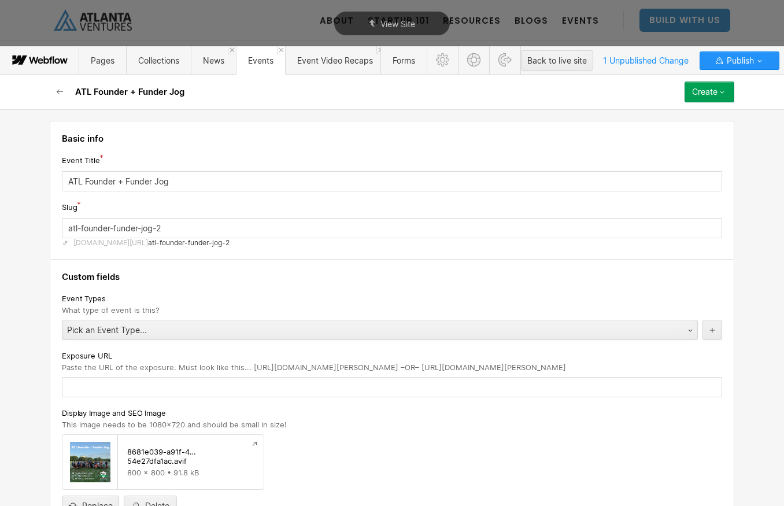
click at [71, 182] on input "ATL Founder + Funder Jog" at bounding box center [392, 181] width 661 height 20
click at [67, 183] on input "ATL Founder + Funder Jog" at bounding box center [392, 181] width 661 height 20
type input "AATL Founder + Funder Jog"
type input "aatl-founder-funder-jog"
type input "AuATL Founder + Funder Jog"
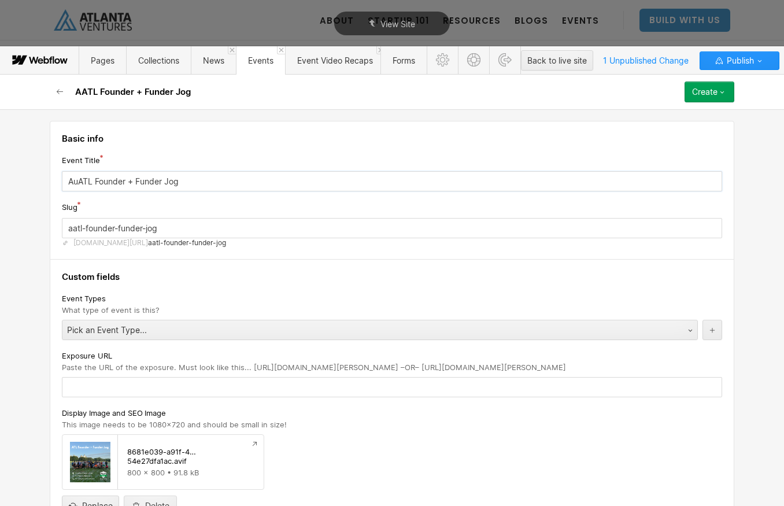
type input "auatl-founder-funder-jog"
type input "AugATL Founder + Funder Jog"
type input "augatl-founder-funder-jog"
type input "AuguATL Founder + Funder Jog"
type input "auguatl-founder-funder-jog"
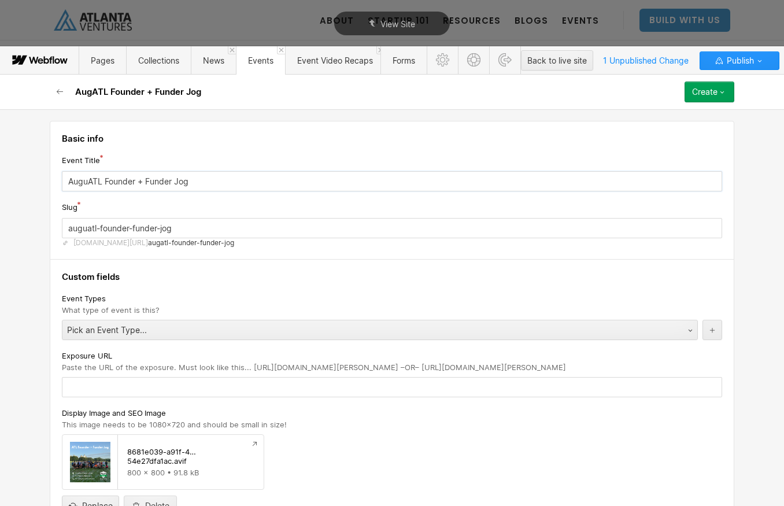
type input "AugusATL Founder + Funder Jog"
type input "augusatl-founder-funder-jog"
type input "AugustATL Founder + Funder Jog"
type input "augustatl-founder-funder-jog"
type input "August ATL Founder + Funder Jog"
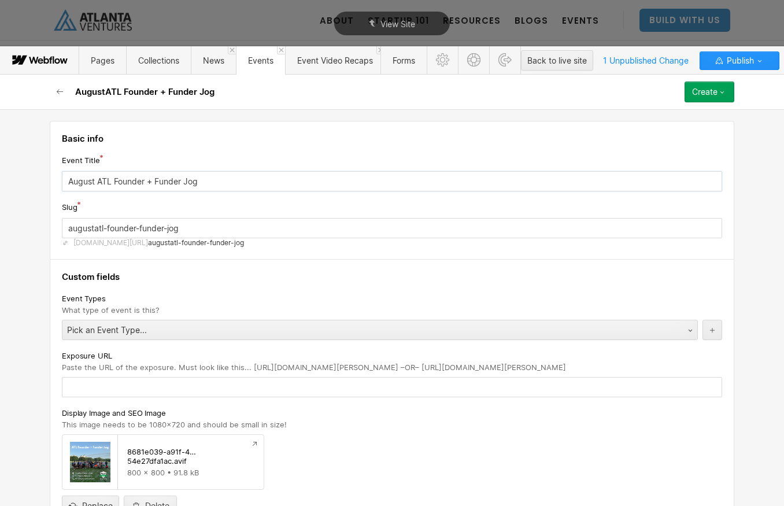
type input "august-atl-founder-funder-jog"
drag, startPoint x: 243, startPoint y: 178, endPoint x: 249, endPoint y: 183, distance: 8.2
click at [243, 178] on input "August ATL Founder + Funder Jog" at bounding box center [392, 181] width 661 height 20
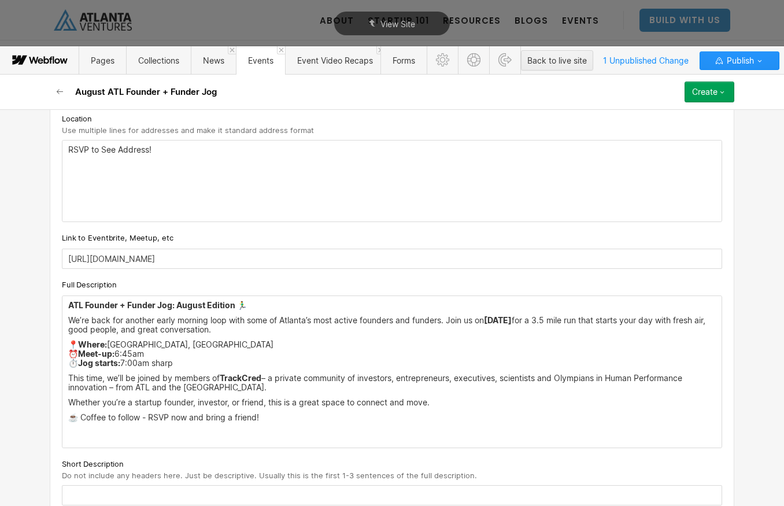
scroll to position [598, 0]
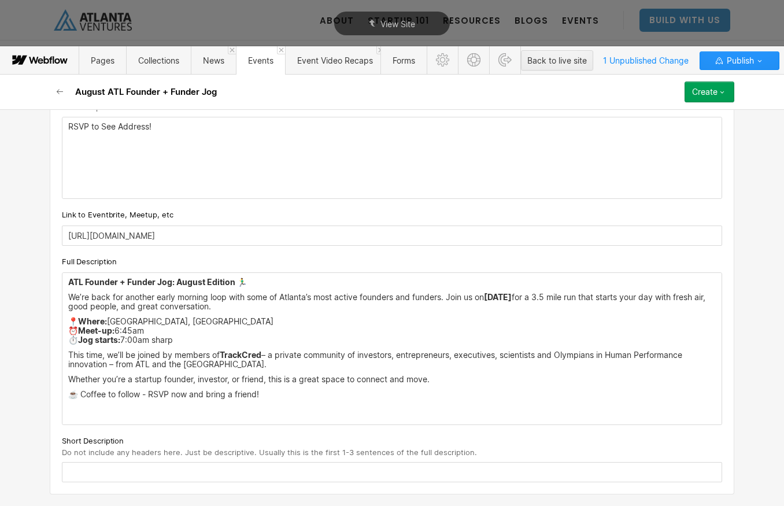
type input "August ATL Founder + Funder Jog"
drag, startPoint x: 68, startPoint y: 298, endPoint x: 265, endPoint y: 300, distance: 197.2
click at [265, 300] on p "​We’re back for another early morning loop with some of Atlanta’s most active f…" at bounding box center [392, 302] width 648 height 19
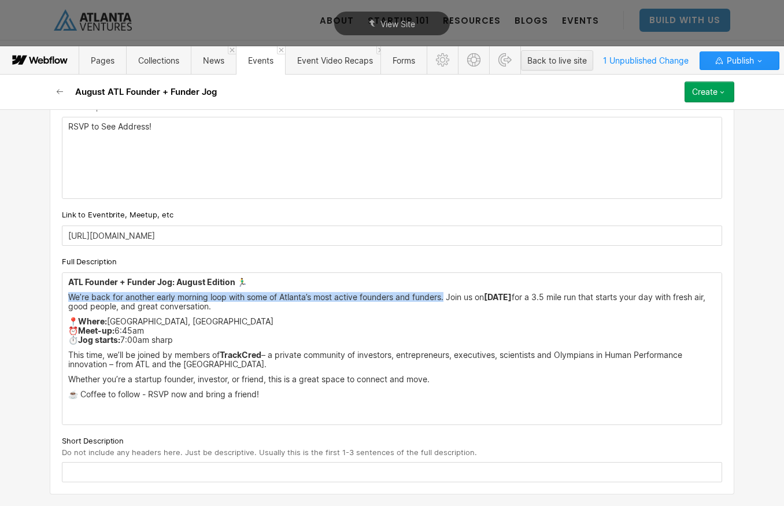
drag, startPoint x: 448, startPoint y: 300, endPoint x: 71, endPoint y: 297, distance: 376.5
click at [71, 297] on p "​We’re back for another early morning loop with some of Atlanta’s most active f…" at bounding box center [392, 302] width 648 height 19
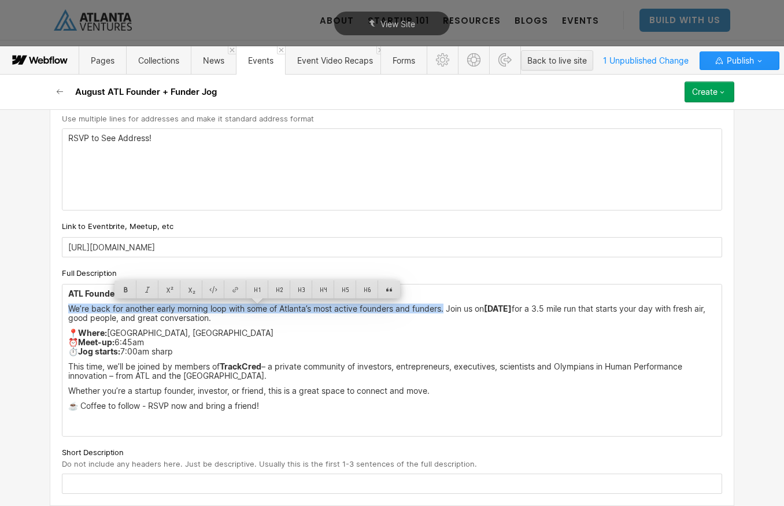
scroll to position [586, 0]
copy p "We’re back for another early morning loop with some of Atlanta’s most active fo…"
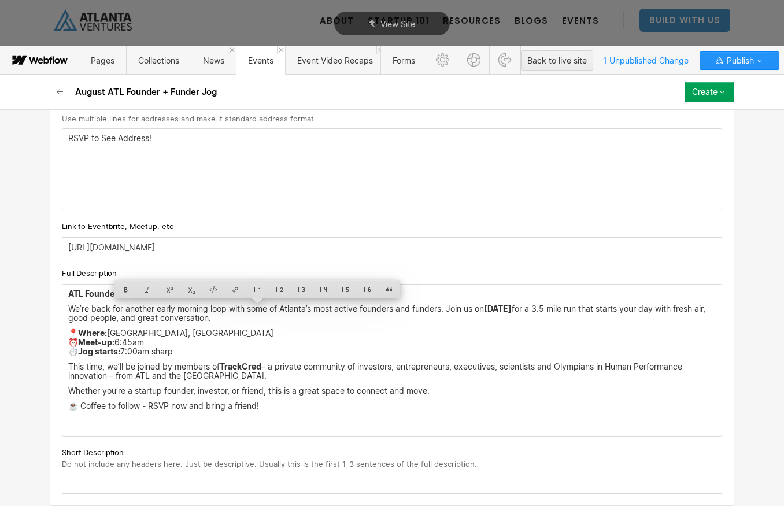
click at [147, 486] on input "text" at bounding box center [392, 484] width 661 height 20
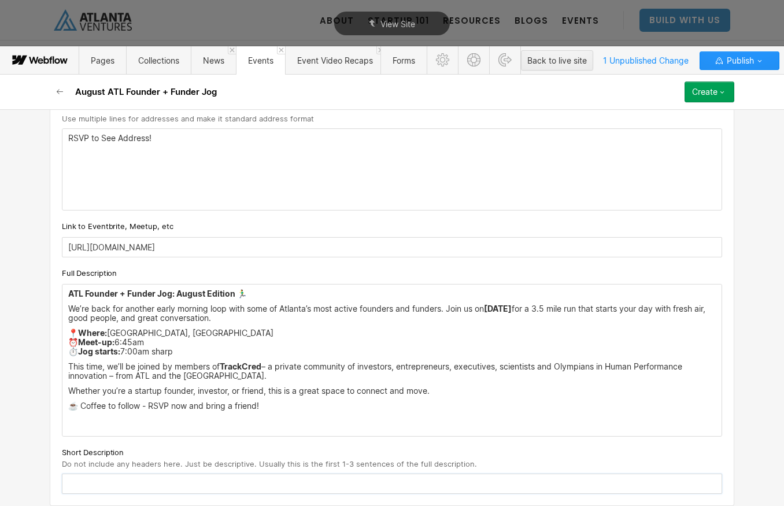
click at [147, 486] on input "text" at bounding box center [392, 484] width 661 height 20
paste input "We’re back for another early morning loop with some of Atlanta’s most active fo…"
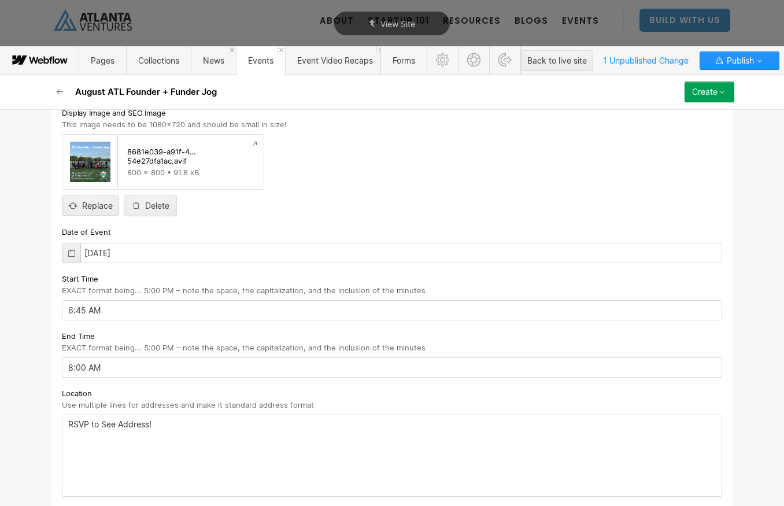
scroll to position [297, 0]
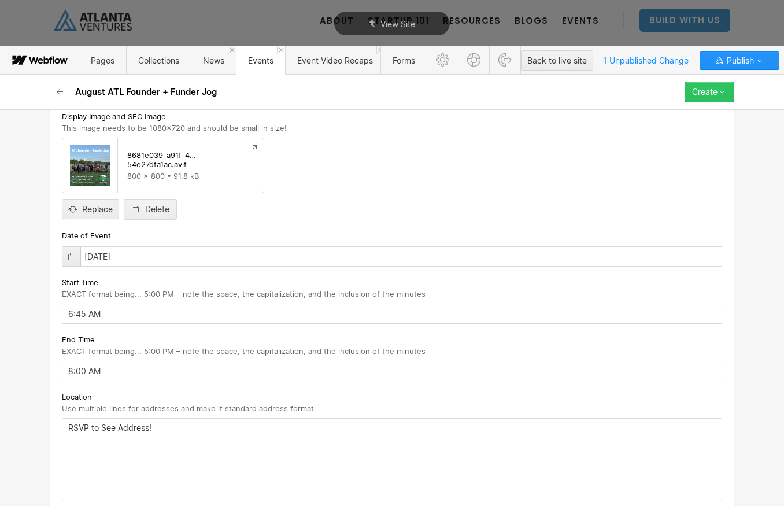
type input "We’re back for another early morning loop with some of Atlanta’s most active fo…"
click at [716, 97] on button "Create" at bounding box center [710, 92] width 50 height 21
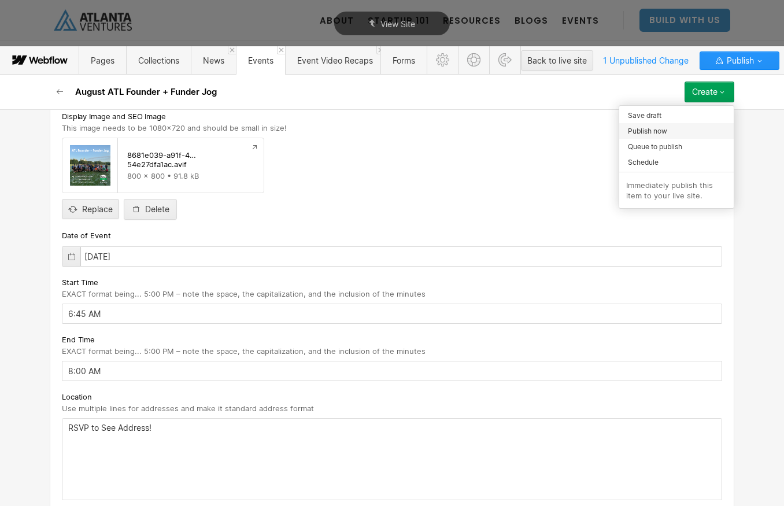
click at [668, 128] on div "Publish now" at bounding box center [676, 131] width 115 height 16
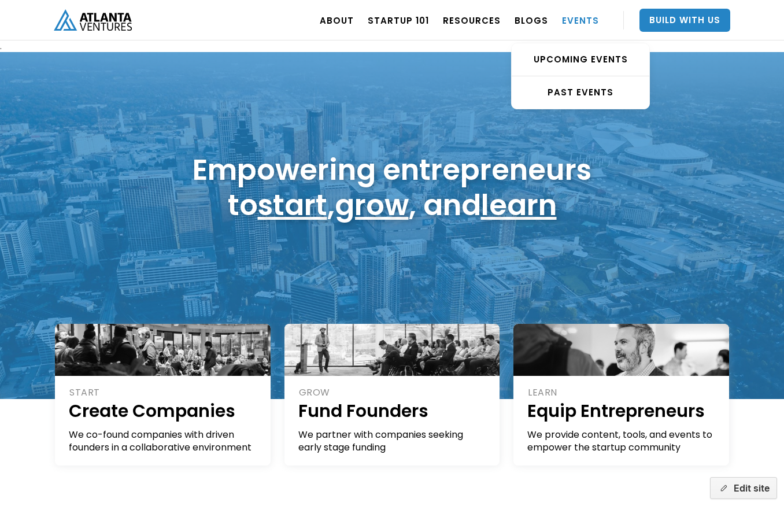
click at [584, 16] on link "EVENTS" at bounding box center [580, 20] width 37 height 32
